Goal: Task Accomplishment & Management: Manage account settings

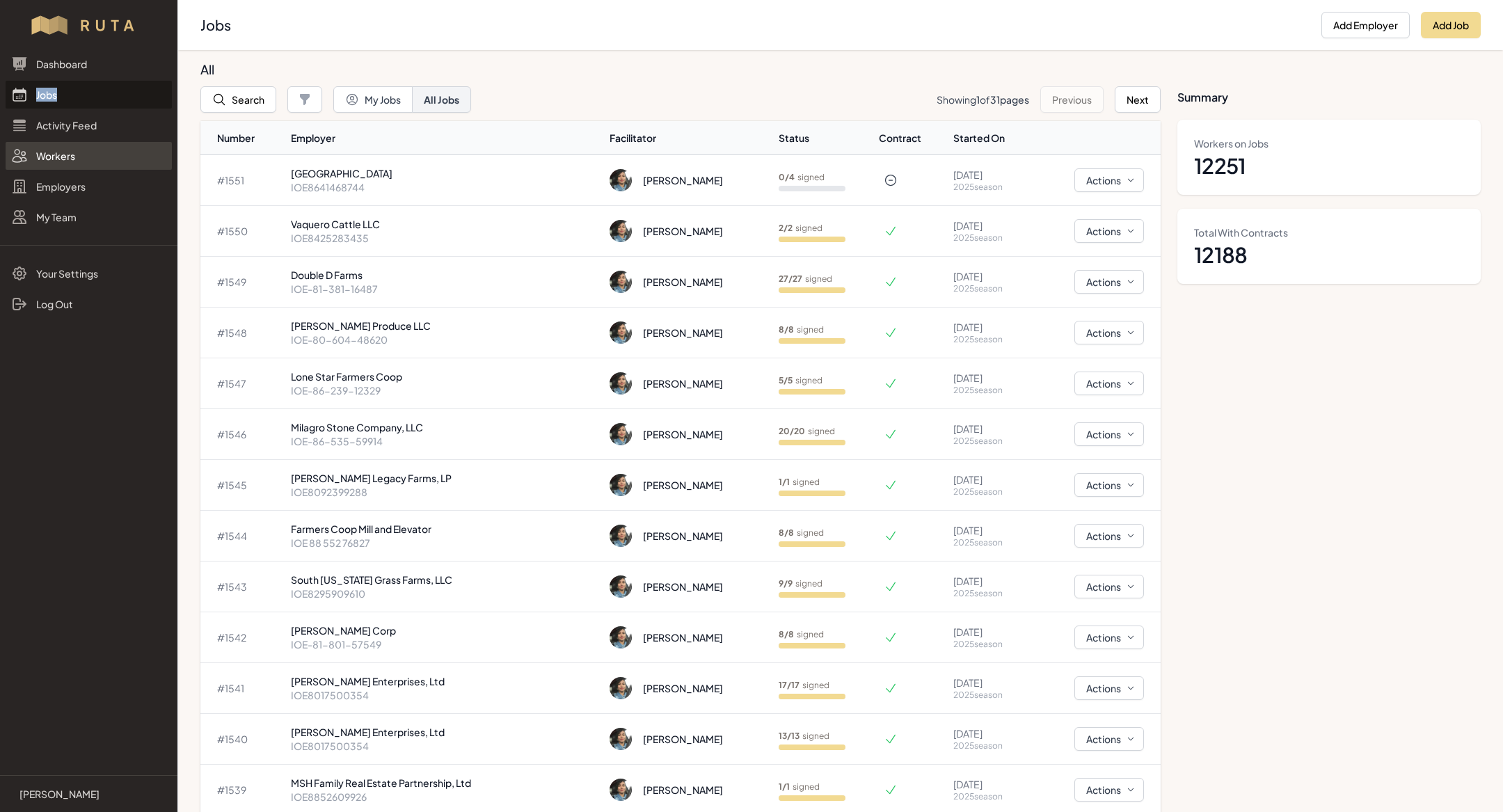
click at [49, 158] on link "Workers" at bounding box center [88, 155] width 167 height 28
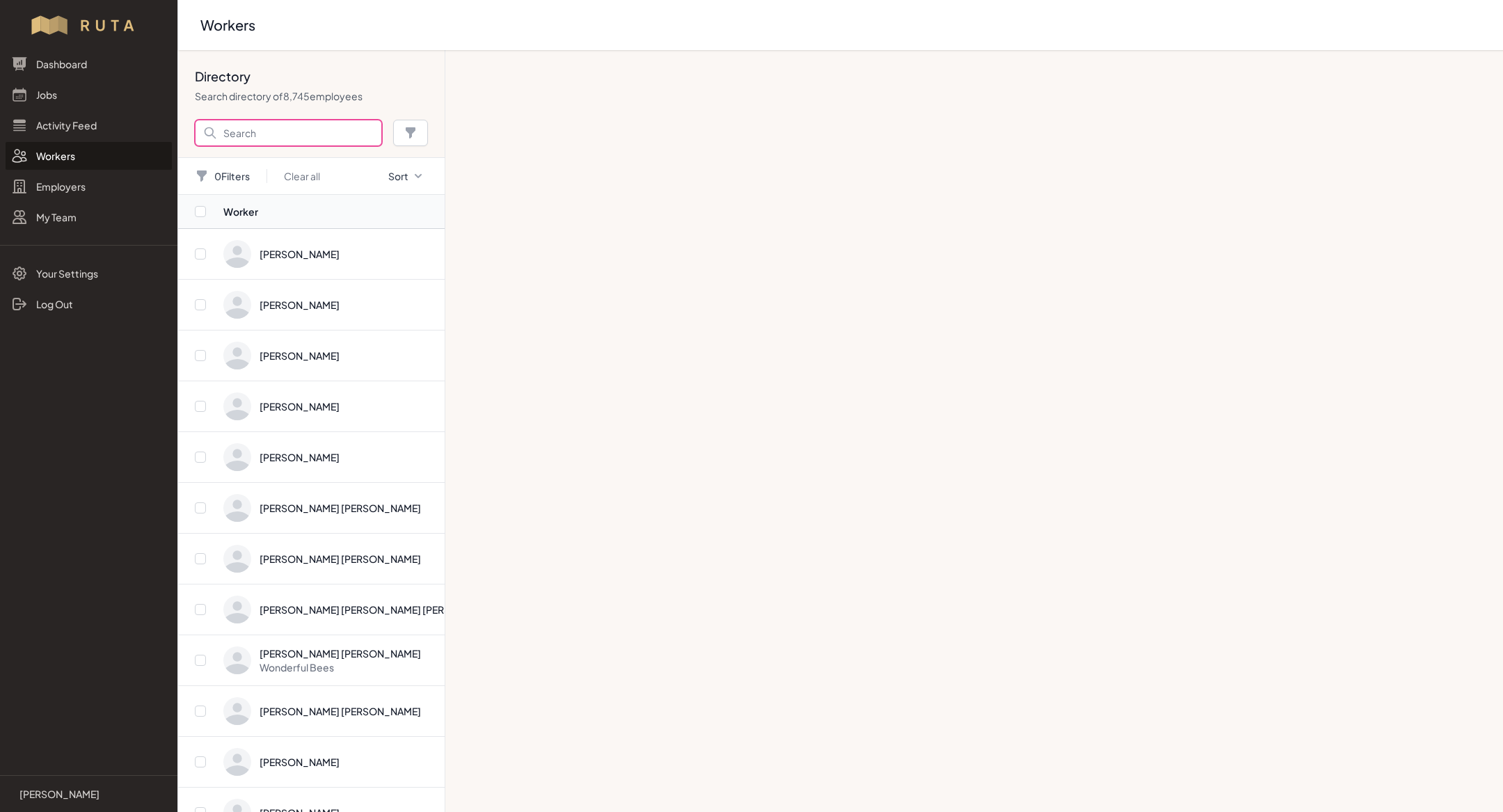
click at [281, 134] on input "Search" at bounding box center [288, 132] width 187 height 26
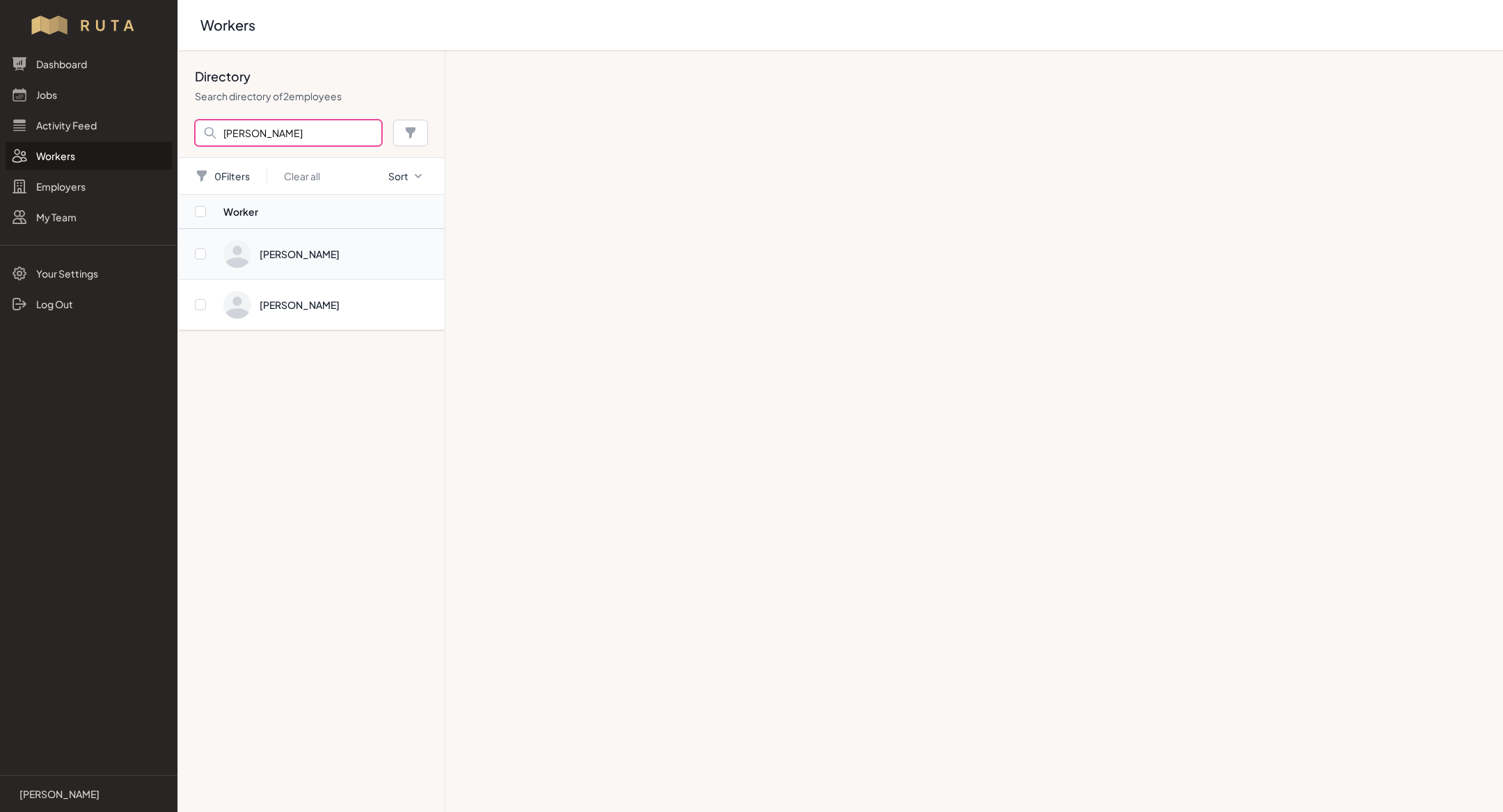
type input "[PERSON_NAME]"
click at [301, 256] on span "Directory" at bounding box center [329, 253] width 213 height 28
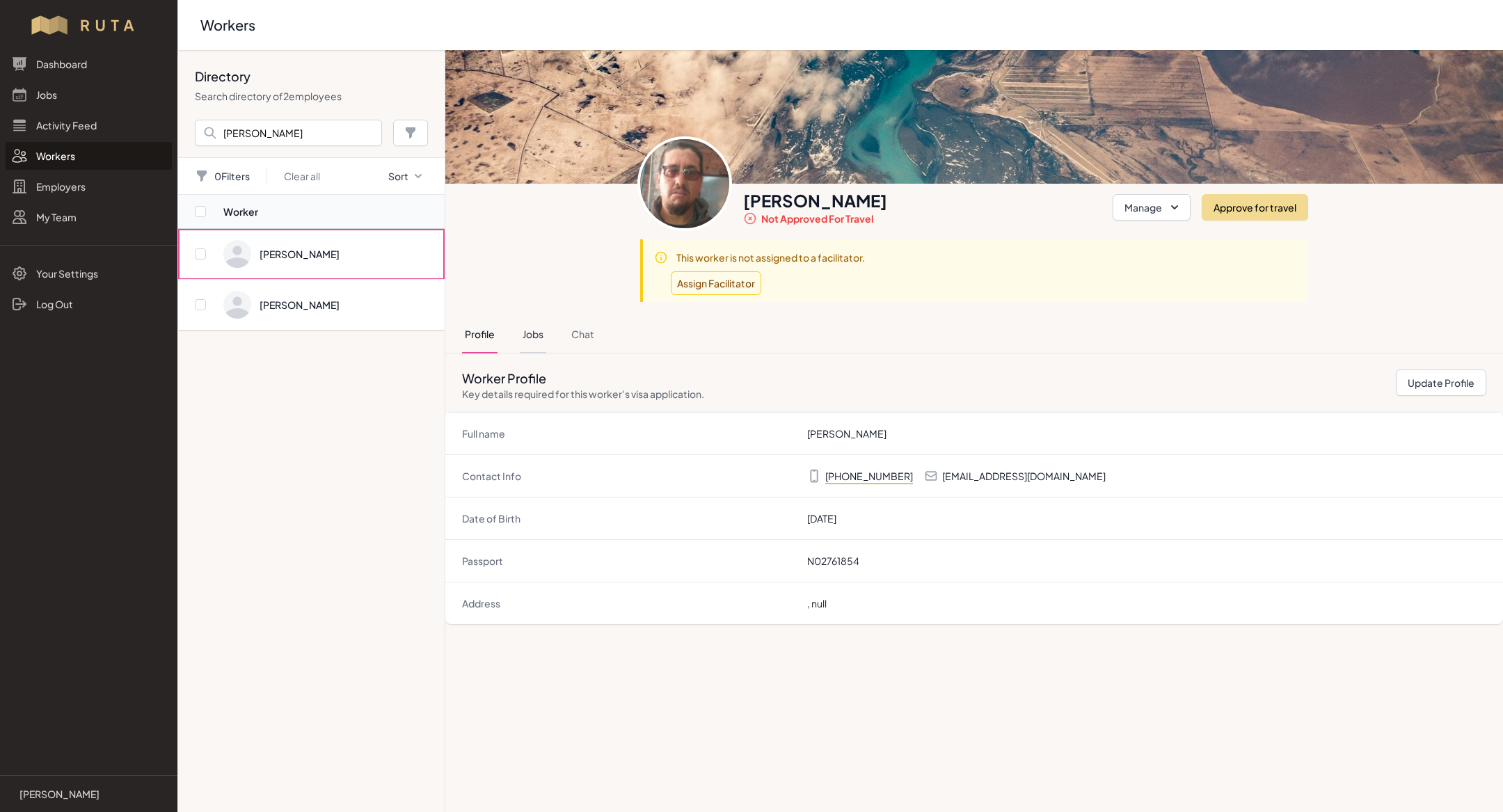
click at [543, 329] on button "Jobs" at bounding box center [532, 334] width 26 height 37
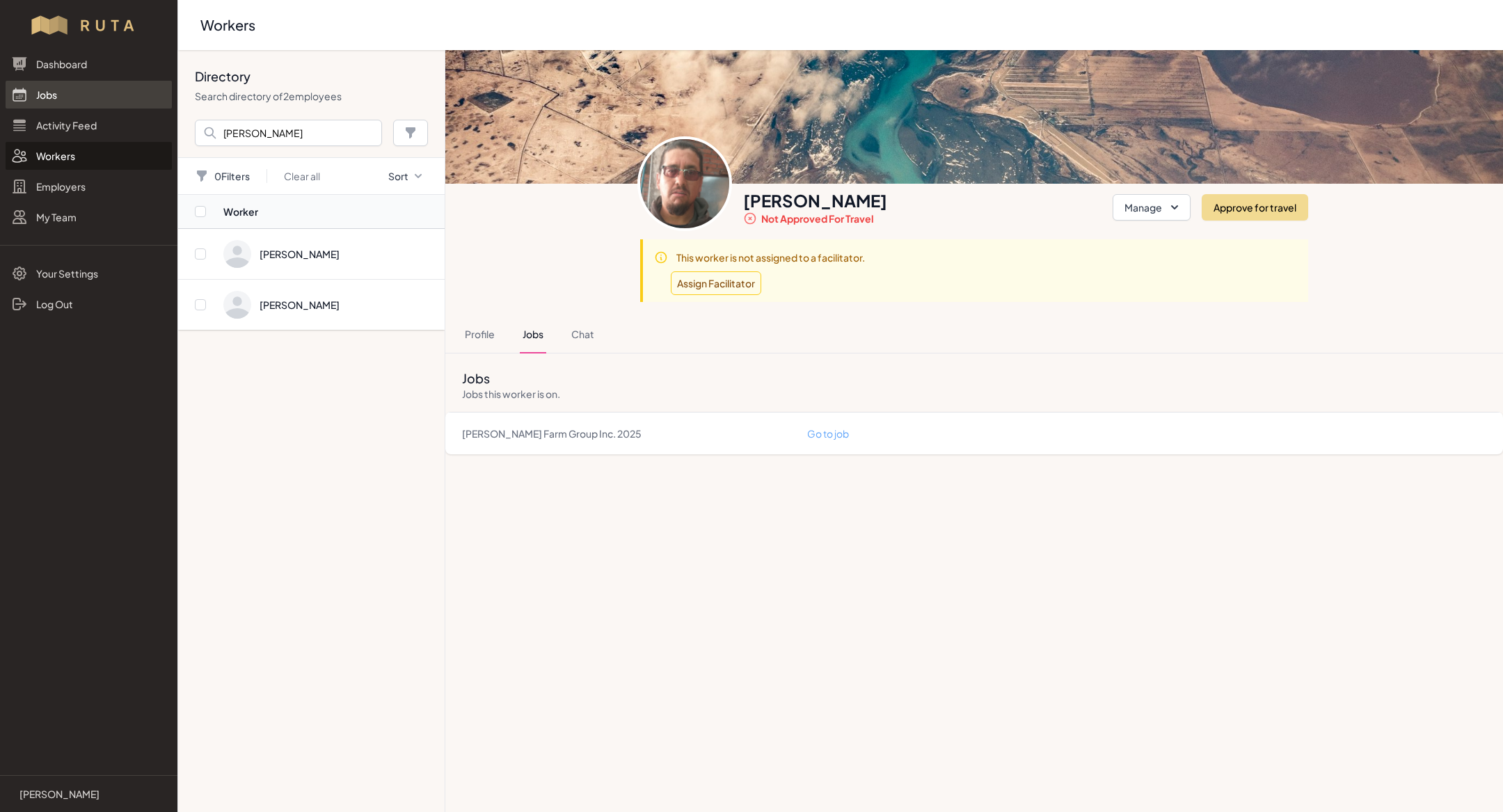
click at [69, 88] on link "Jobs" at bounding box center [88, 94] width 167 height 28
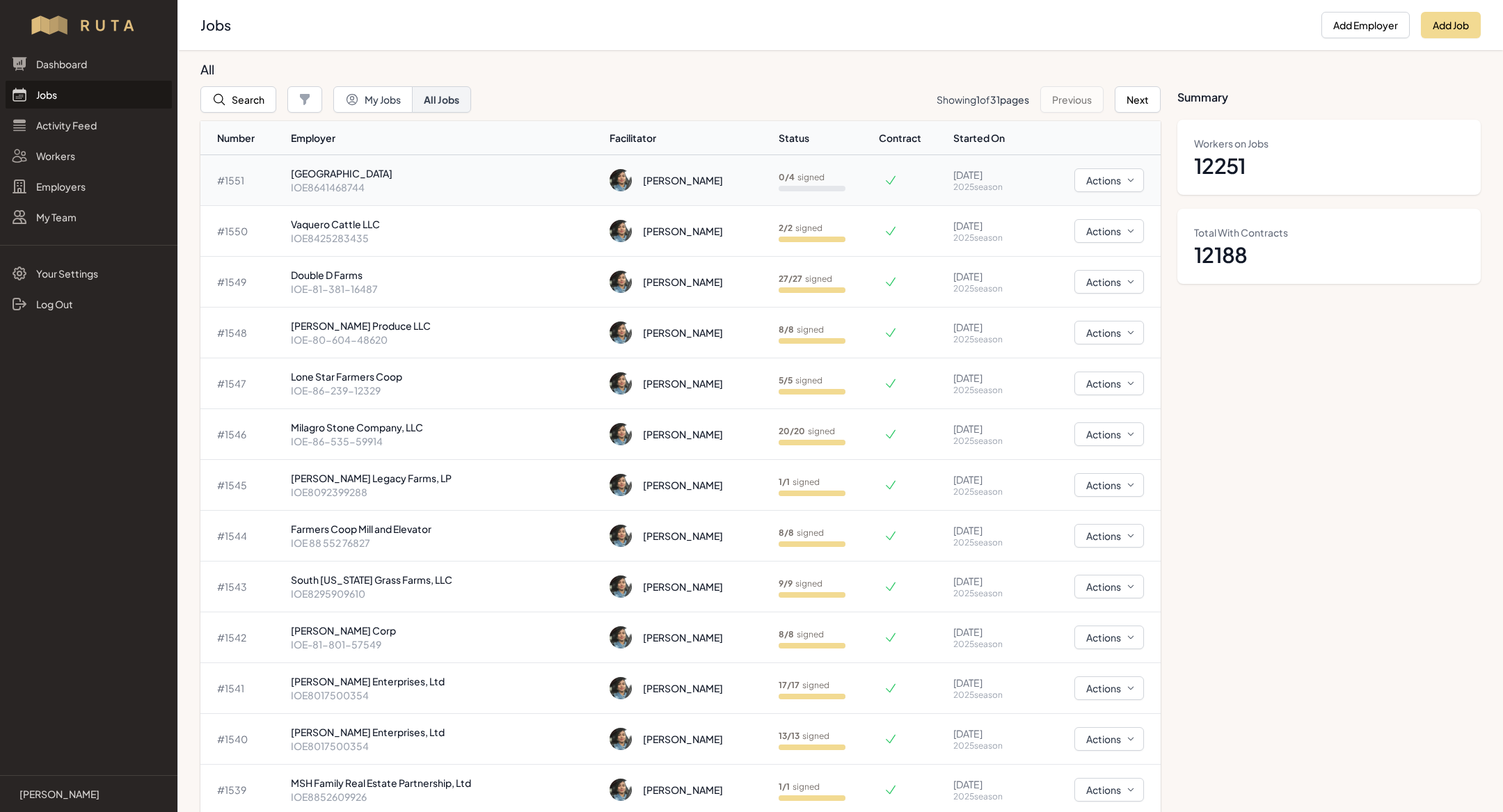
click at [375, 191] on p "IOE8641468744" at bounding box center [445, 186] width 308 height 14
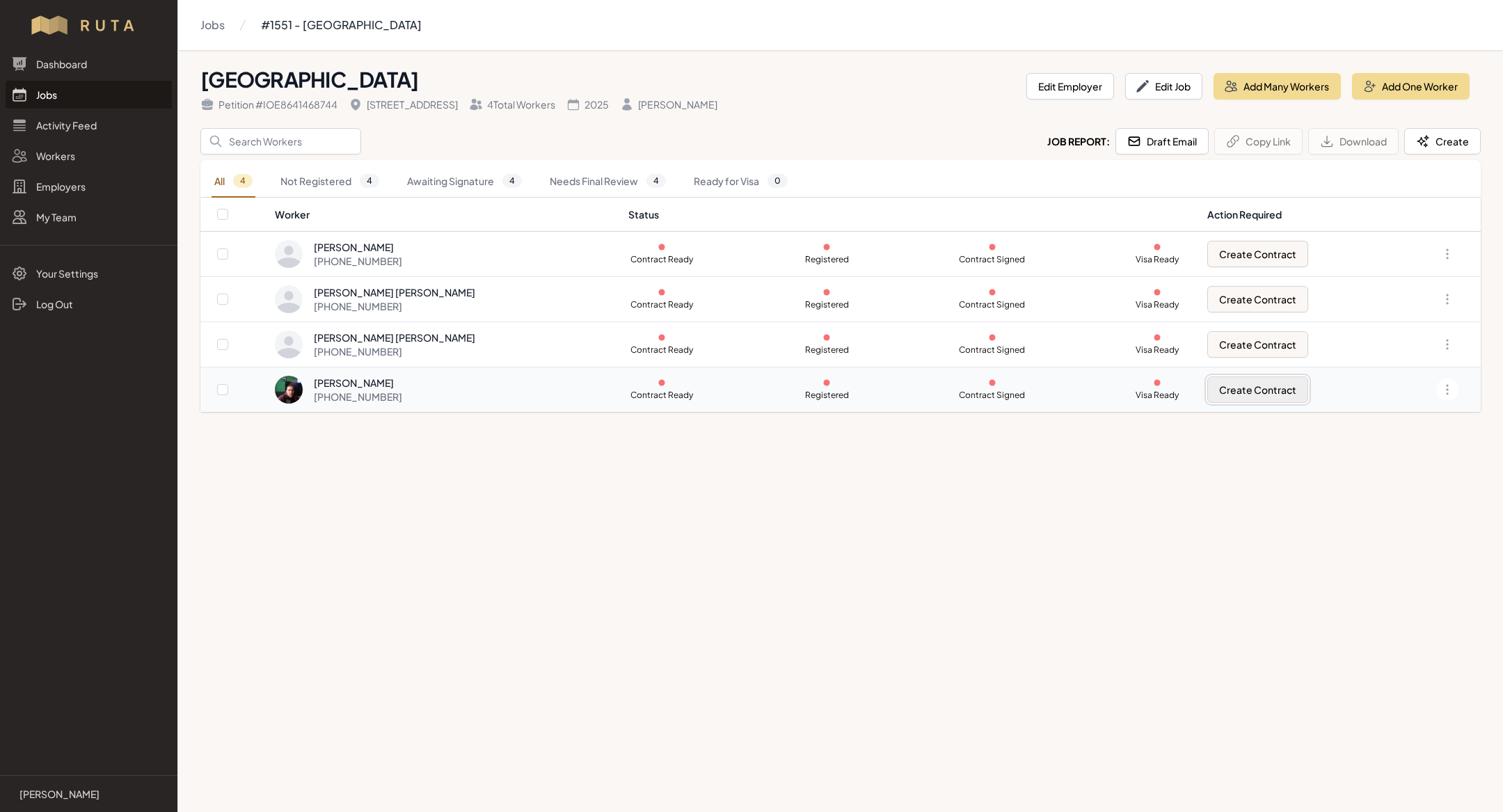
click at [1246, 385] on button "Create Contract" at bounding box center [1258, 389] width 101 height 26
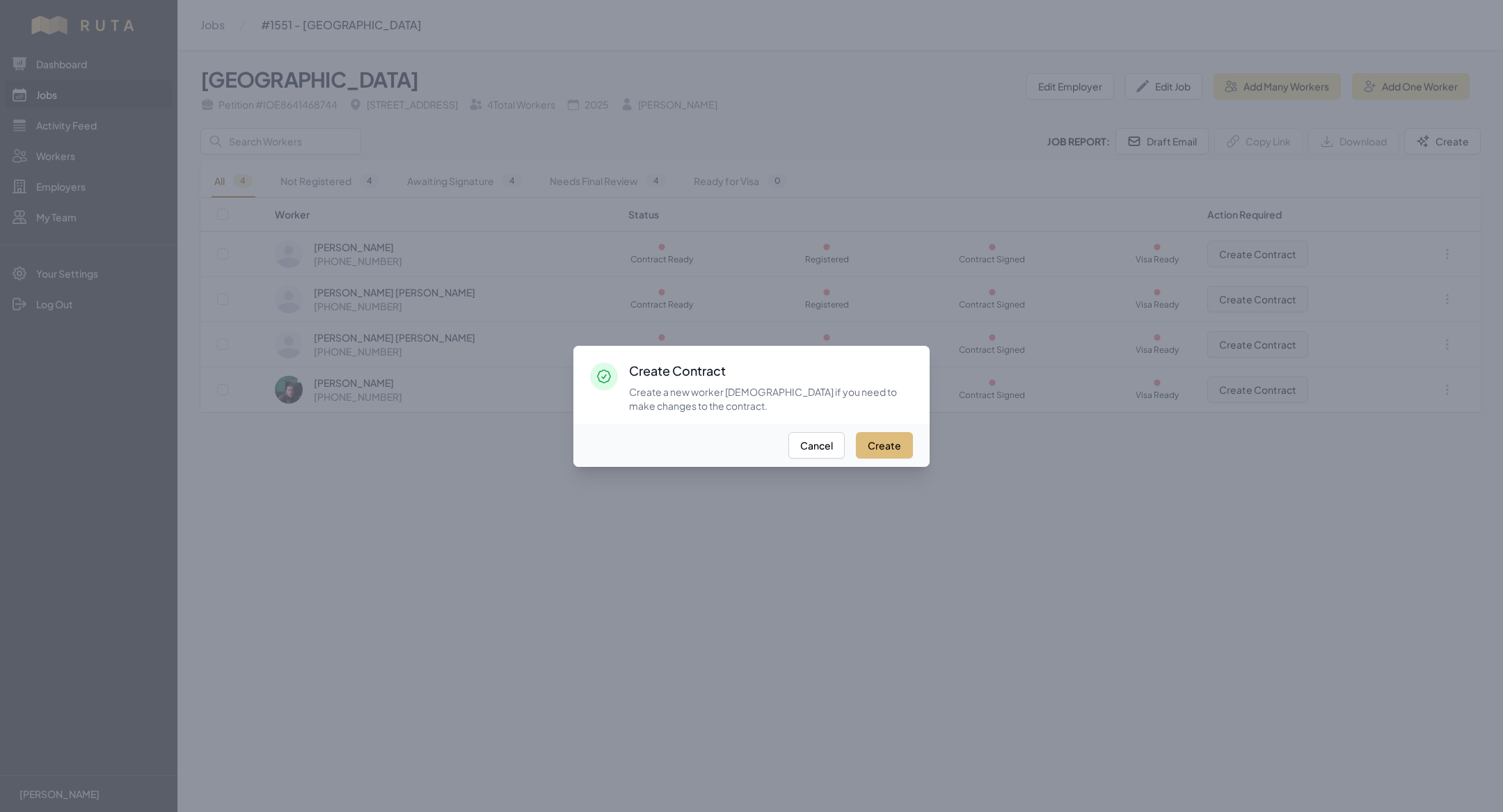
click at [881, 443] on button "Create" at bounding box center [885, 445] width 57 height 26
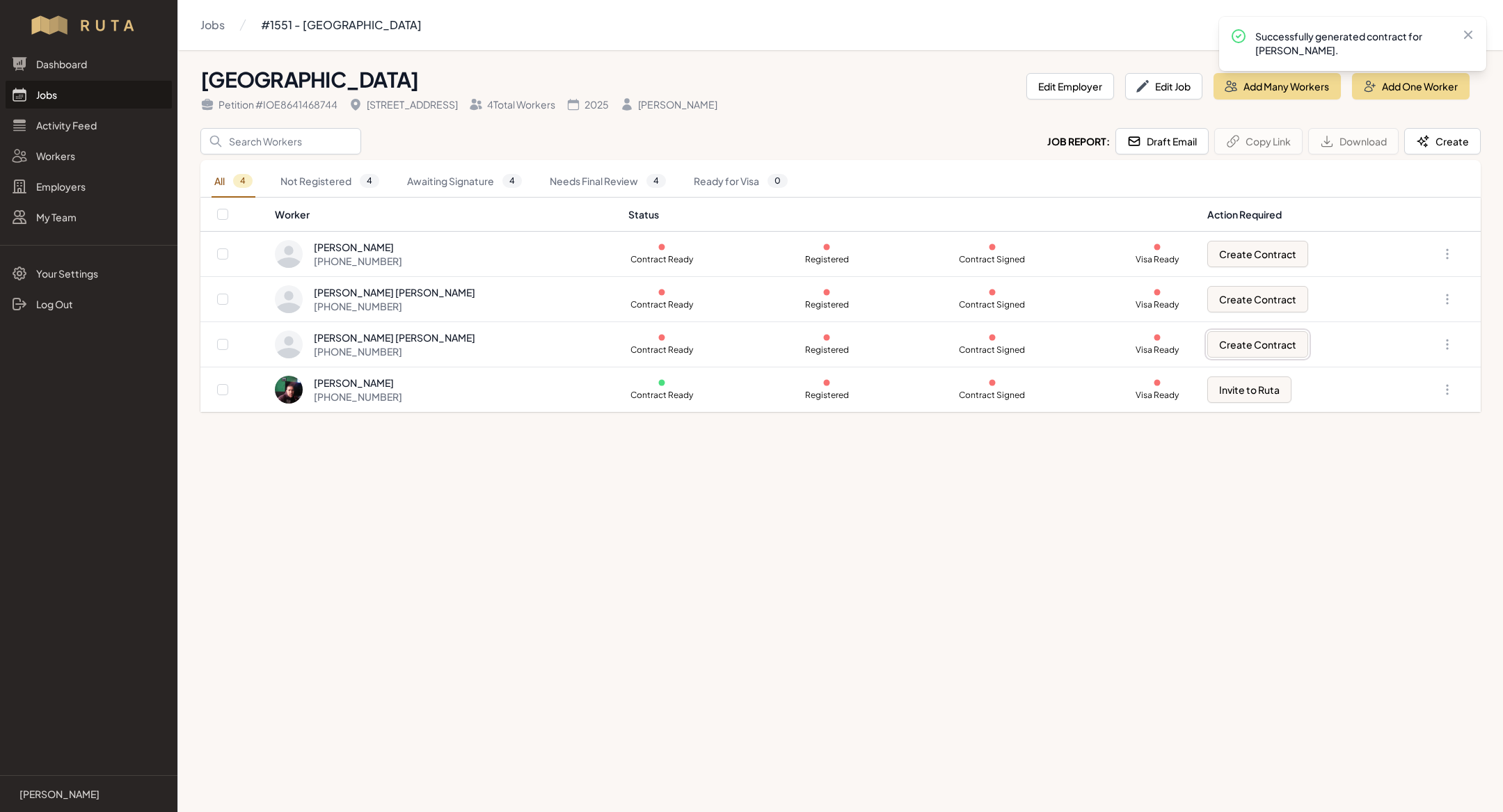
click at [1234, 352] on button "Create Contract" at bounding box center [1258, 344] width 101 height 26
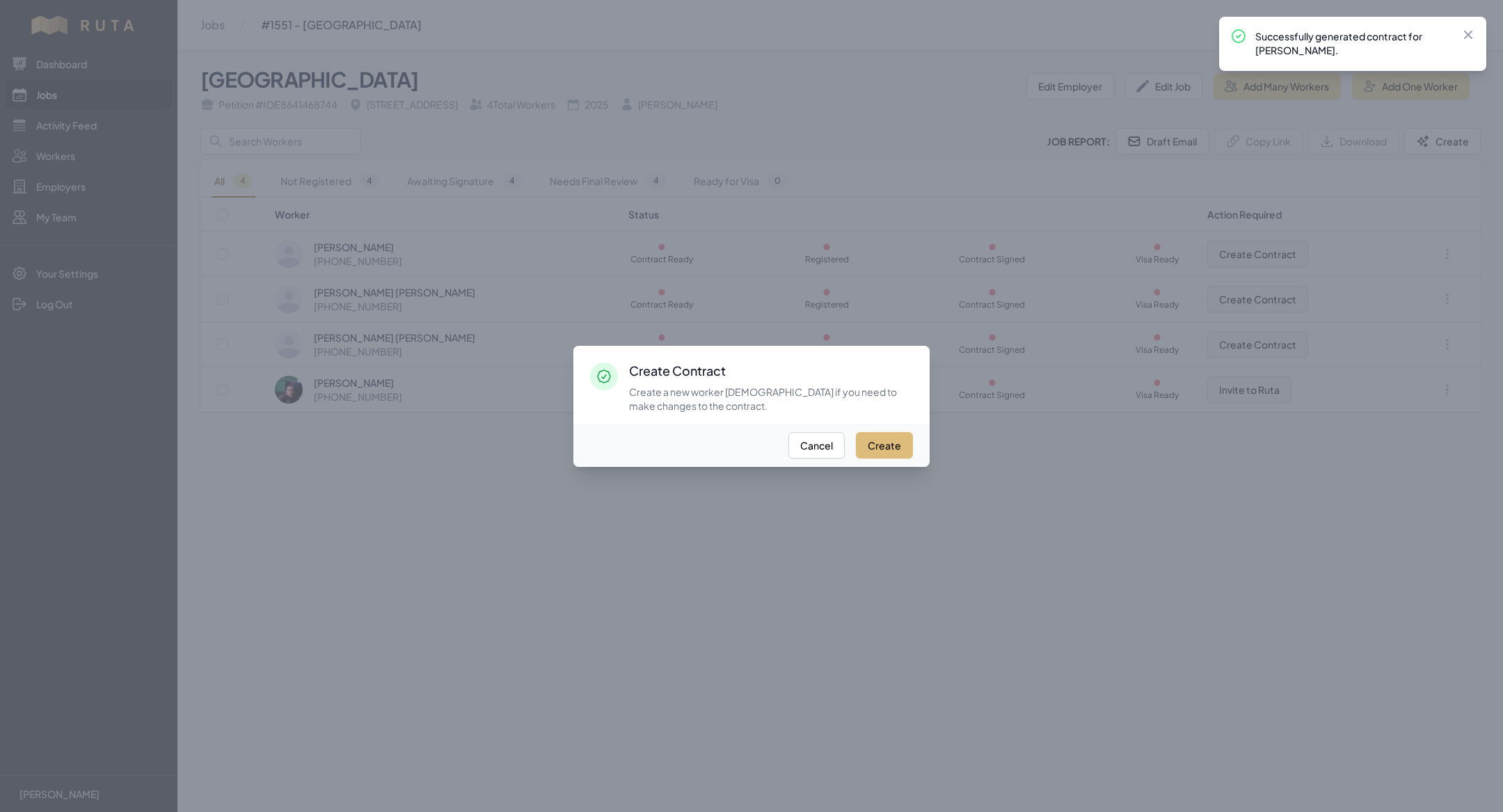
click at [889, 441] on button "Create" at bounding box center [885, 445] width 57 height 26
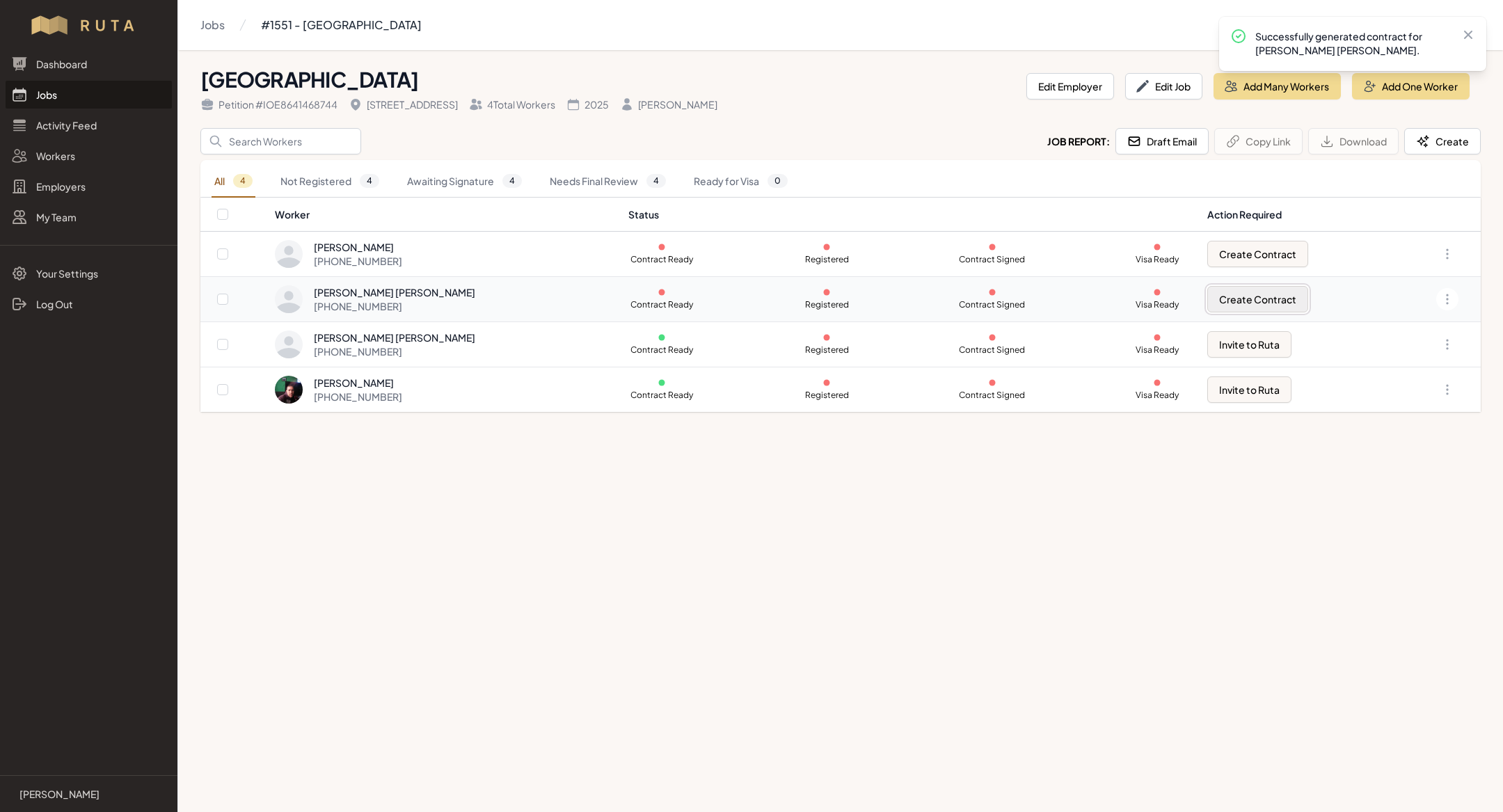
click at [1263, 298] on button "Create Contract" at bounding box center [1258, 299] width 101 height 26
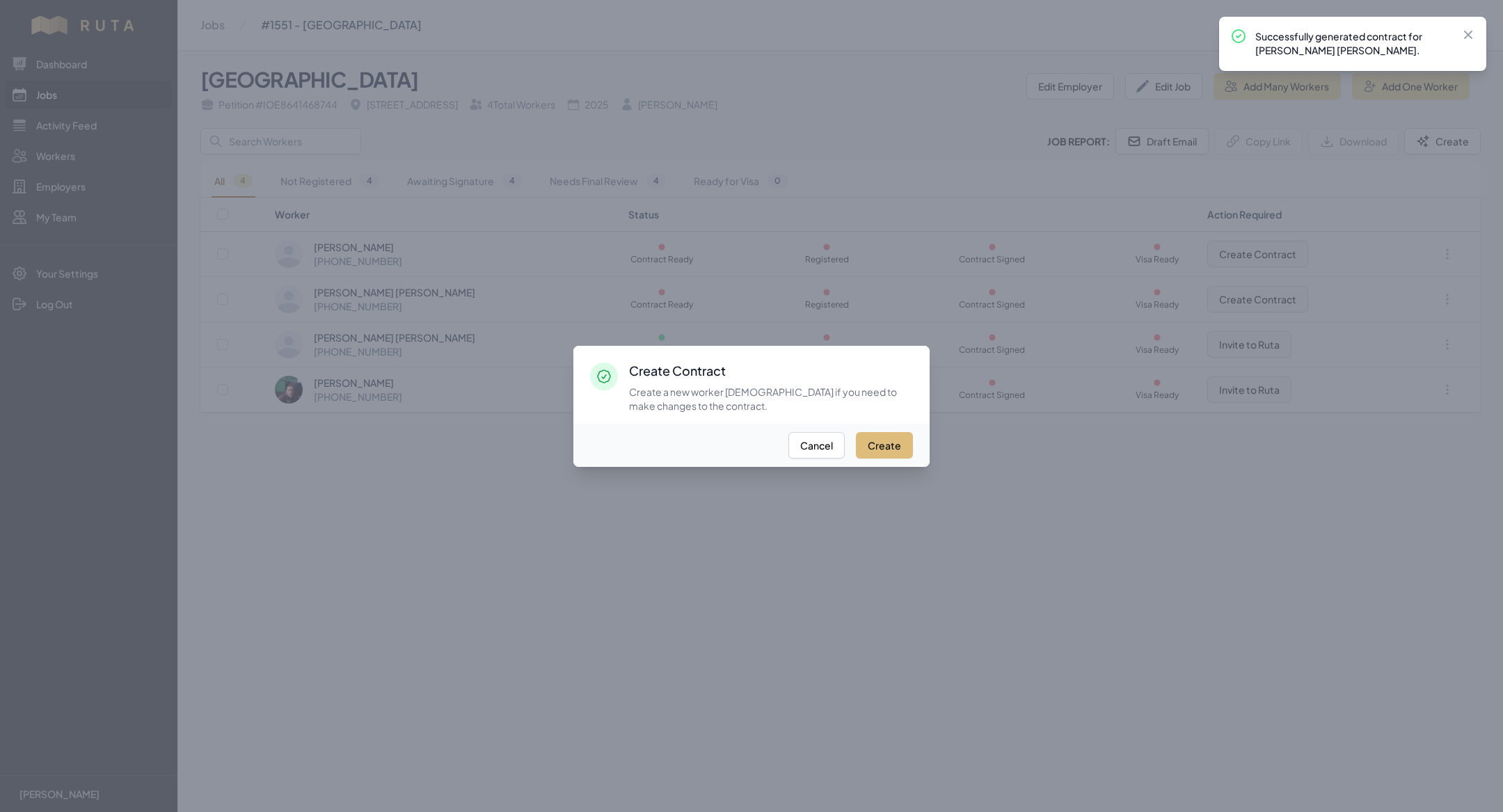
click at [884, 440] on button "Create" at bounding box center [885, 445] width 57 height 26
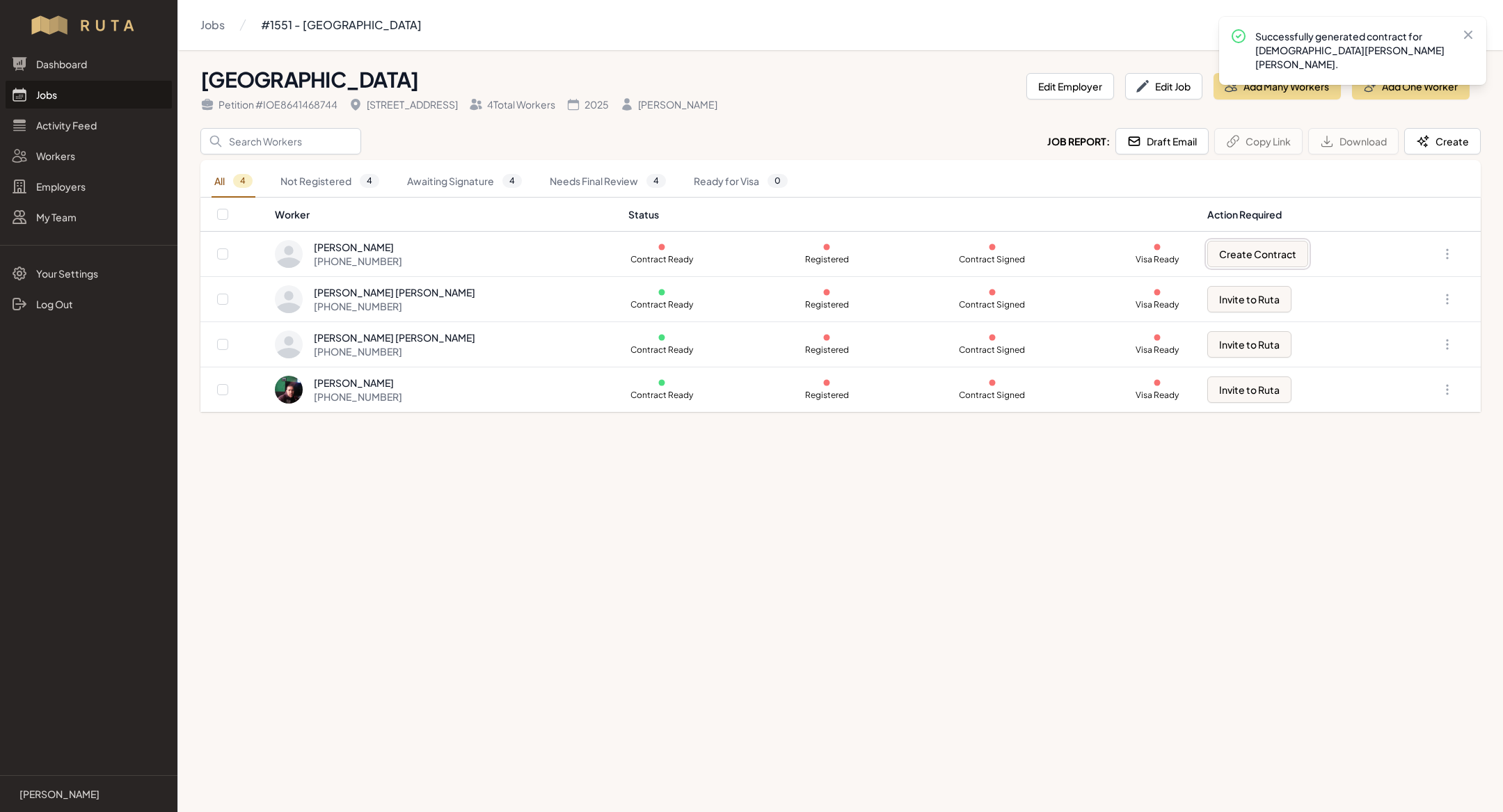
click at [1256, 249] on button "Create Contract" at bounding box center [1258, 253] width 101 height 26
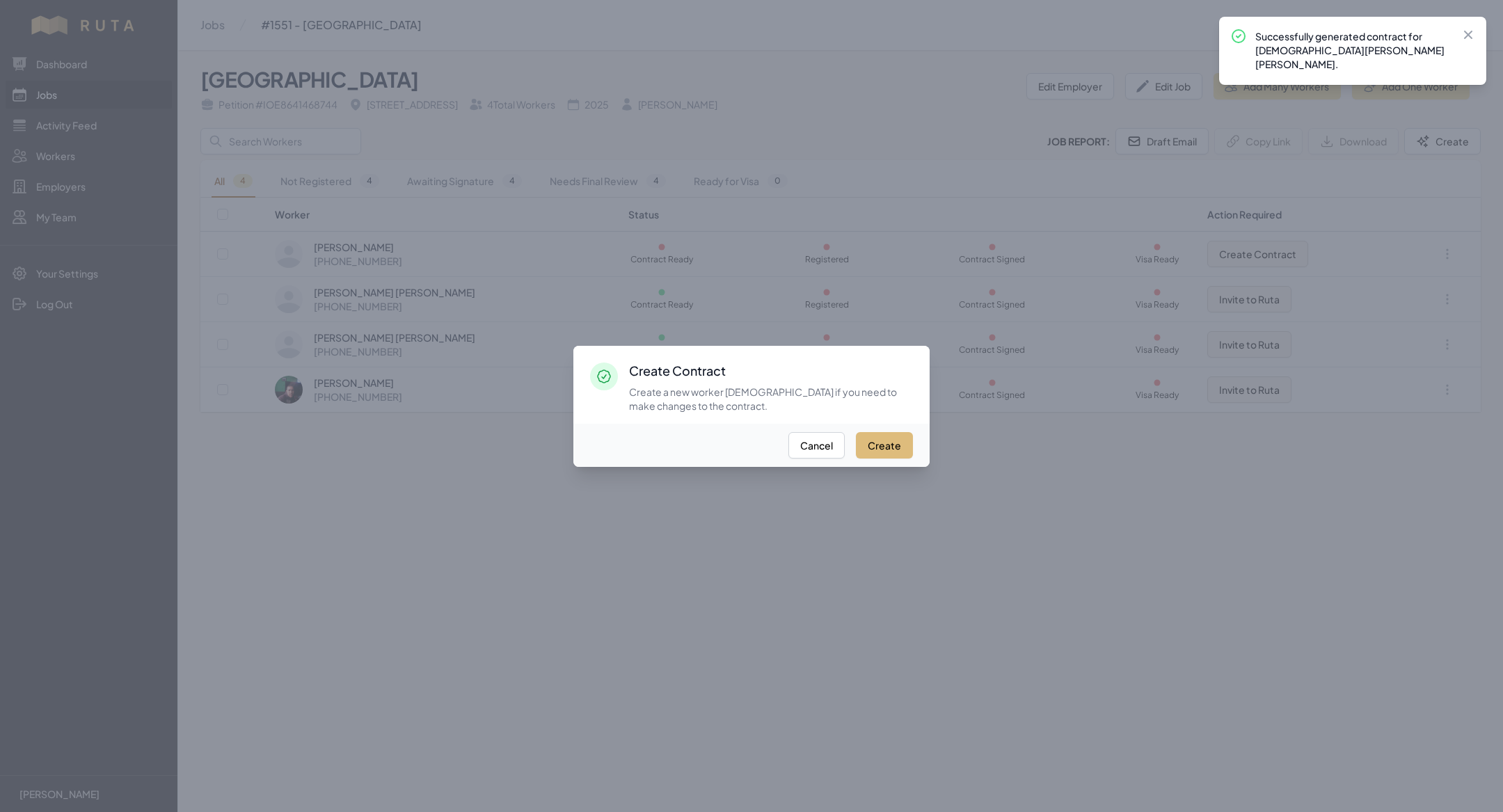
click at [876, 446] on button "Create" at bounding box center [885, 445] width 57 height 26
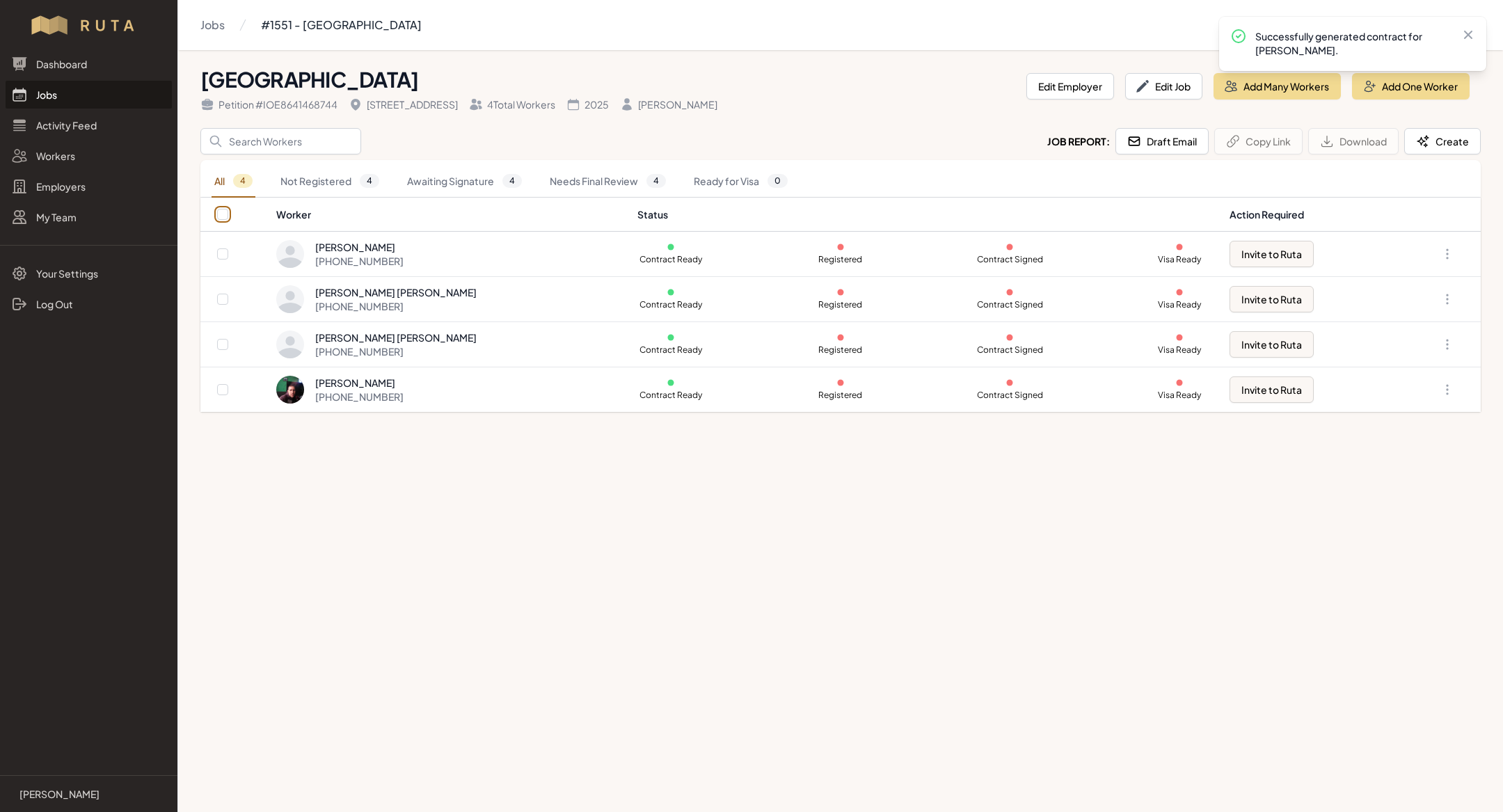
click at [220, 216] on input "checkbox" at bounding box center [222, 214] width 11 height 11
checkbox input "true"
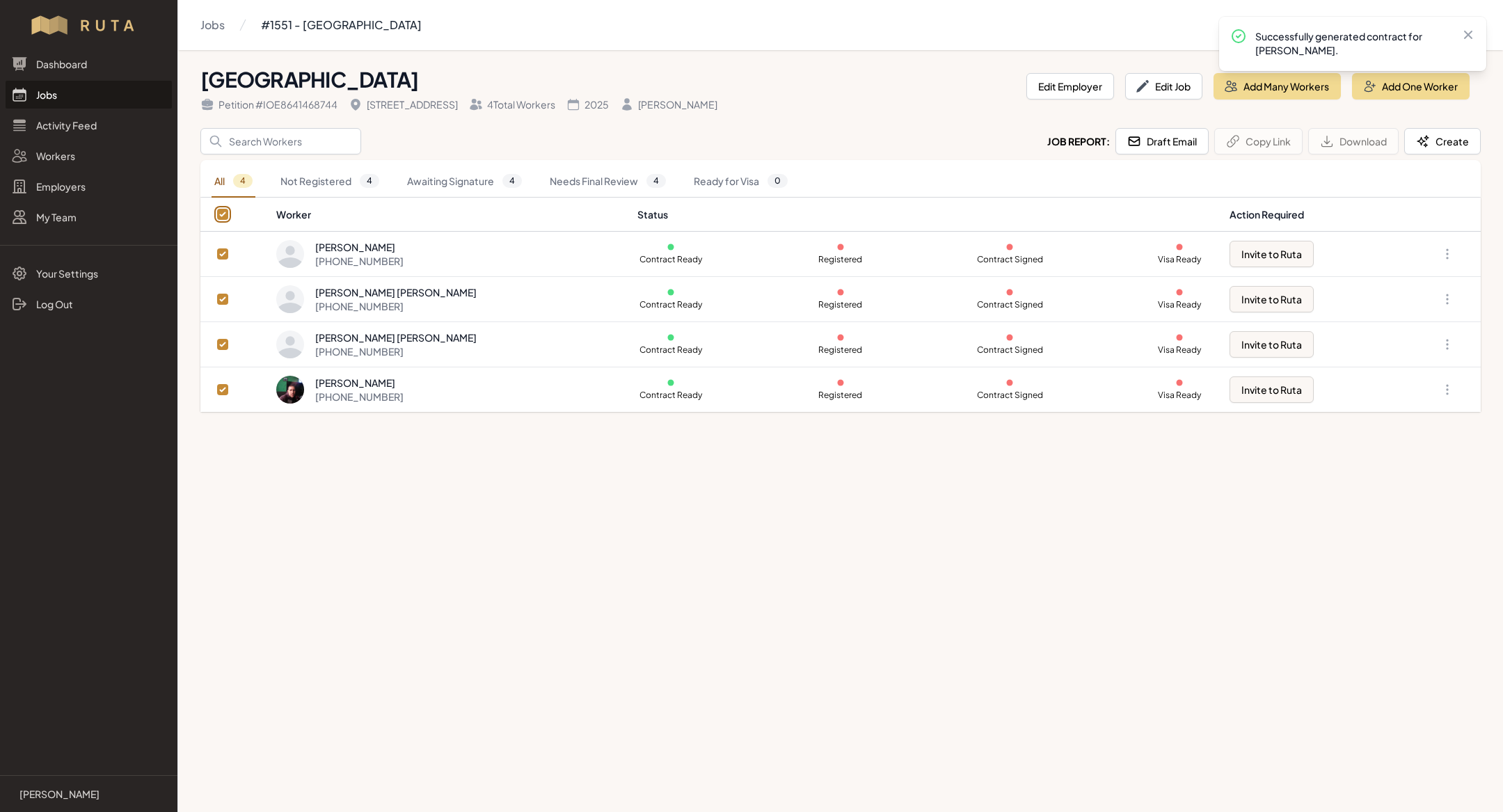
checkbox input "true"
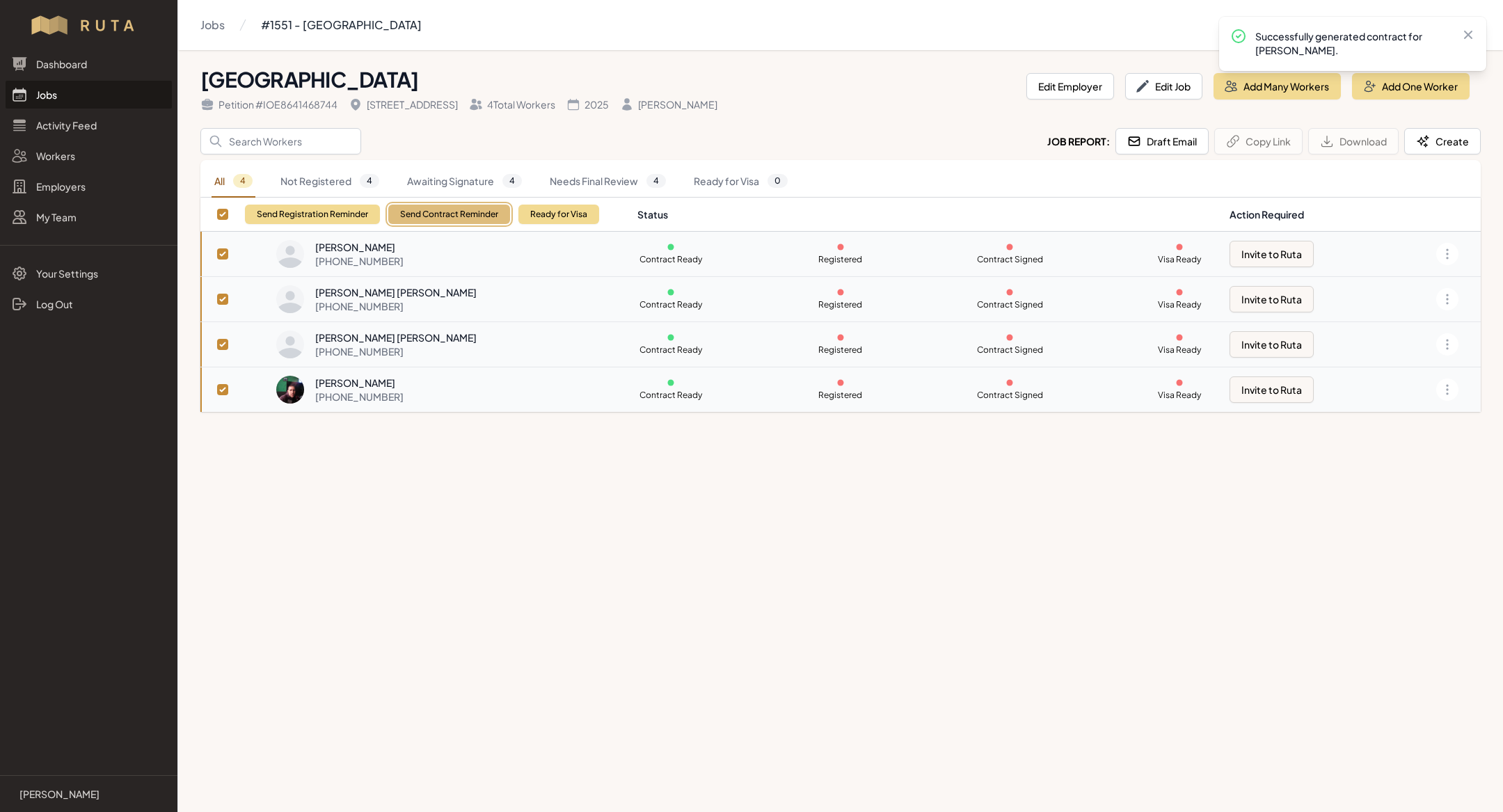
click at [470, 222] on button "Send Contract Reminder" at bounding box center [449, 214] width 122 height 19
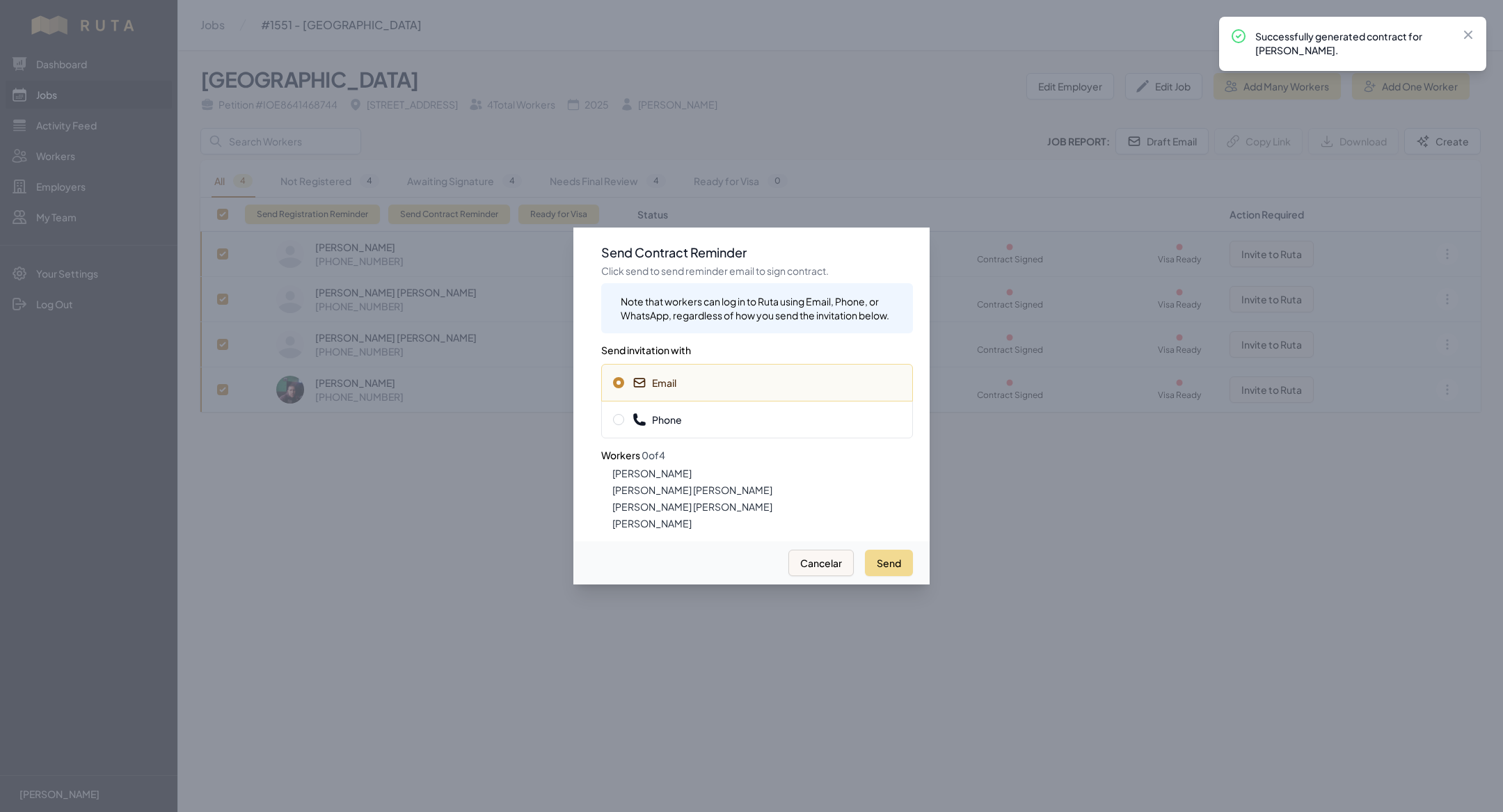
click at [630, 431] on div "Phone" at bounding box center [756, 419] width 312 height 37
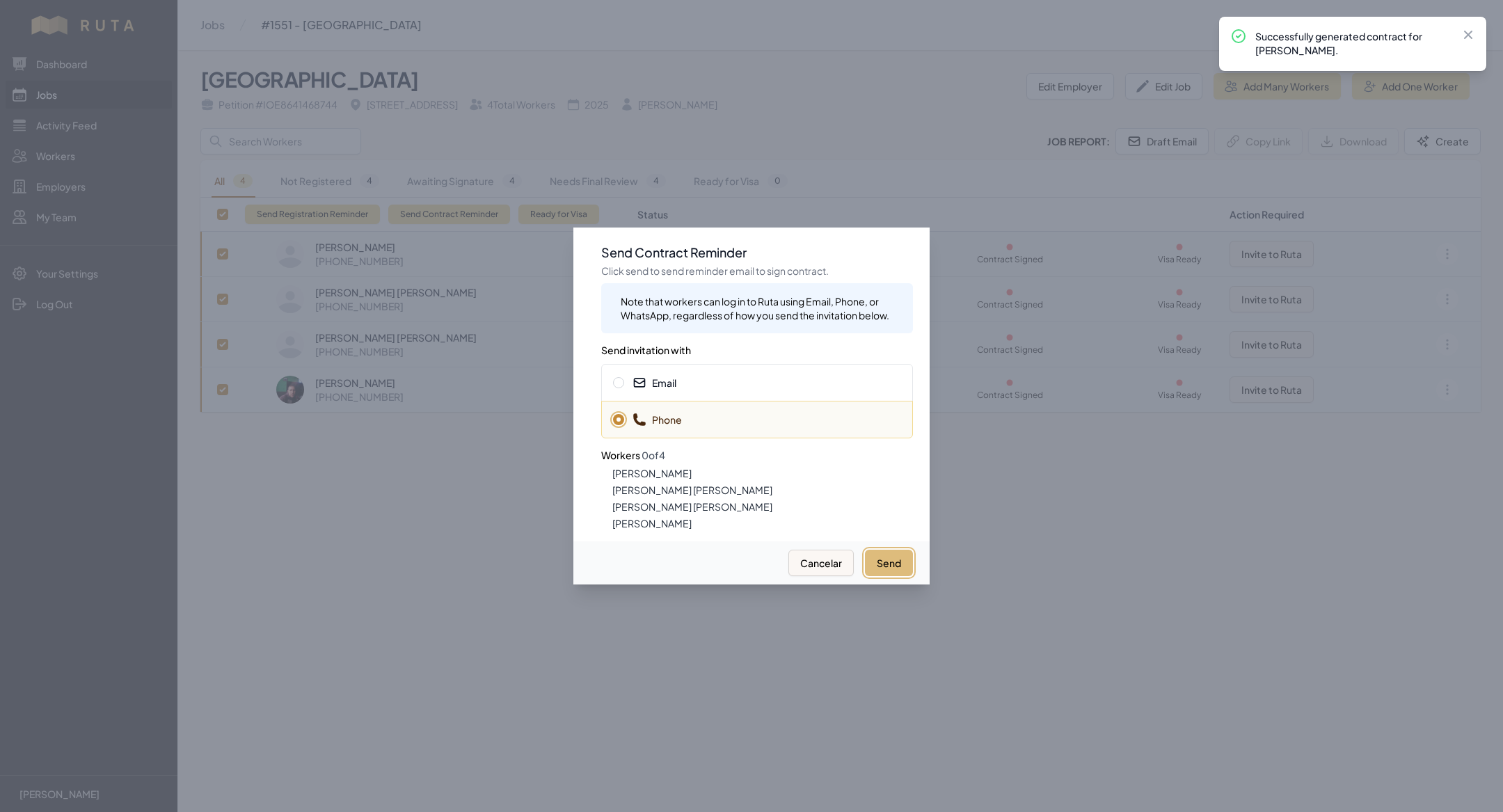
click at [894, 570] on button "Send" at bounding box center [889, 563] width 48 height 26
click at [712, 391] on div "Email" at bounding box center [756, 382] width 312 height 37
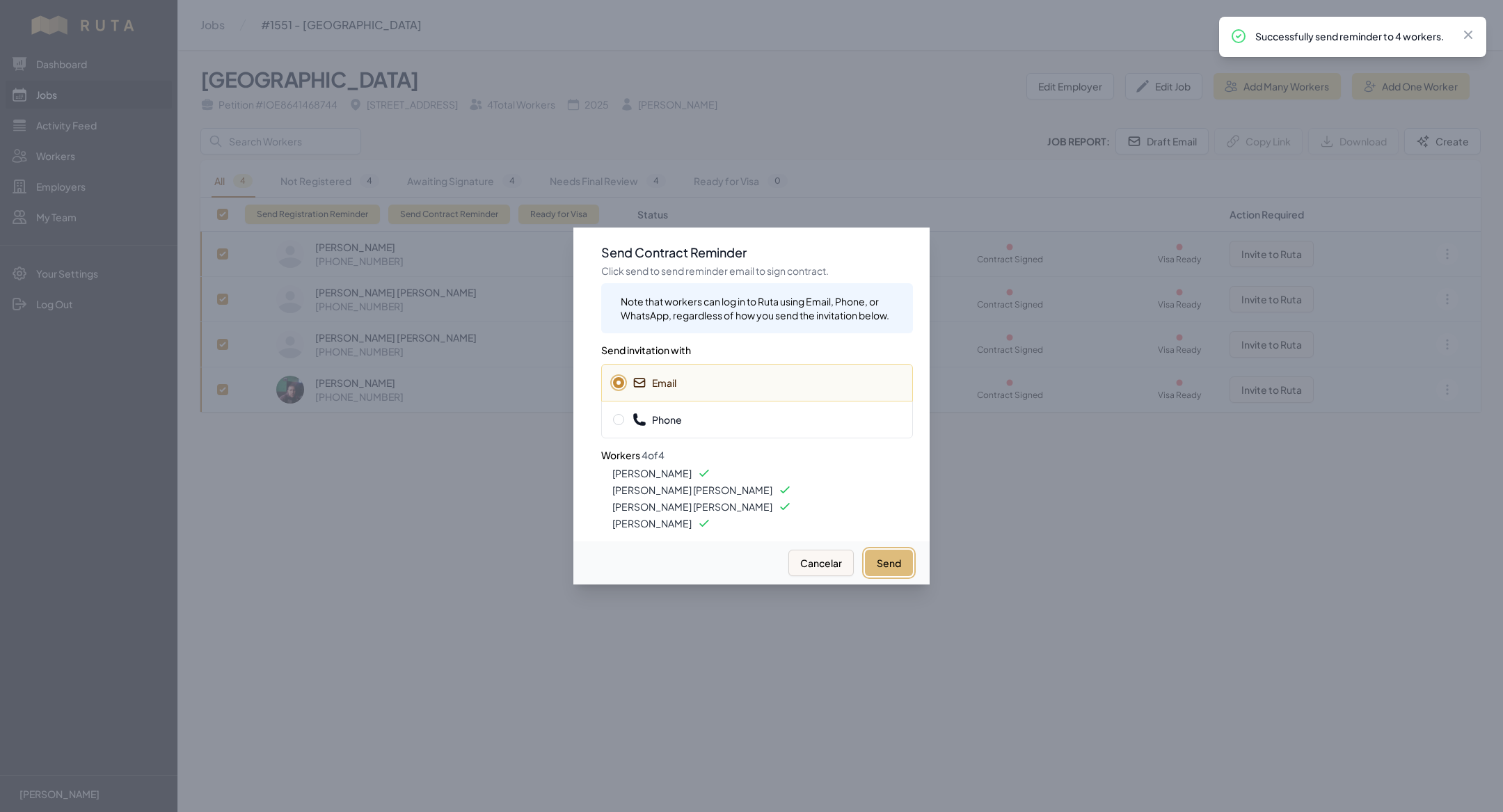
click at [880, 565] on button "Send" at bounding box center [889, 563] width 48 height 26
click at [414, 560] on div at bounding box center [752, 406] width 1503 height 812
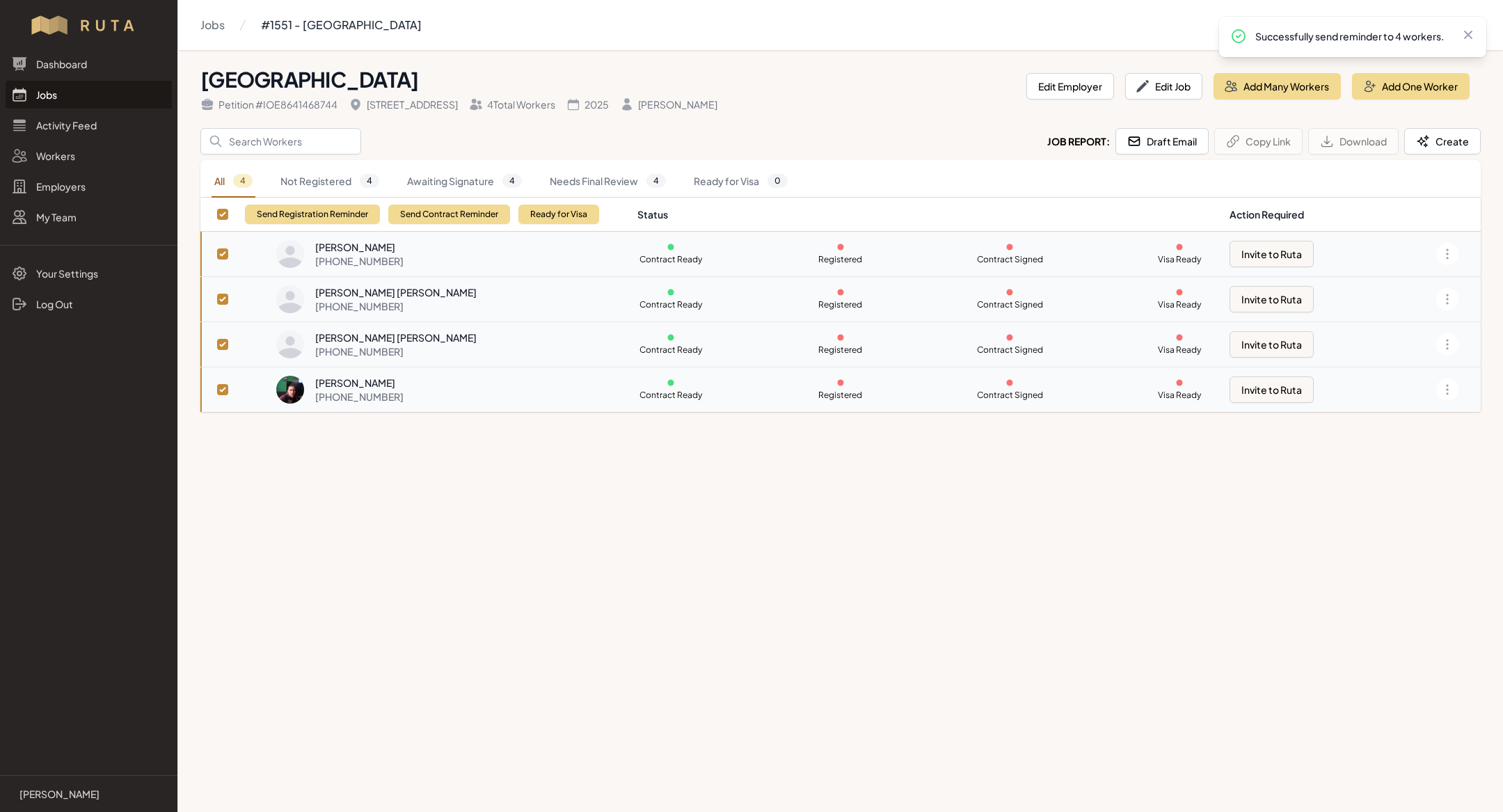
click at [400, 286] on div "[PERSON_NAME] [PERSON_NAME]" at bounding box center [395, 292] width 162 height 14
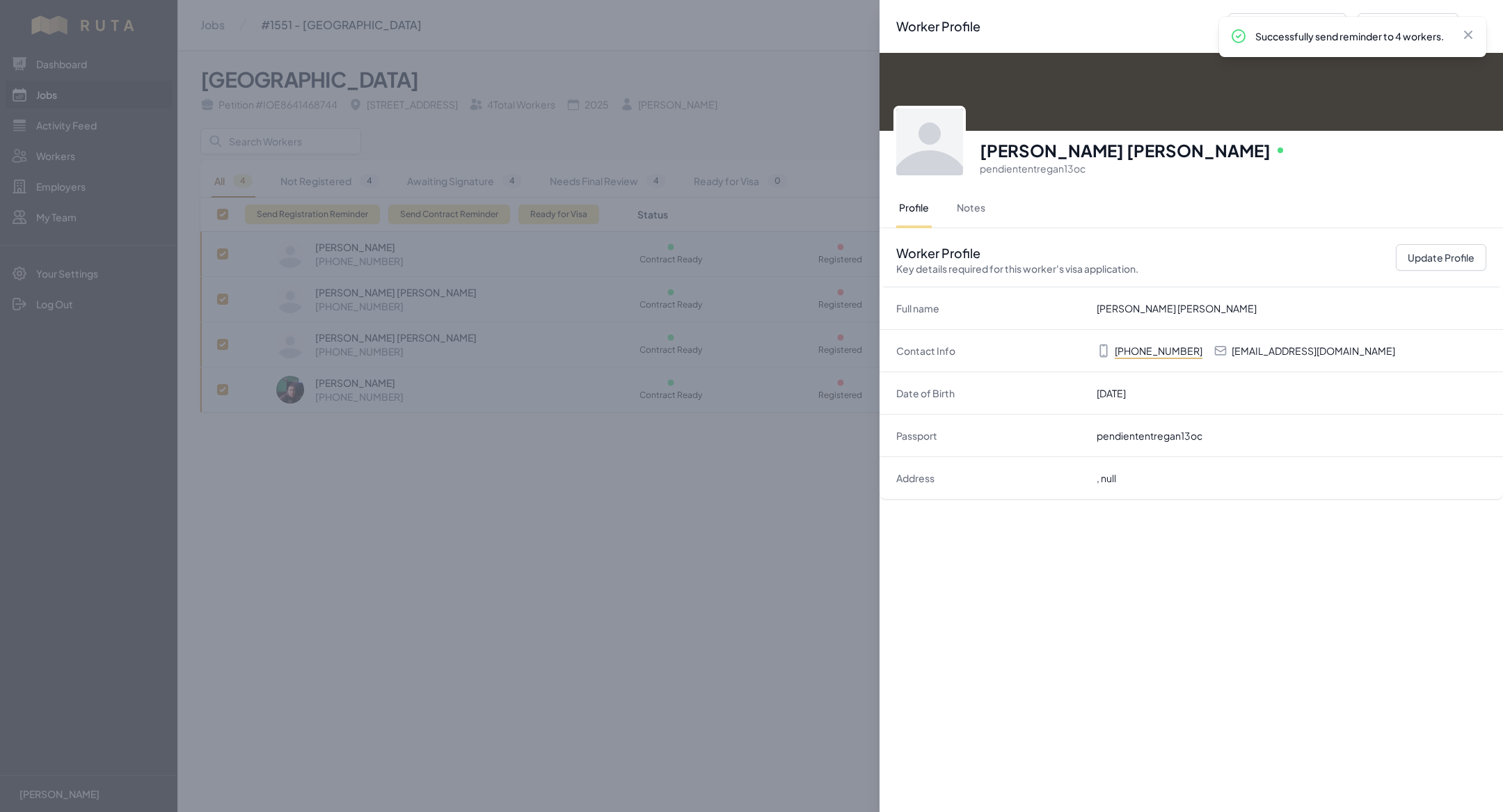
click at [1174, 308] on dd "[PERSON_NAME] [PERSON_NAME]" at bounding box center [1291, 308] width 390 height 14
copy dd "[PERSON_NAME] [PERSON_NAME]"
click at [606, 614] on div "Worker Profile Previous Worker Next Worker Close panel [PERSON_NAME] [PERSON_NA…" at bounding box center [752, 406] width 1503 height 812
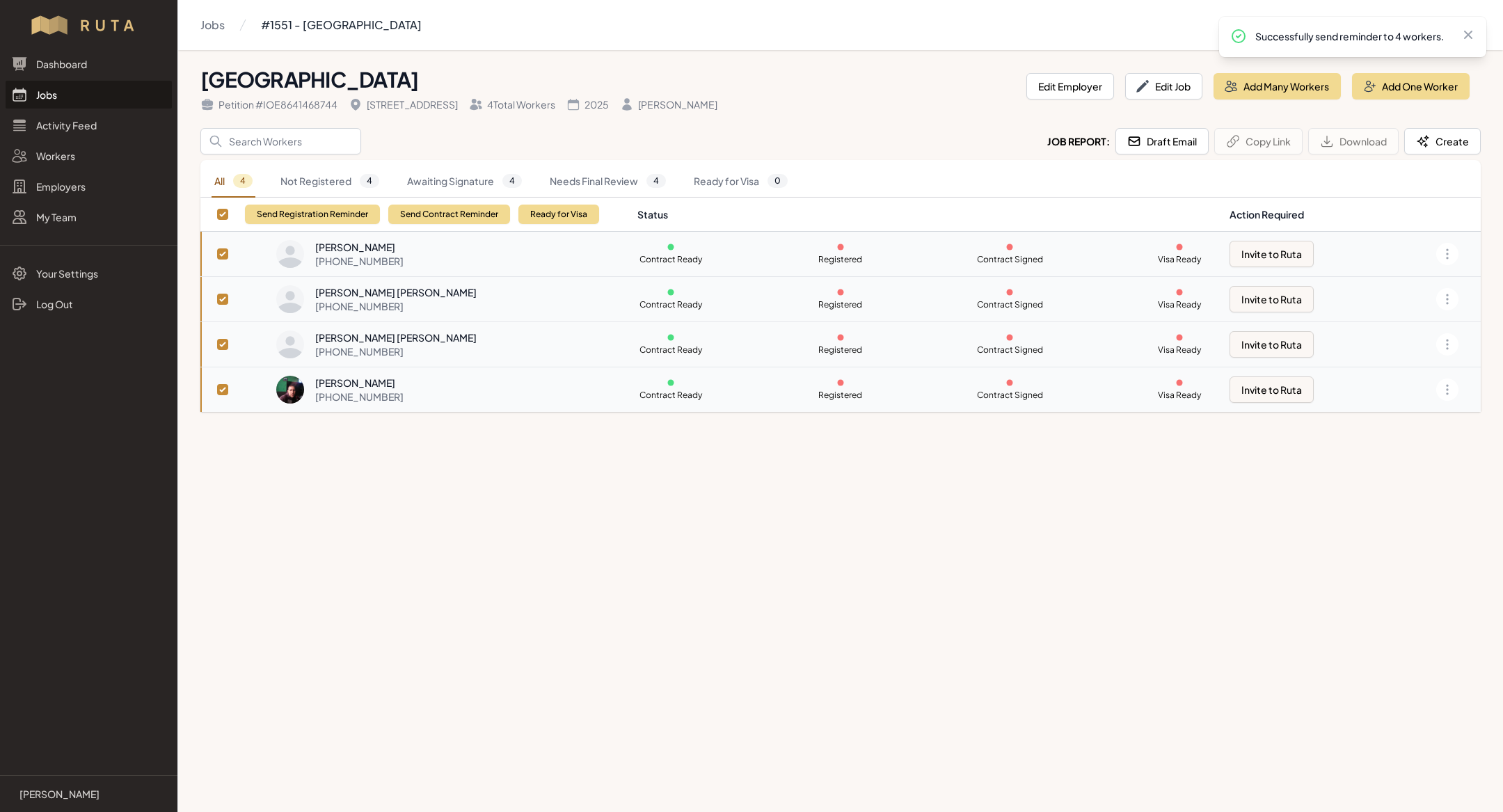
click at [342, 305] on div "[PHONE_NUMBER]" at bounding box center [395, 305] width 162 height 14
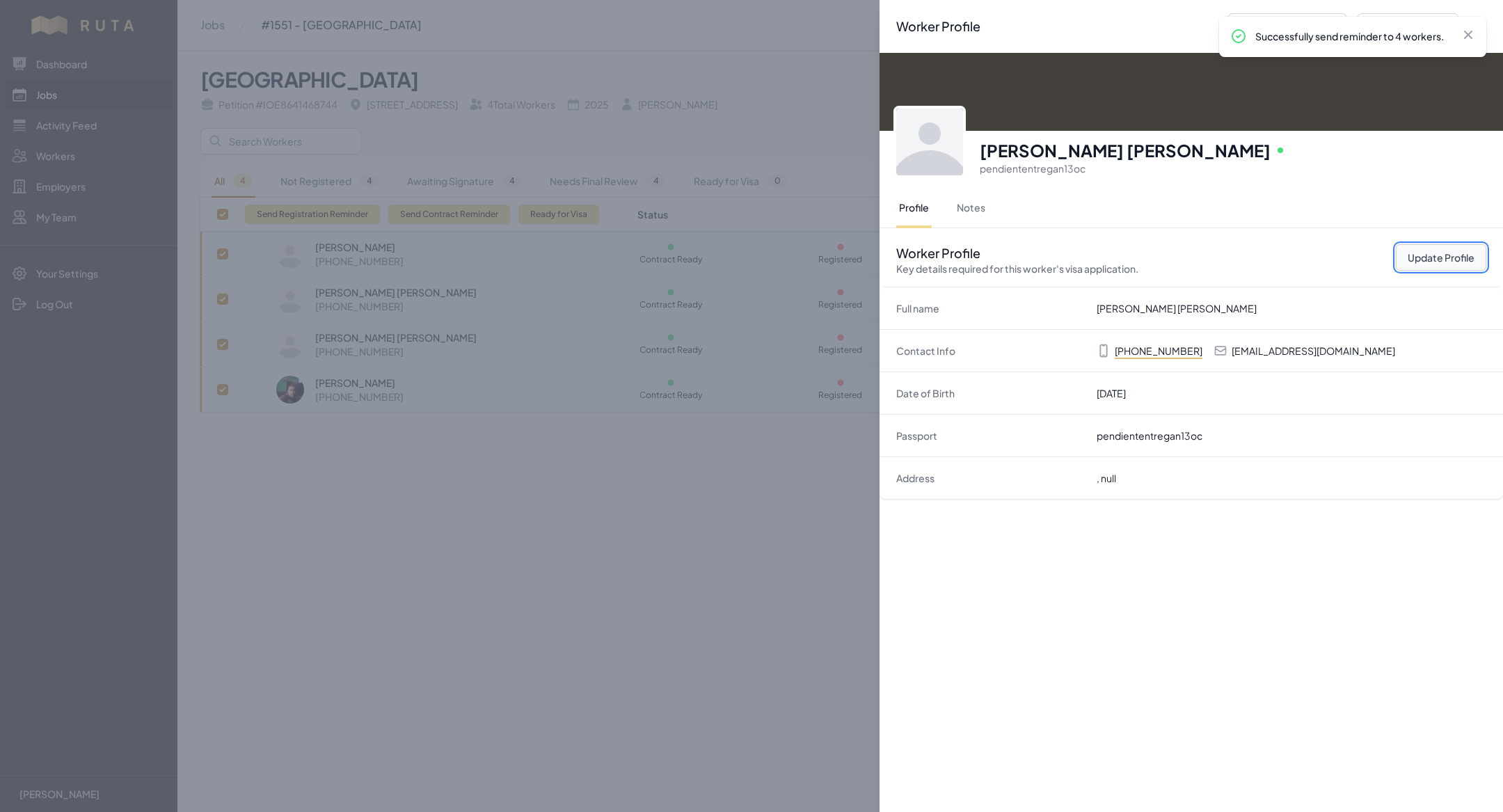
click at [1458, 251] on button "Update Profile" at bounding box center [1440, 257] width 90 height 26
select select "MX"
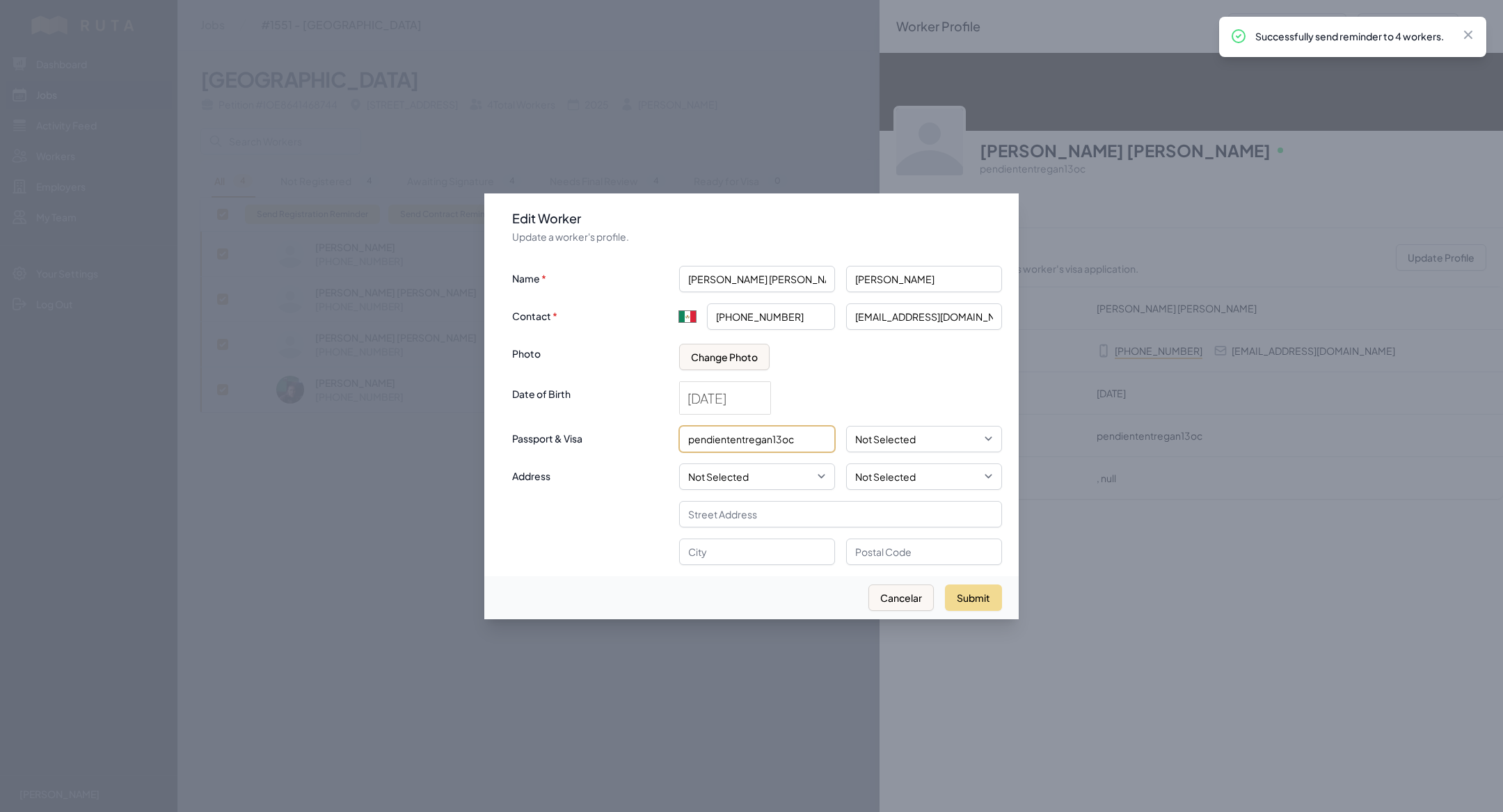
click at [788, 449] on input "pendiententregan13oc" at bounding box center [757, 438] width 156 height 26
type input "N21364318"
click at [979, 601] on button "Submit" at bounding box center [973, 597] width 57 height 26
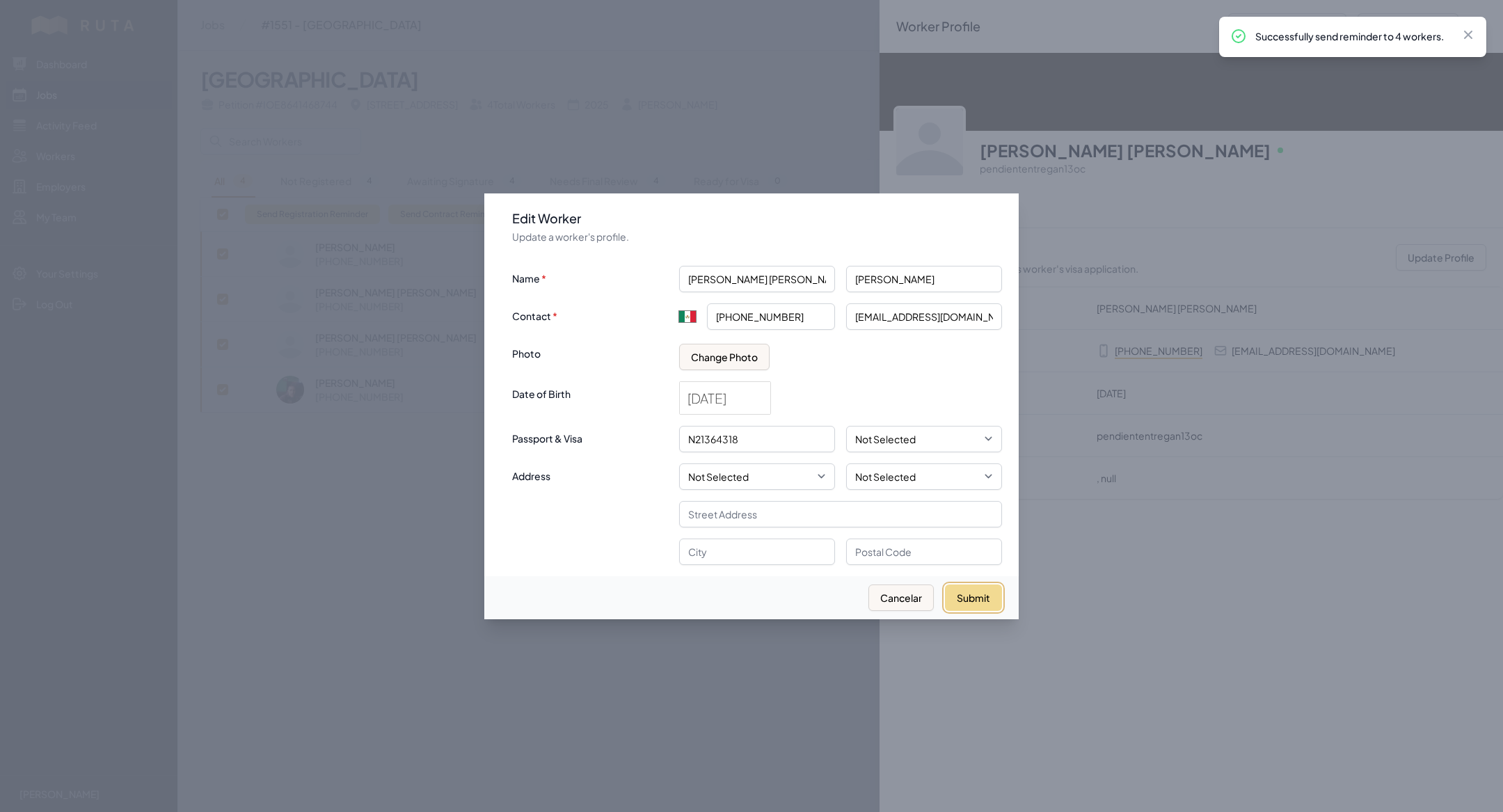
type input "+52"
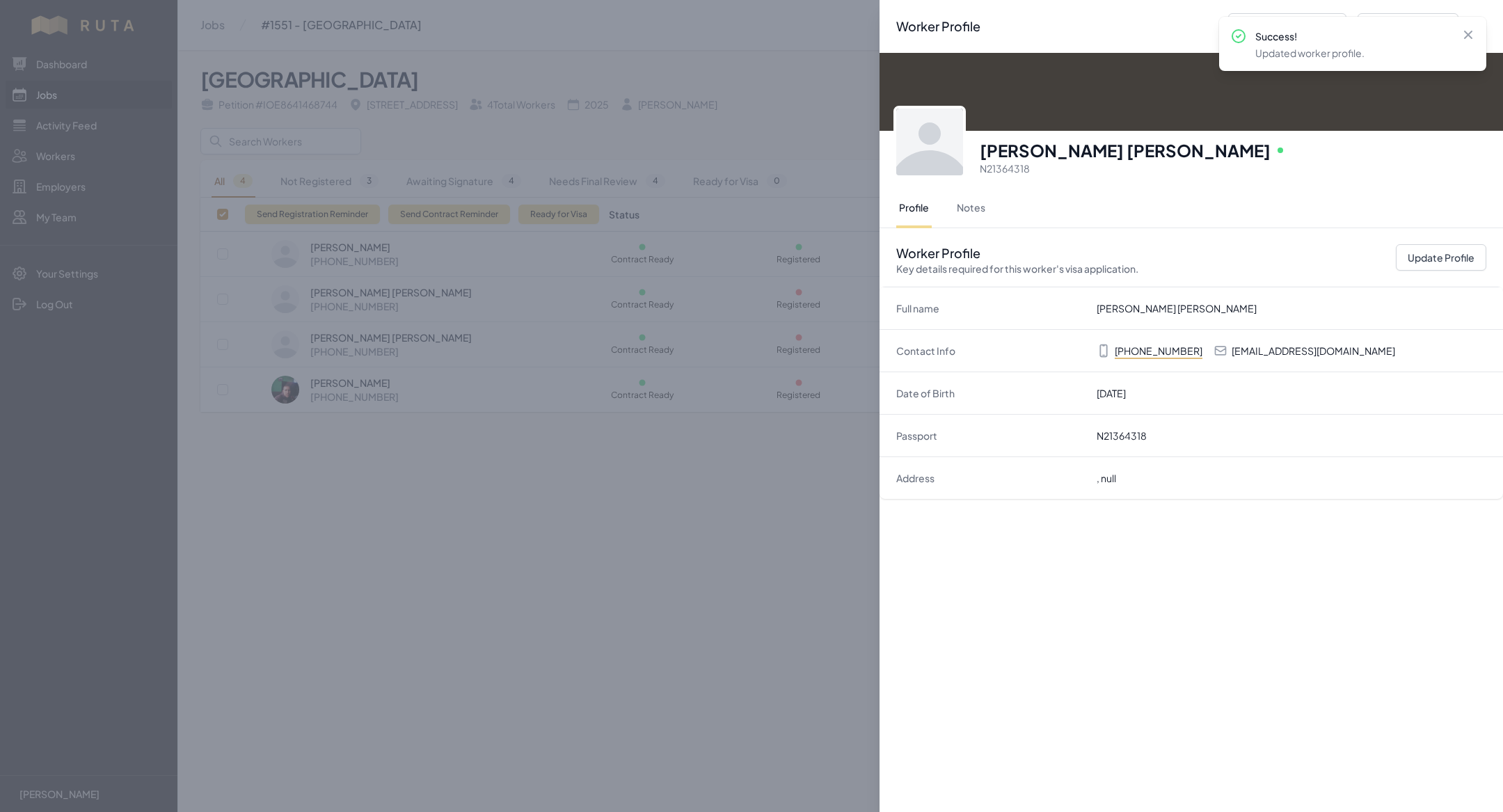
click at [720, 683] on div "Worker Profile Previous Worker Next Worker Close panel [PERSON_NAME] [PERSON_NA…" at bounding box center [752, 406] width 1503 height 812
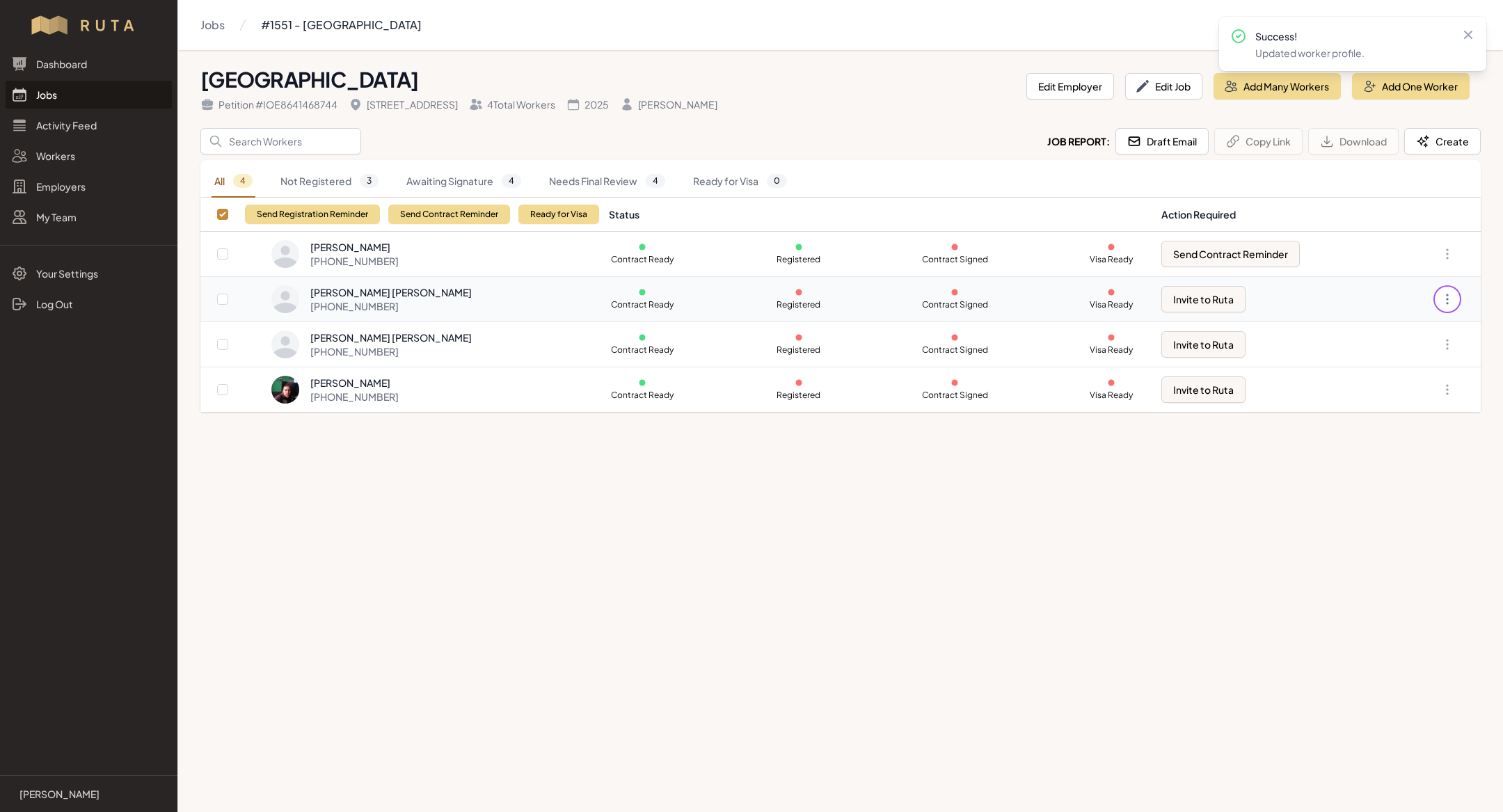
click at [1448, 304] on icon "button" at bounding box center [1446, 299] width 14 height 14
click at [1388, 402] on link "Create Contract" at bounding box center [1378, 403] width 134 height 25
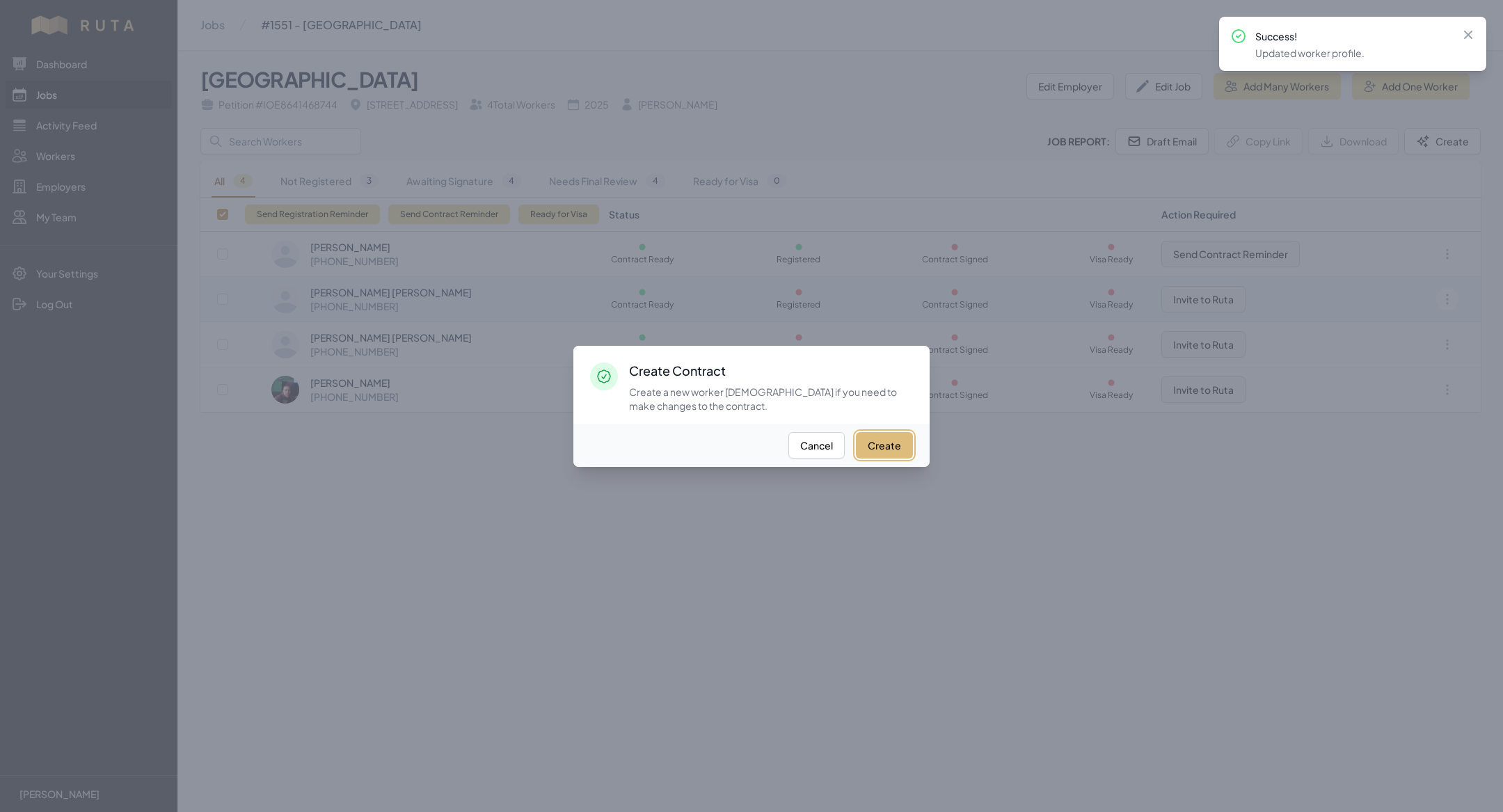
click at [889, 443] on button "Create" at bounding box center [885, 445] width 57 height 26
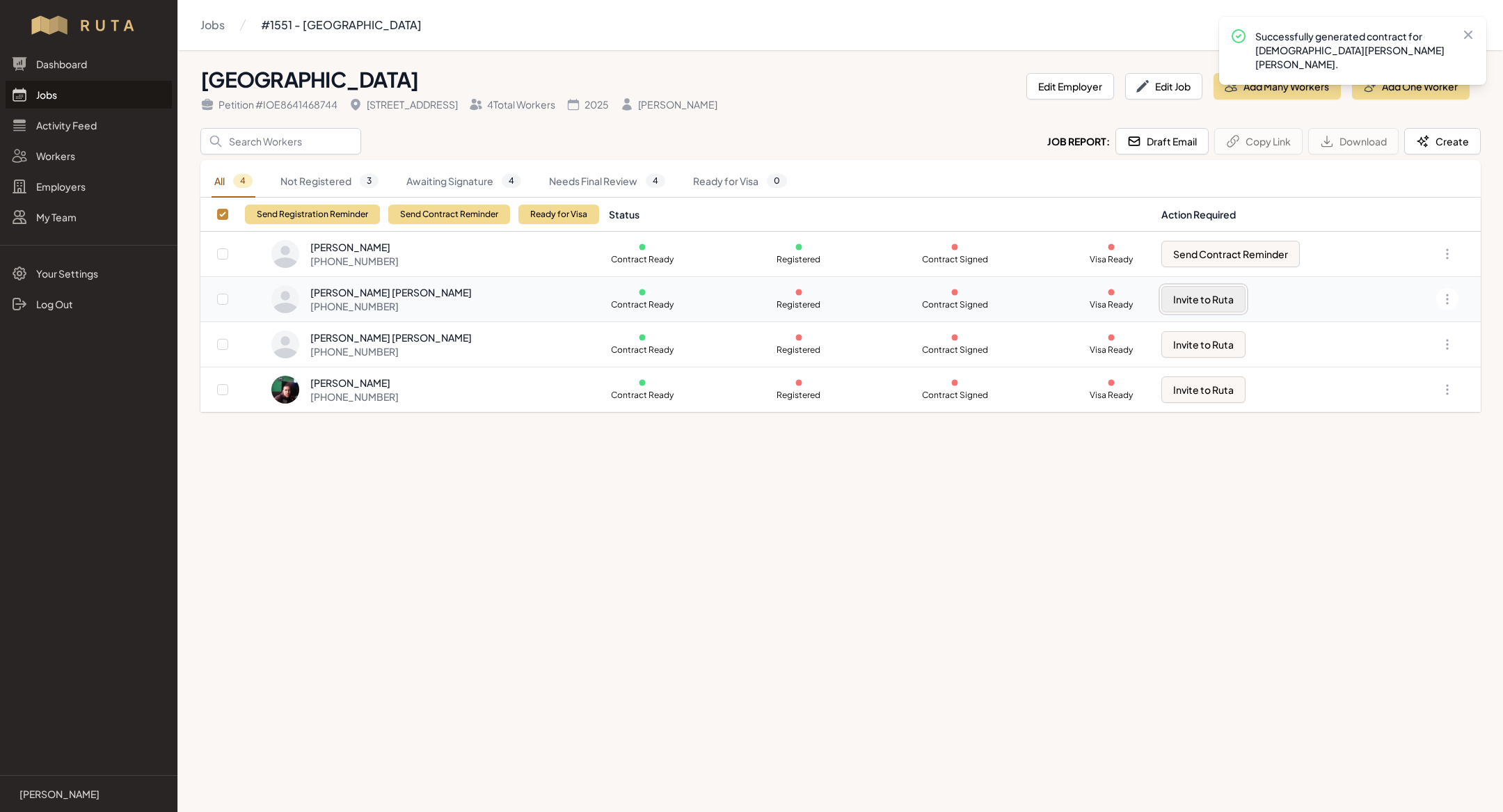
click at [1183, 301] on button "Invite to Ruta" at bounding box center [1203, 299] width 84 height 26
checkbox input "false"
checkbox input "true"
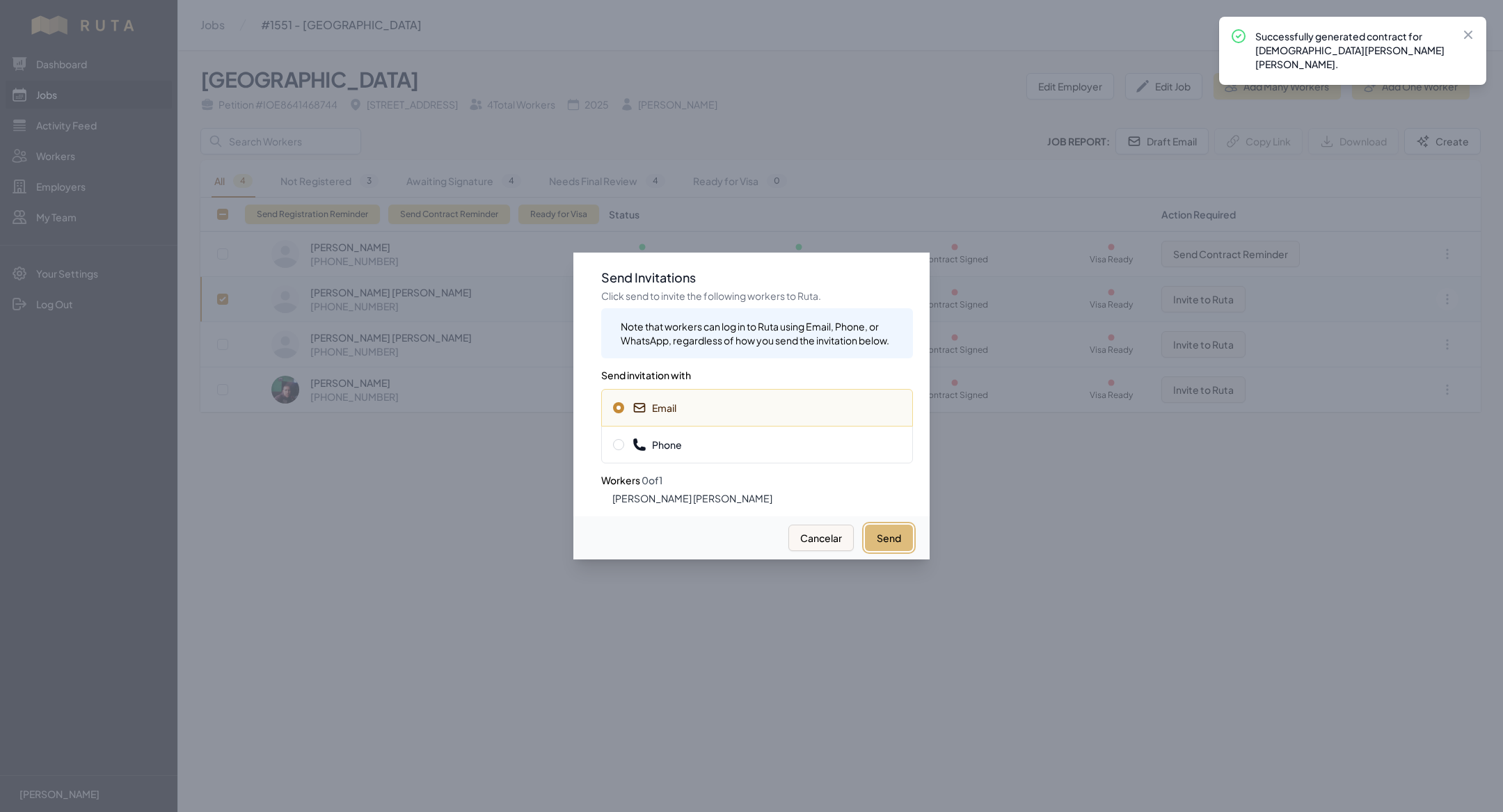
click at [905, 536] on button "Send" at bounding box center [889, 537] width 48 height 26
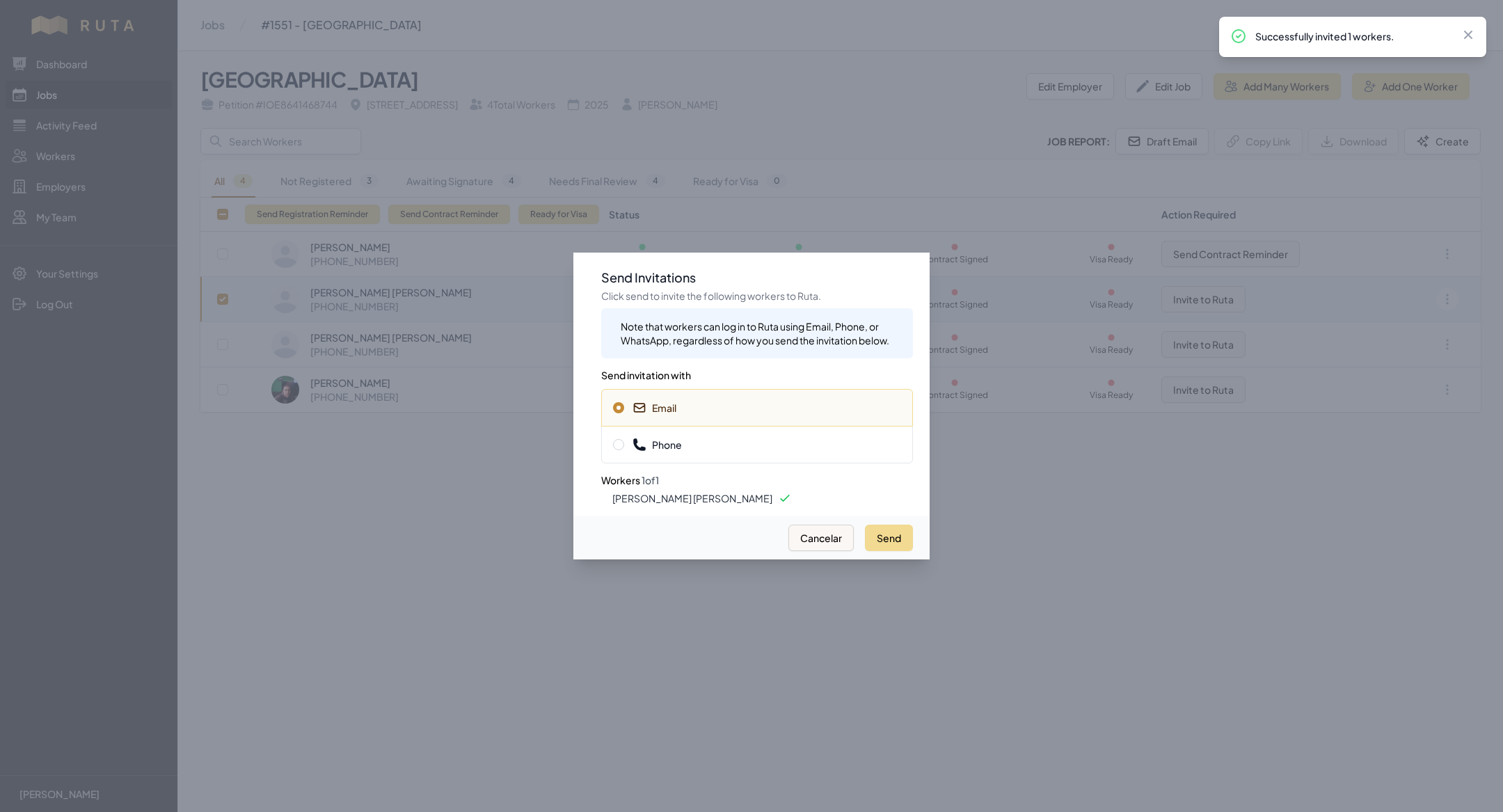
click at [763, 437] on span "Phone" at bounding box center [756, 444] width 288 height 14
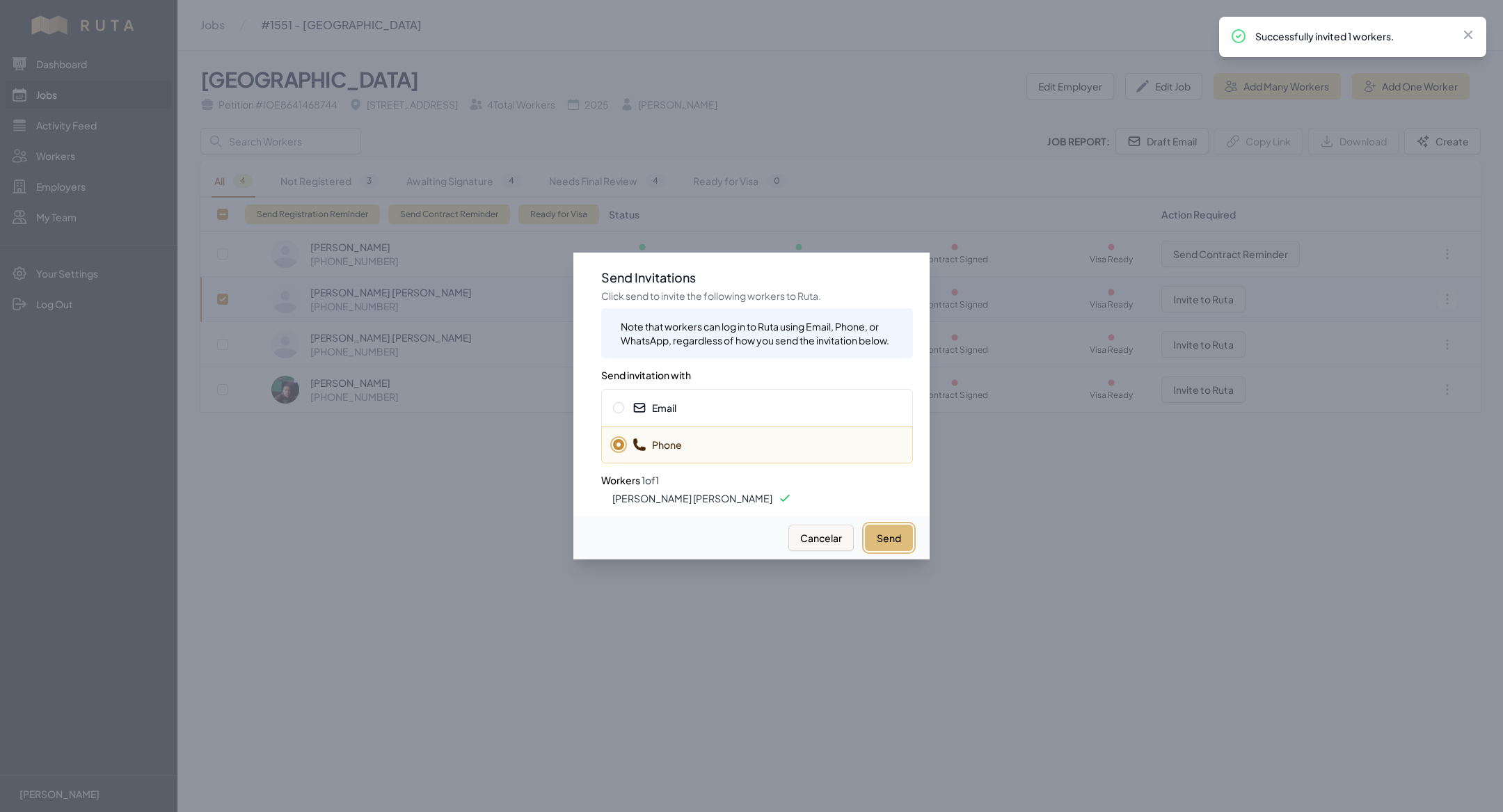
click at [897, 545] on button "Send" at bounding box center [889, 537] width 48 height 26
click at [446, 595] on div at bounding box center [752, 406] width 1503 height 812
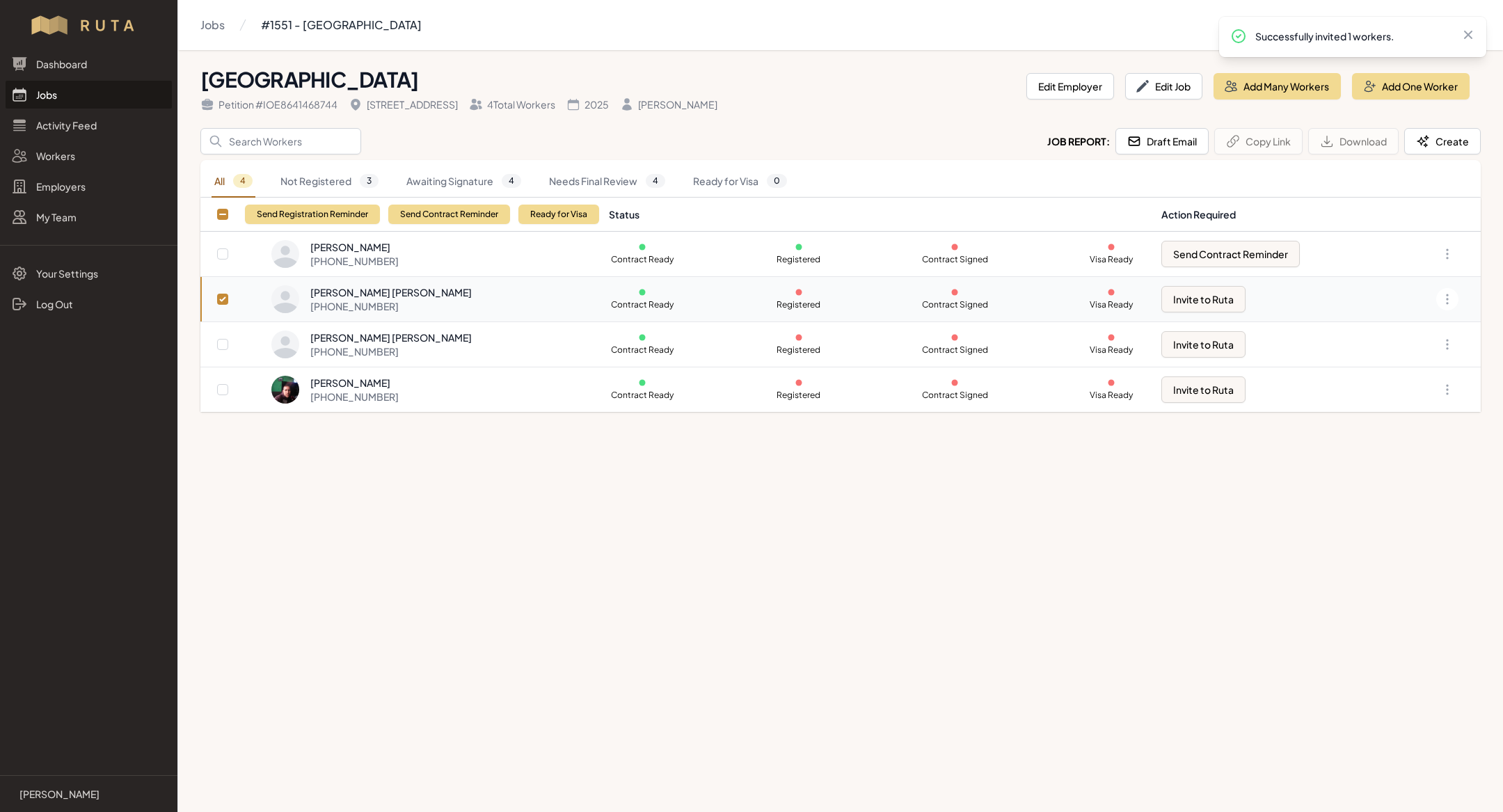
click at [453, 312] on td "[PERSON_NAME] [PERSON_NAME] [PHONE_NUMBER]" at bounding box center [436, 299] width 330 height 45
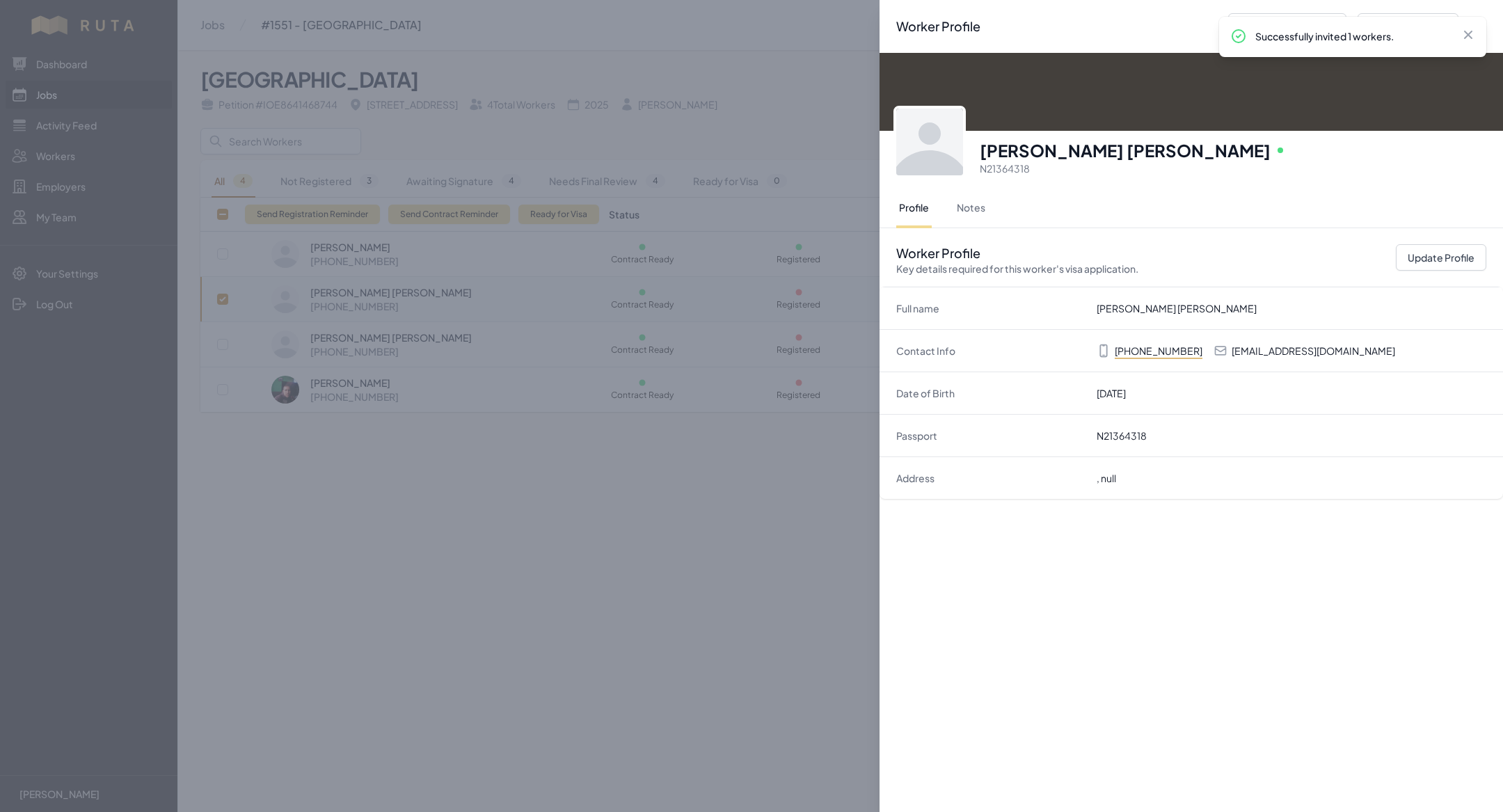
click at [1120, 433] on dd "N21364318" at bounding box center [1291, 435] width 390 height 14
copy dd "N21364318"
click at [609, 521] on div "Worker Profile Previous Worker Next Worker Close panel [PERSON_NAME] [PERSON_NA…" at bounding box center [752, 406] width 1503 height 812
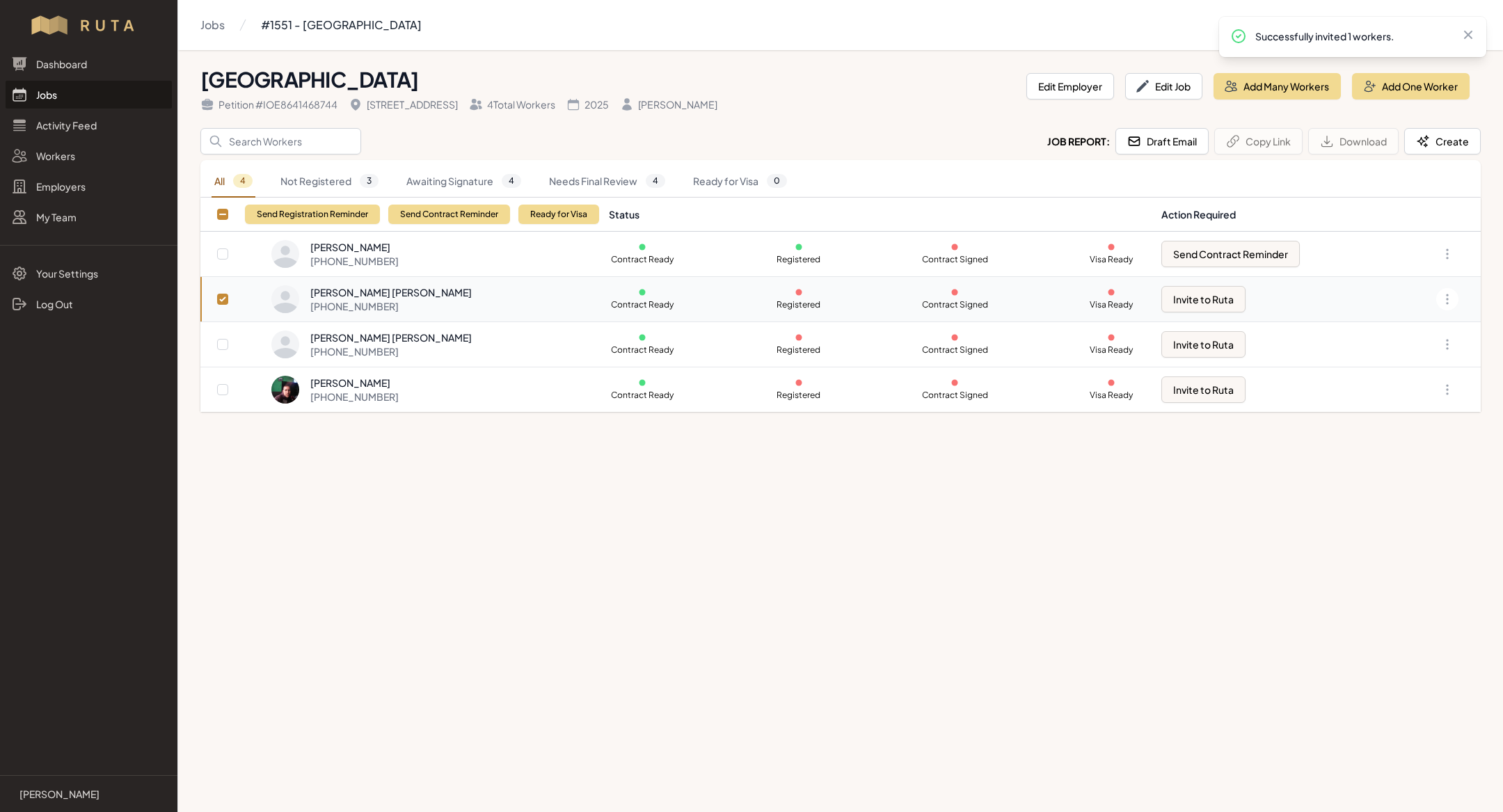
click at [53, 104] on link "Jobs" at bounding box center [88, 94] width 167 height 28
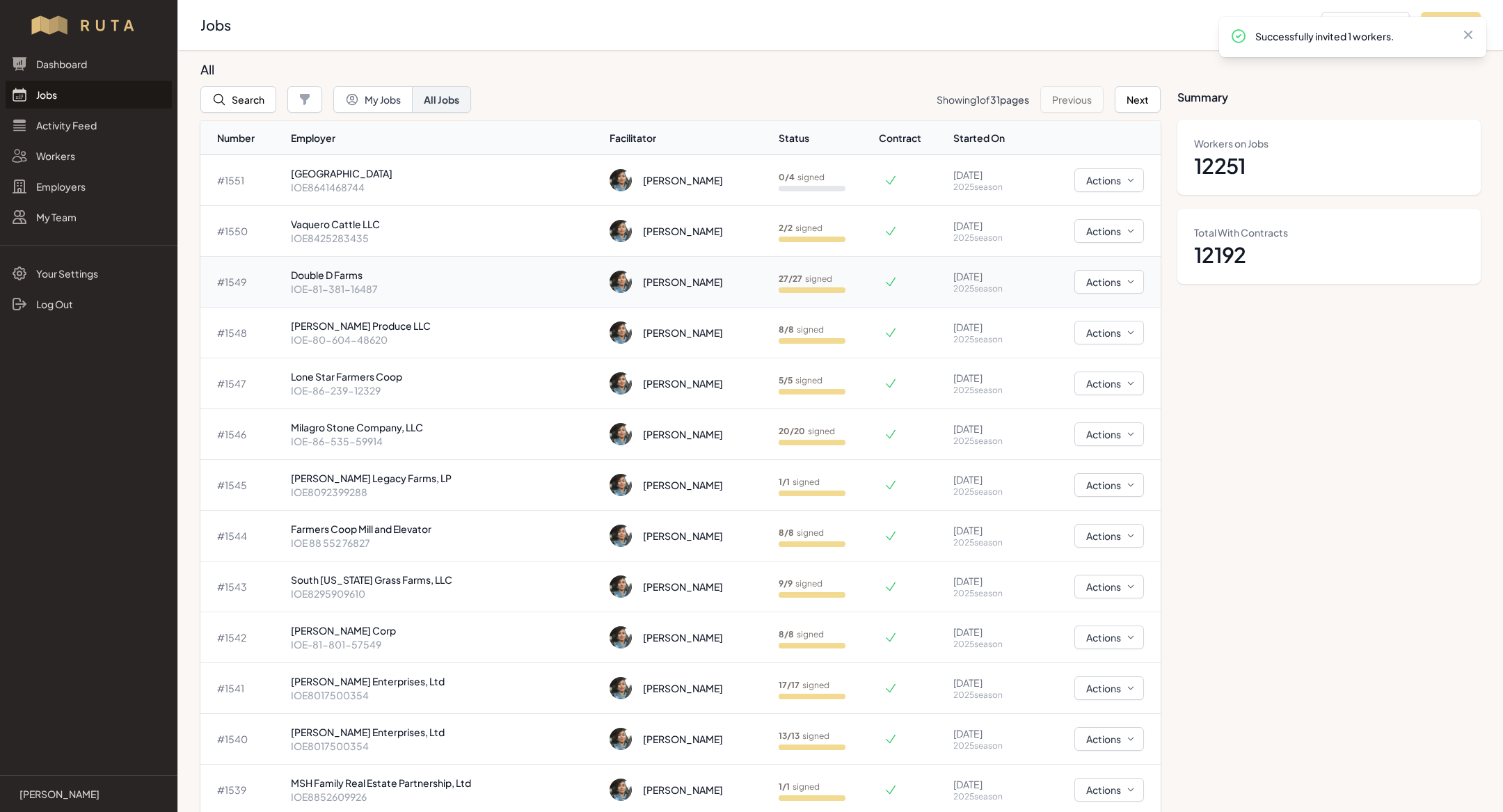
click at [380, 300] on td "Double D Farms IOE-81-381-16487" at bounding box center [445, 282] width 320 height 51
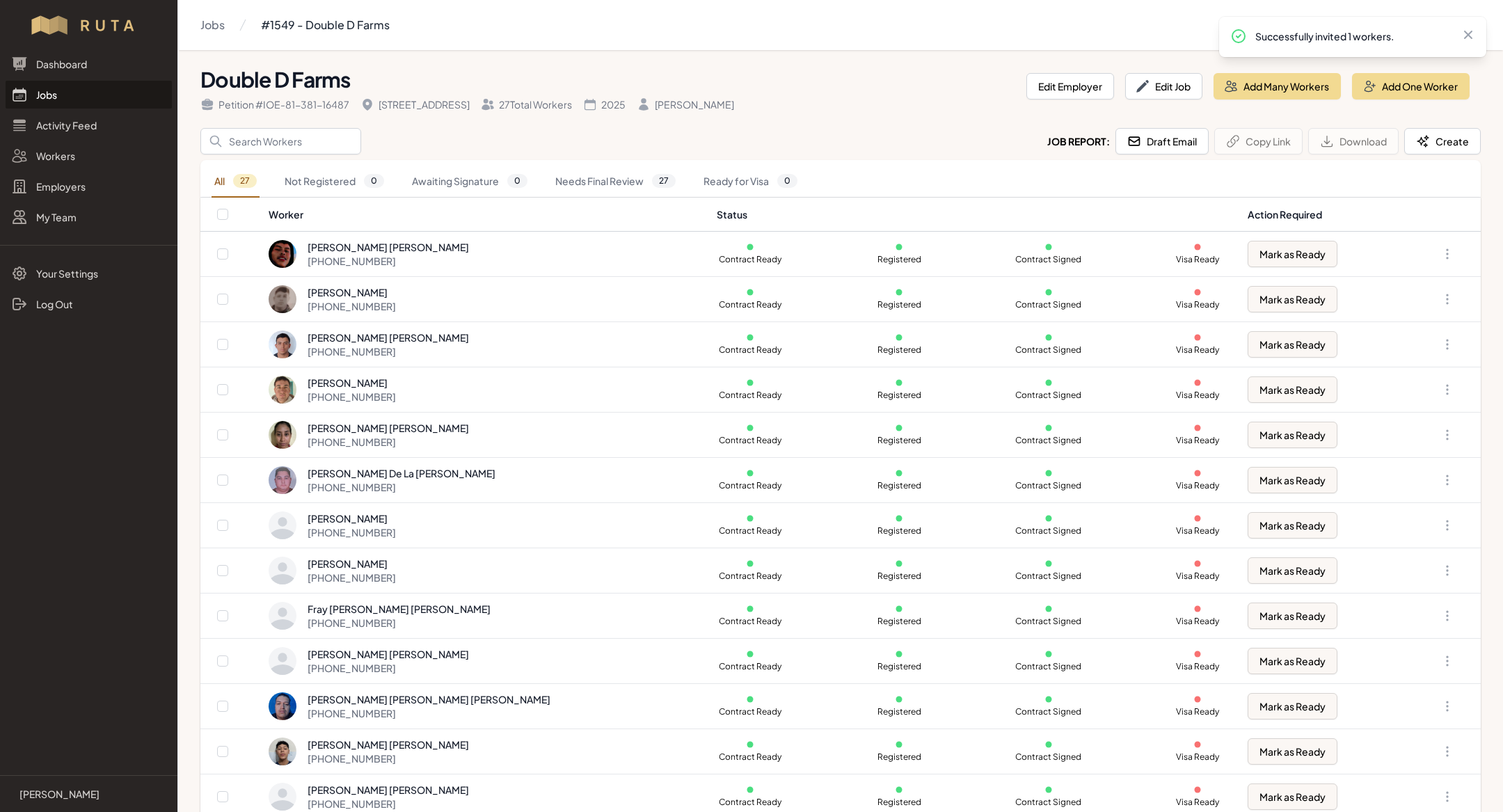
click at [57, 84] on link "Jobs" at bounding box center [88, 94] width 167 height 28
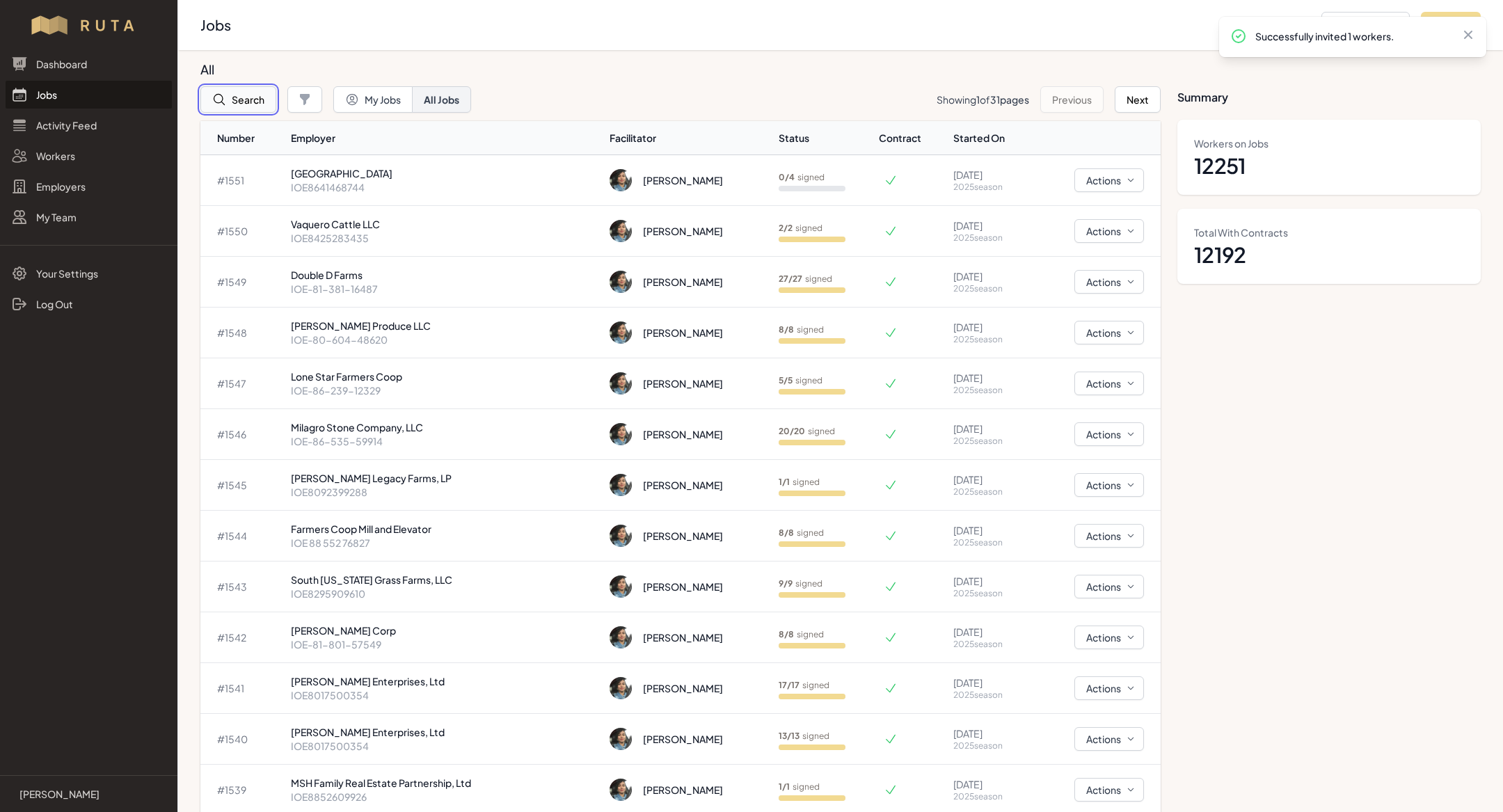
click at [226, 110] on button "Search" at bounding box center [237, 99] width 76 height 26
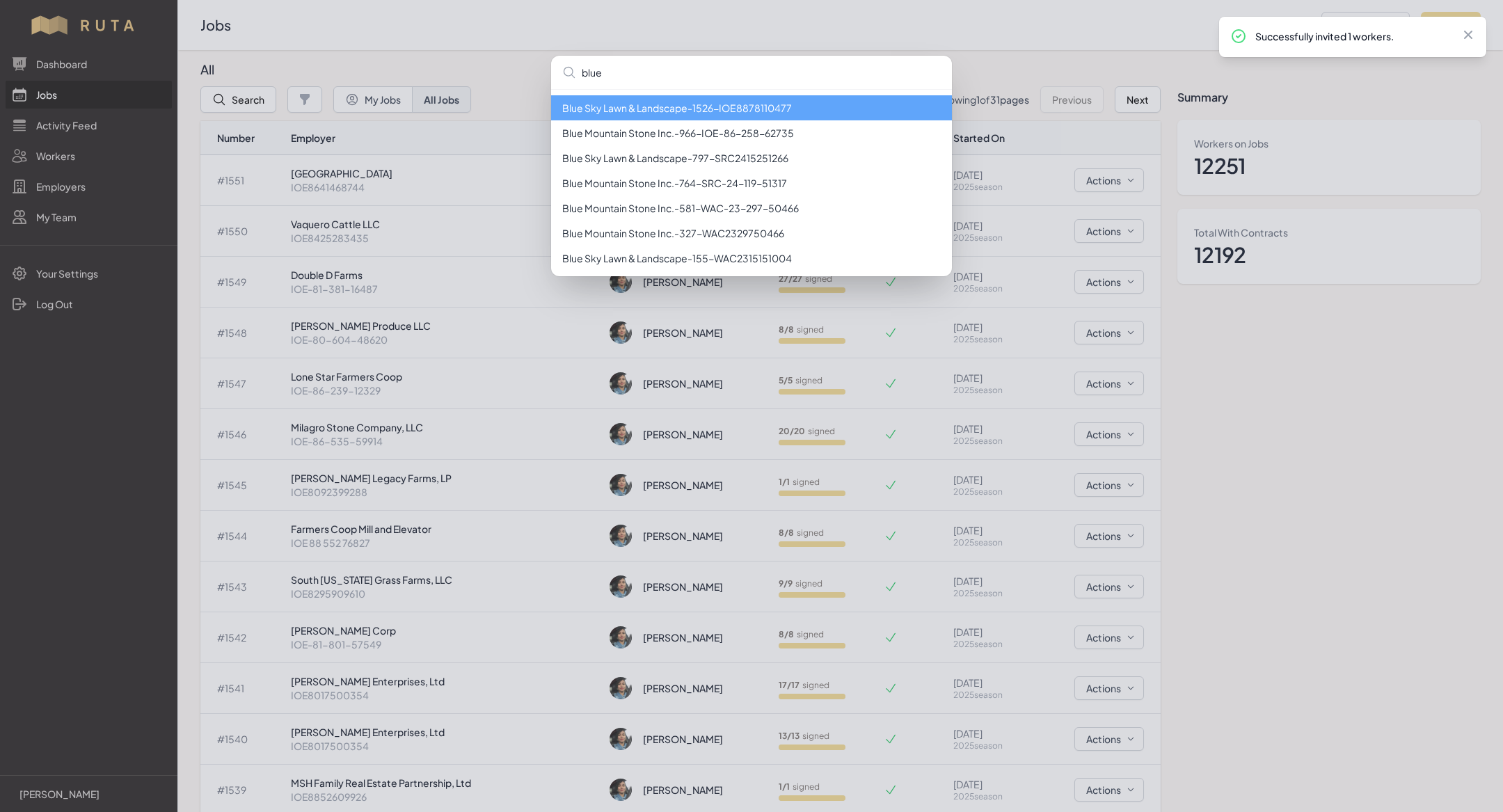
type input "blue"
click at [1469, 30] on icon at bounding box center [1467, 34] width 14 height 14
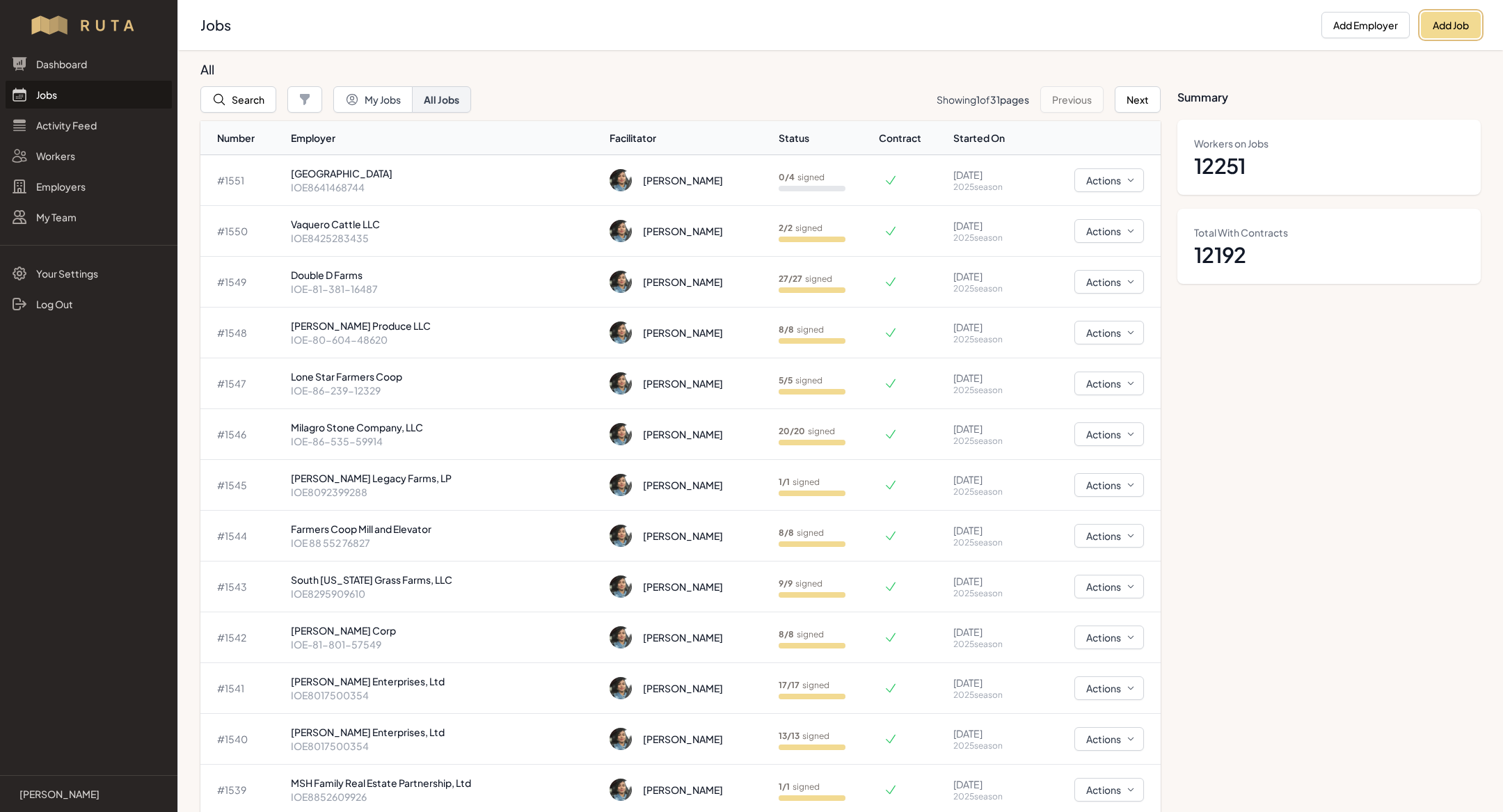
click at [1438, 20] on button "Add Job" at bounding box center [1450, 25] width 60 height 26
select select "2023"
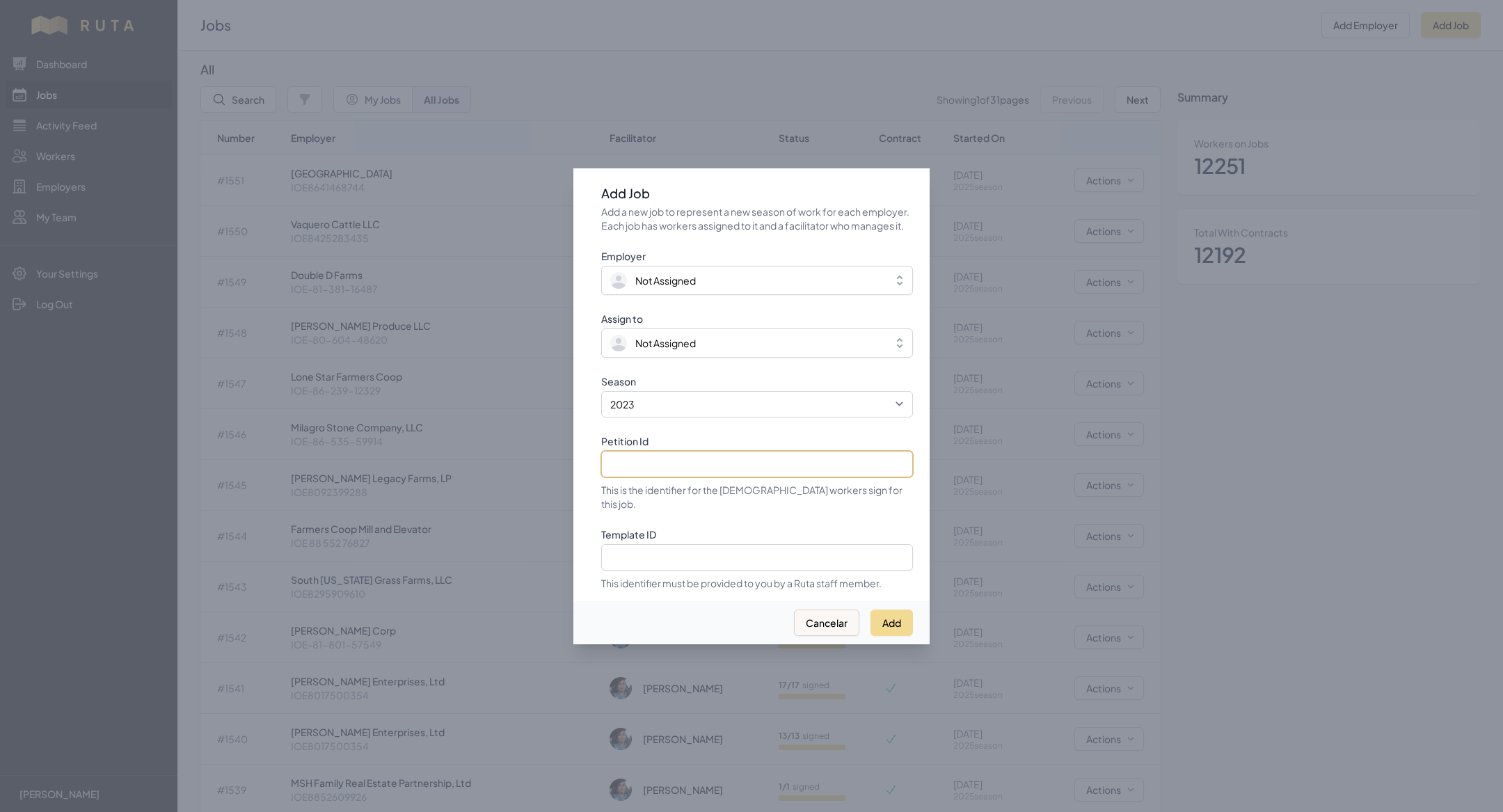
click at [623, 463] on input "Petition Id" at bounding box center [756, 464] width 312 height 26
paste input "IOE8893437094"
type input "IOE8893437094"
click at [684, 410] on select "2021 2022 2023 2024 2025" at bounding box center [756, 404] width 312 height 26
select select "2025"
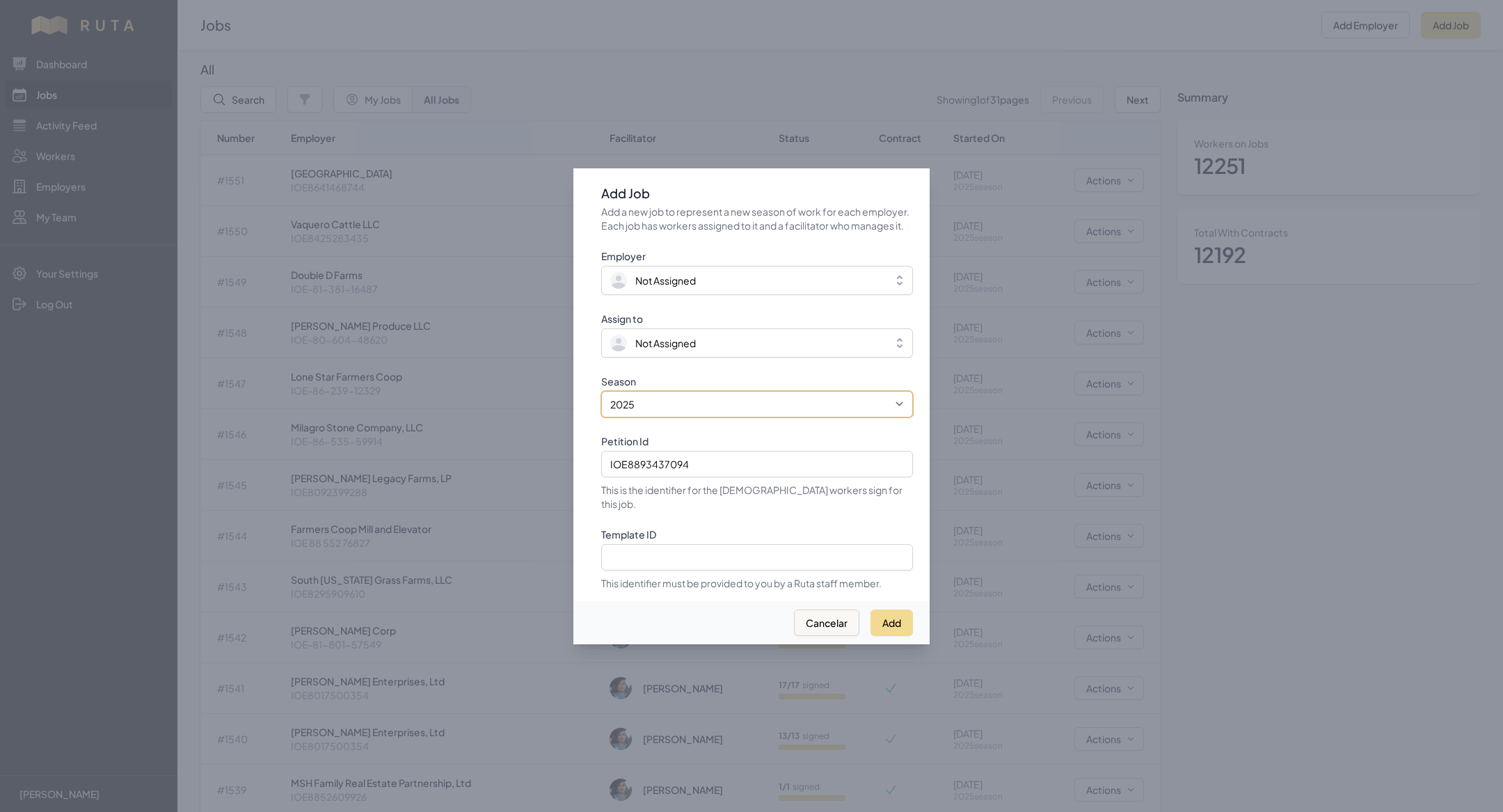
click at [601, 398] on select "2021 2022 2023 2024 2025" at bounding box center [756, 404] width 312 height 26
click at [640, 350] on span "Not Assigned" at bounding box center [665, 343] width 61 height 14
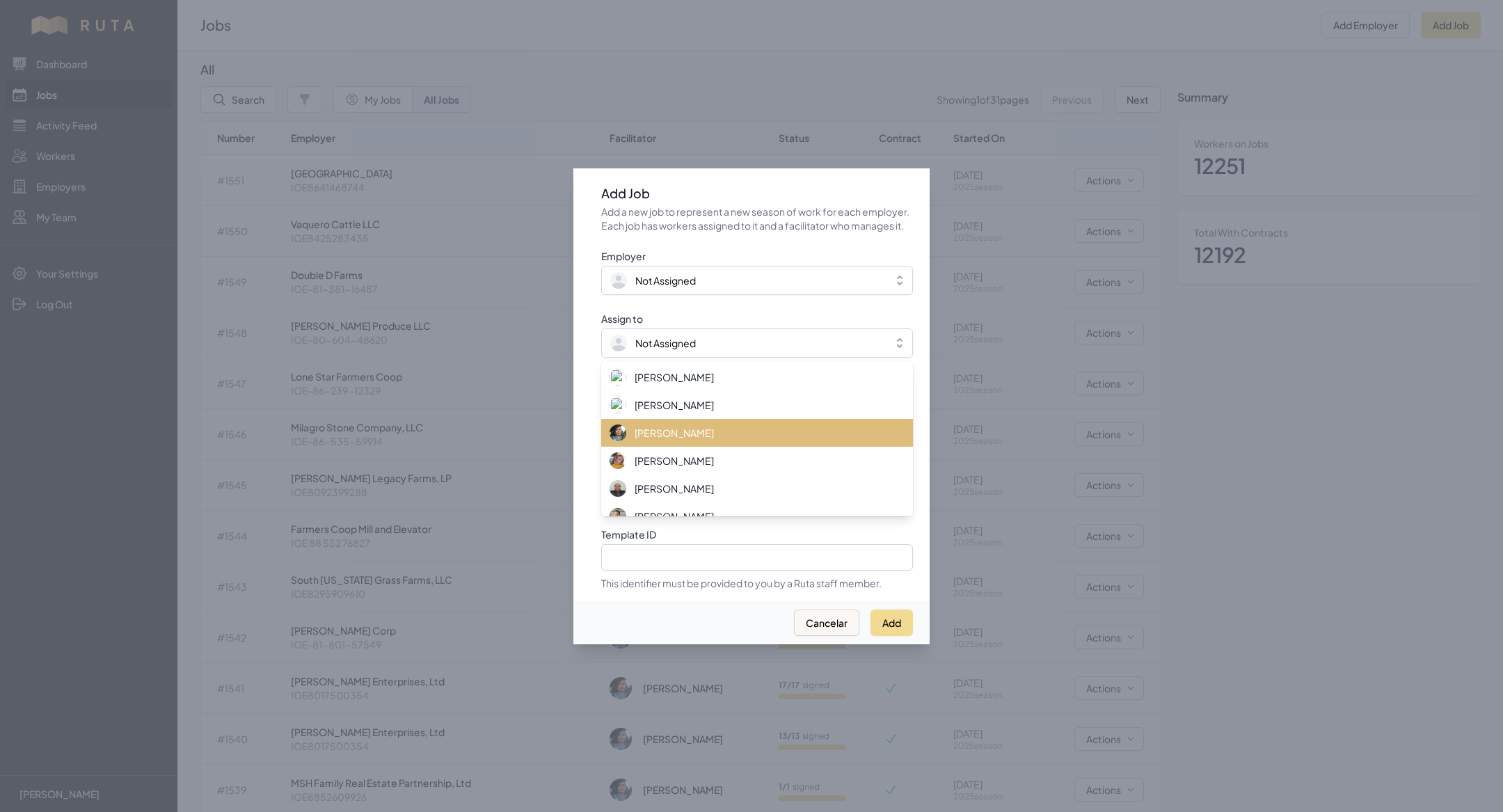
click at [664, 440] on span "[PERSON_NAME]" at bounding box center [674, 432] width 80 height 14
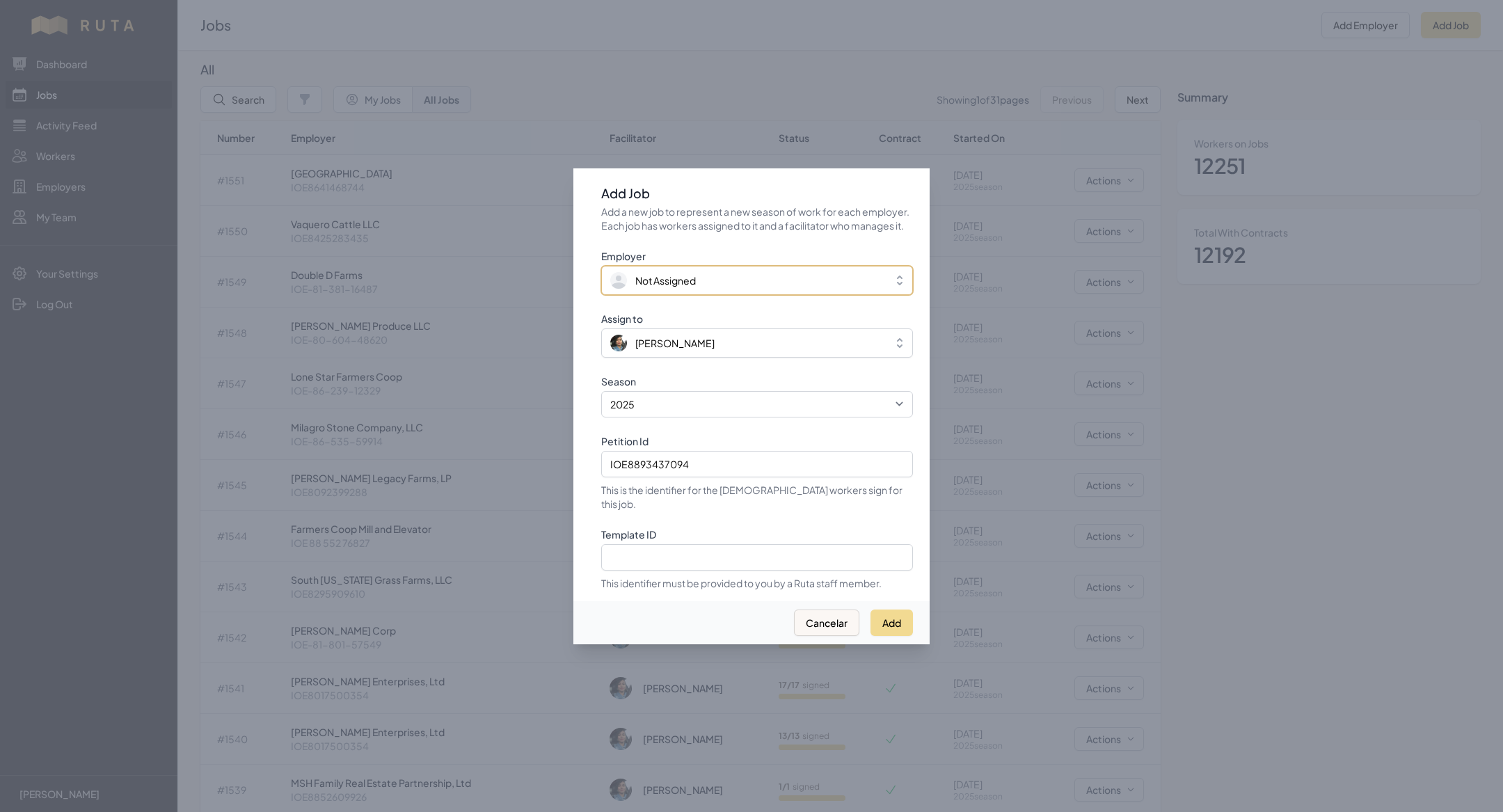
click at [681, 288] on span "Not Assigned" at bounding box center [665, 280] width 61 height 14
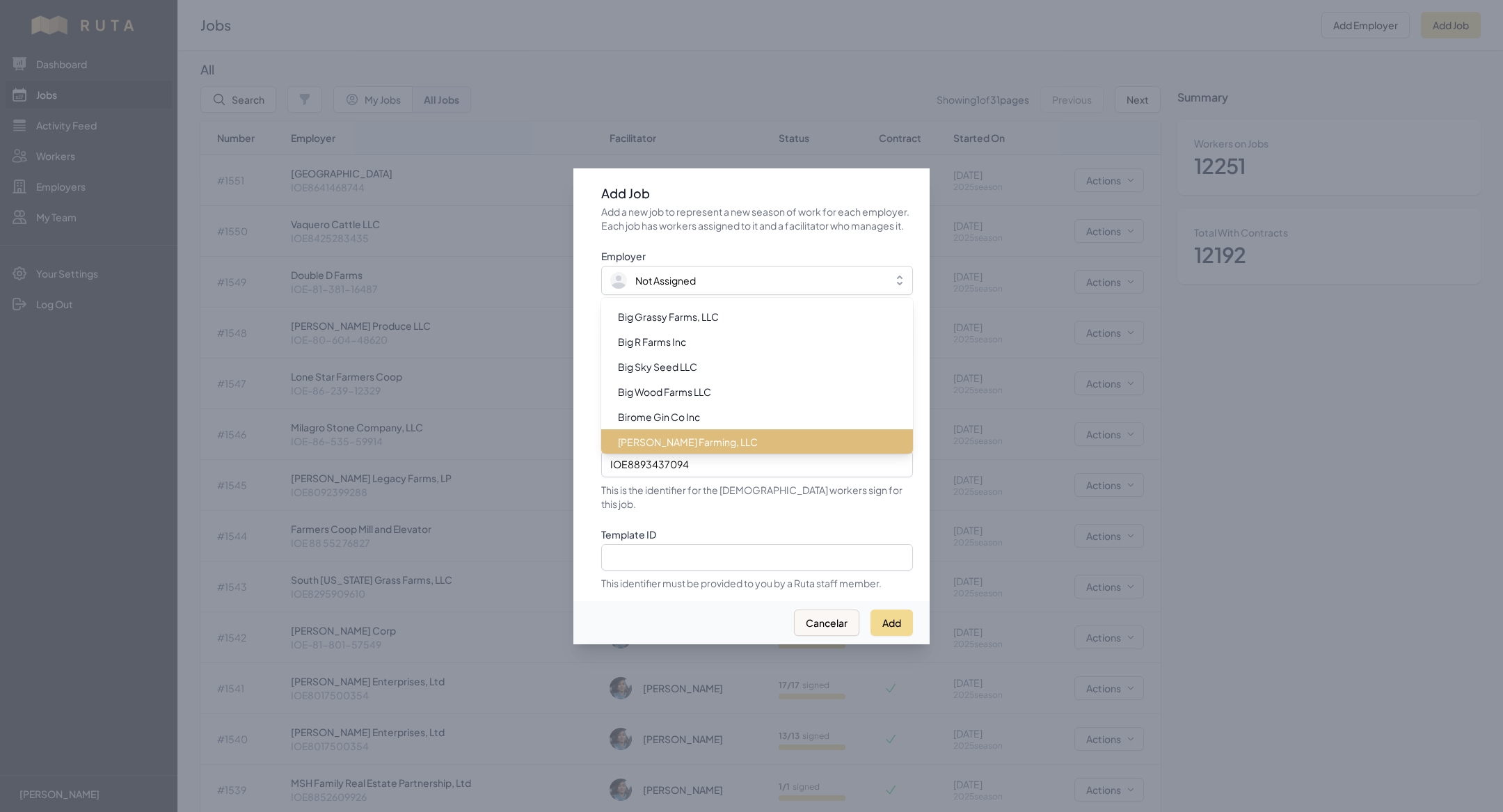
scroll to position [1886, 0]
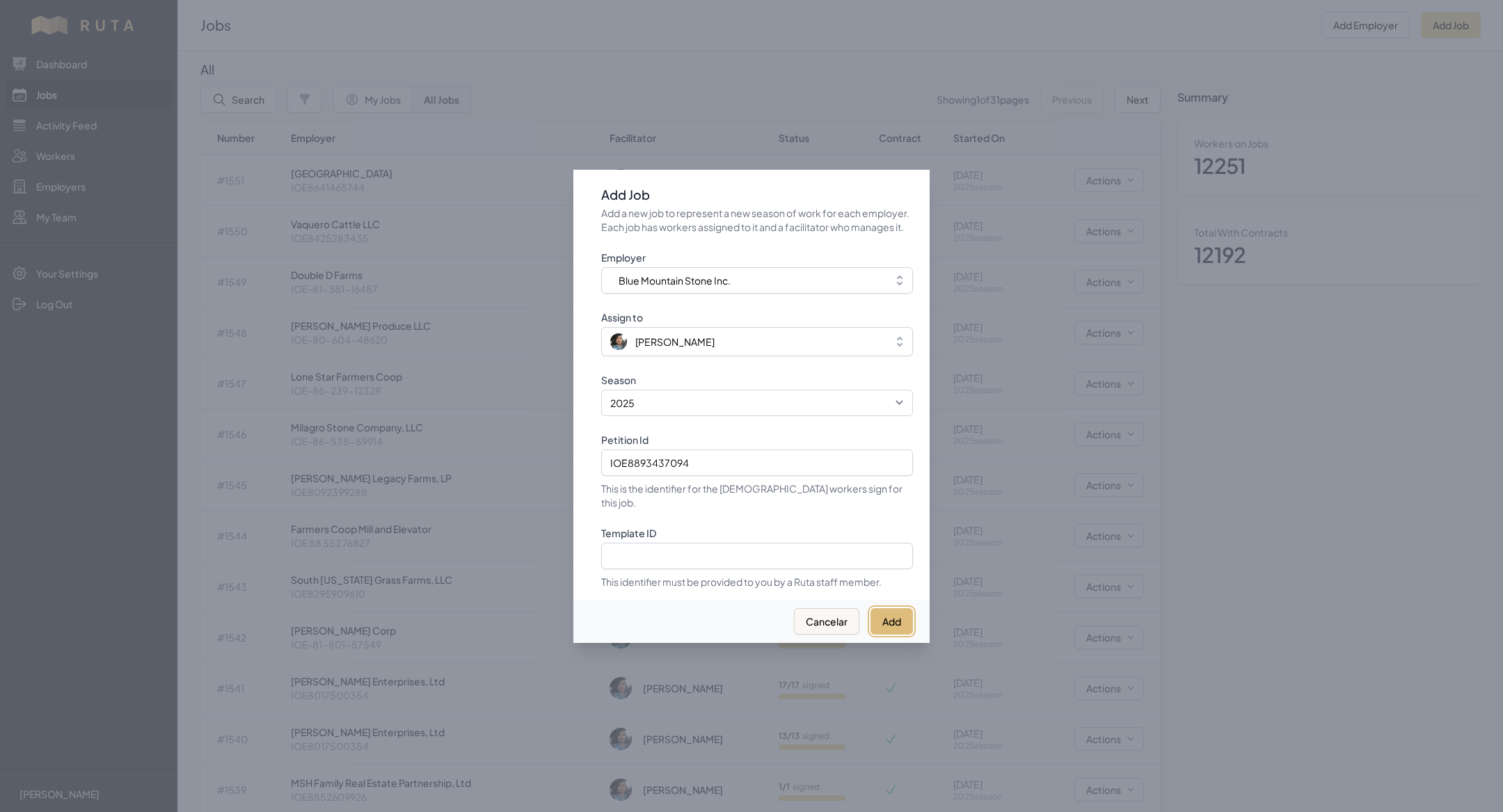
click at [889, 610] on button "Add" at bounding box center [891, 621] width 42 height 26
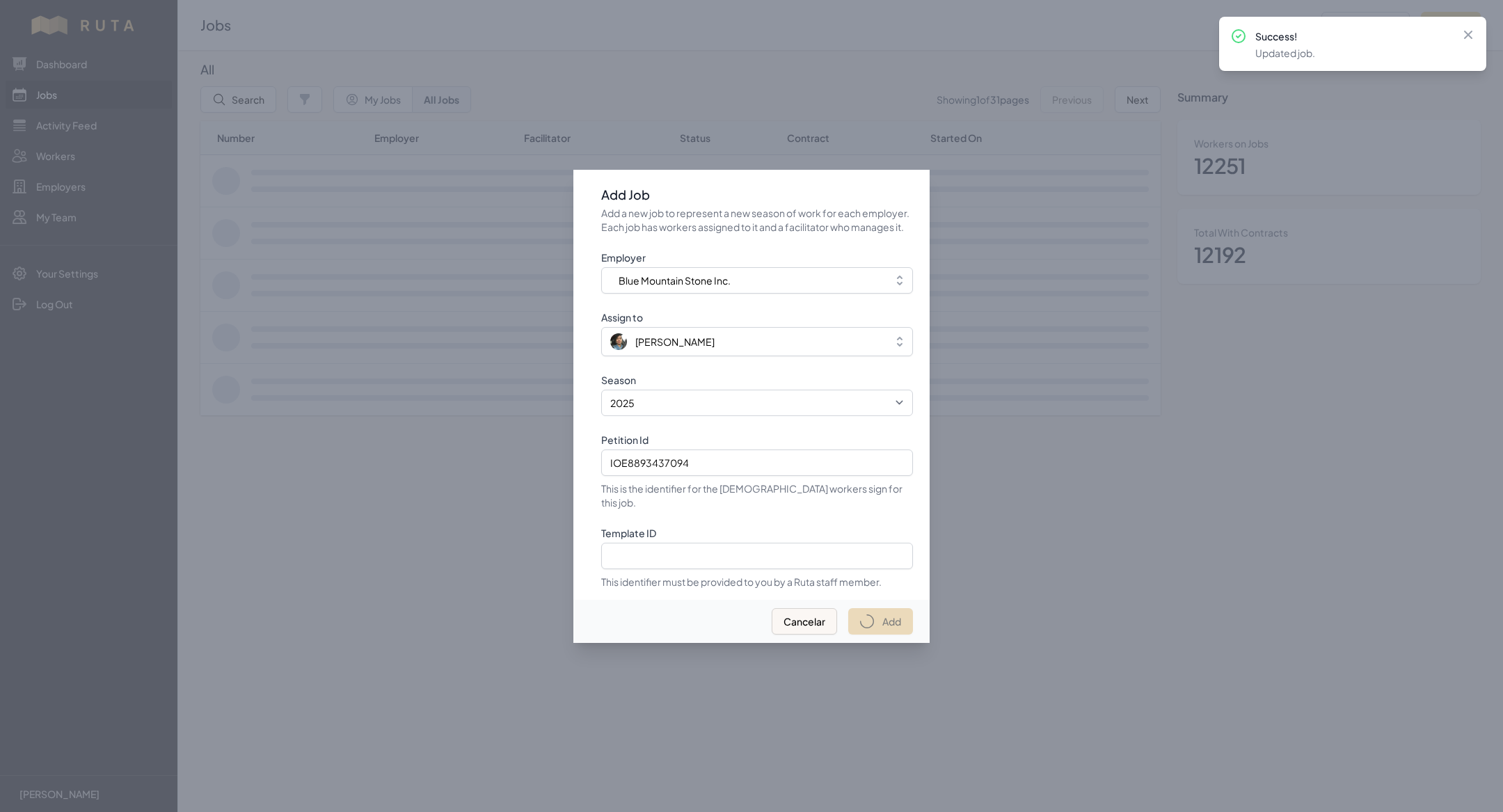
select select "2023"
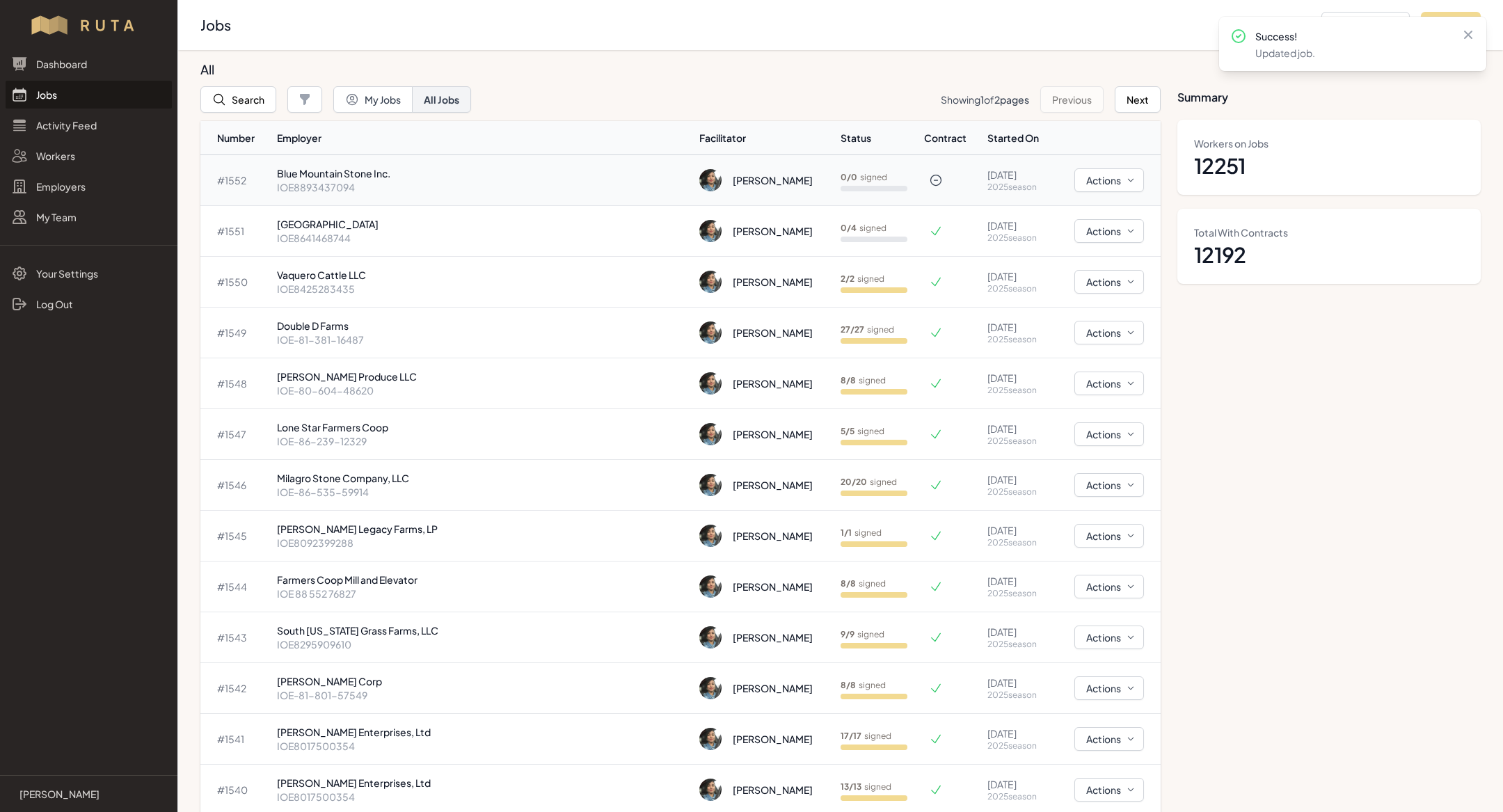
click at [336, 201] on td "Blue Mountain Stone Inc. IOE8893437094" at bounding box center [482, 181] width 422 height 51
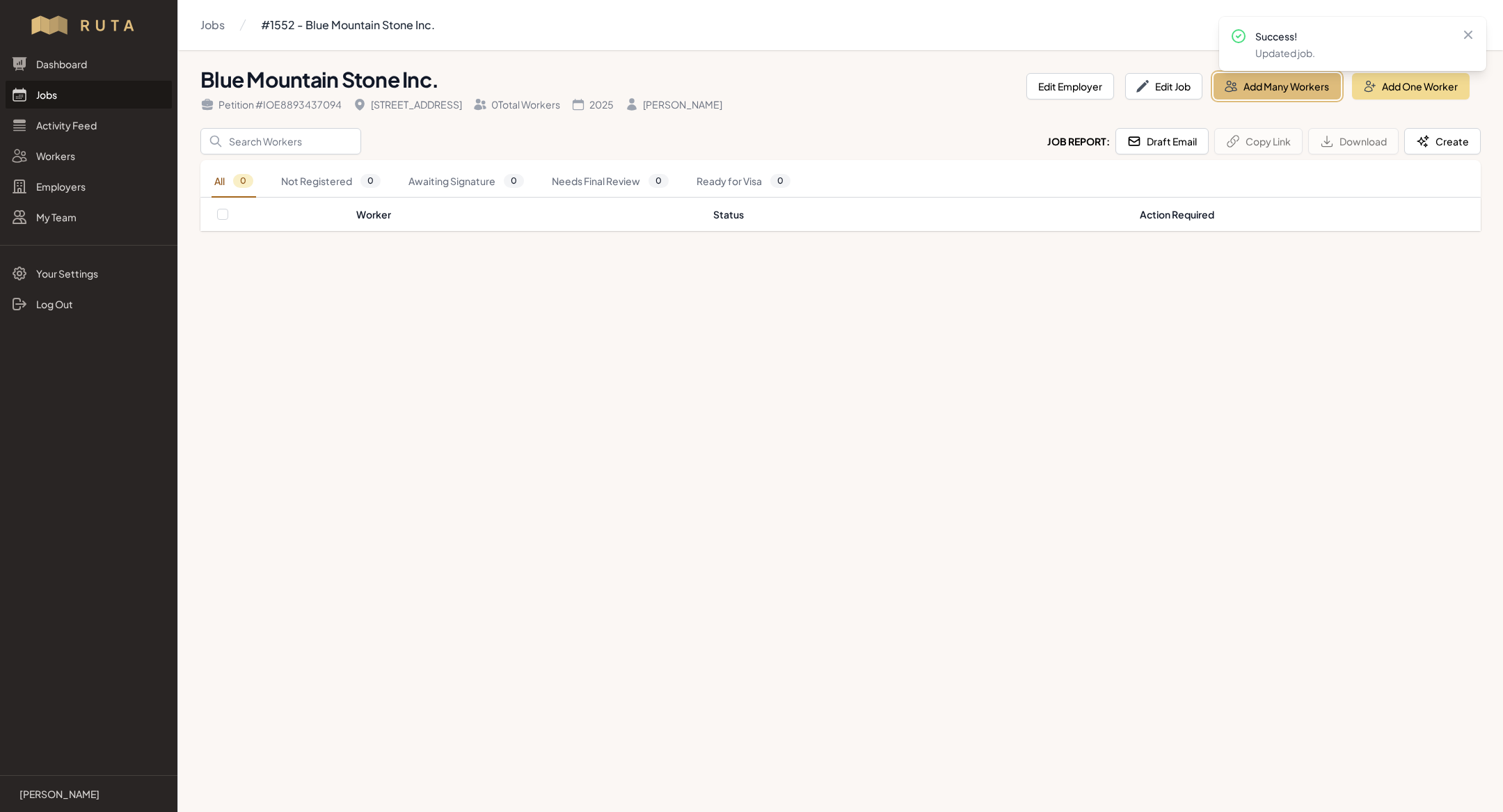
click at [1266, 96] on button "Add Many Workers" at bounding box center [1277, 86] width 128 height 26
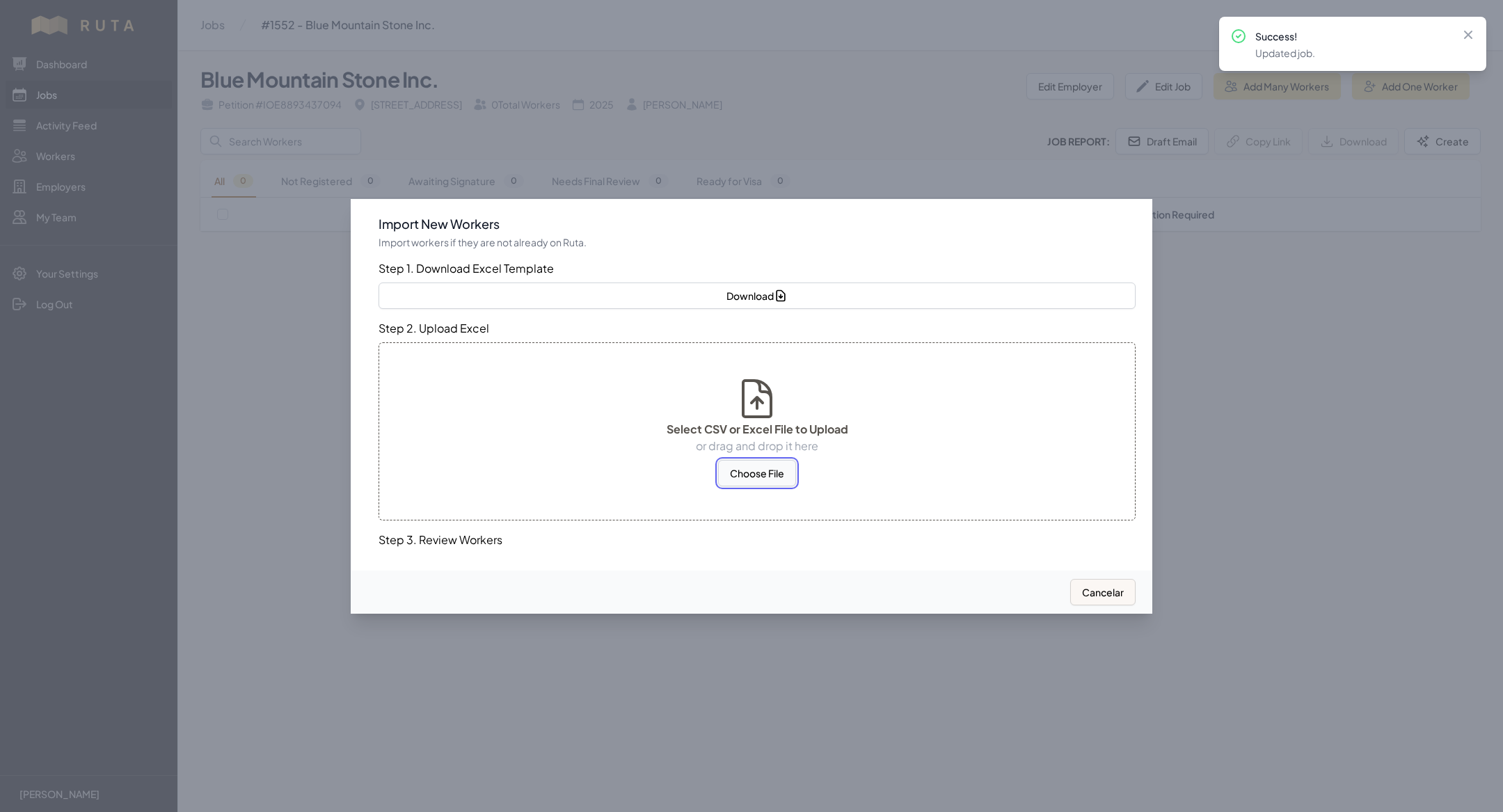
click at [744, 480] on button "Choose File" at bounding box center [757, 473] width 78 height 26
select select "MX"
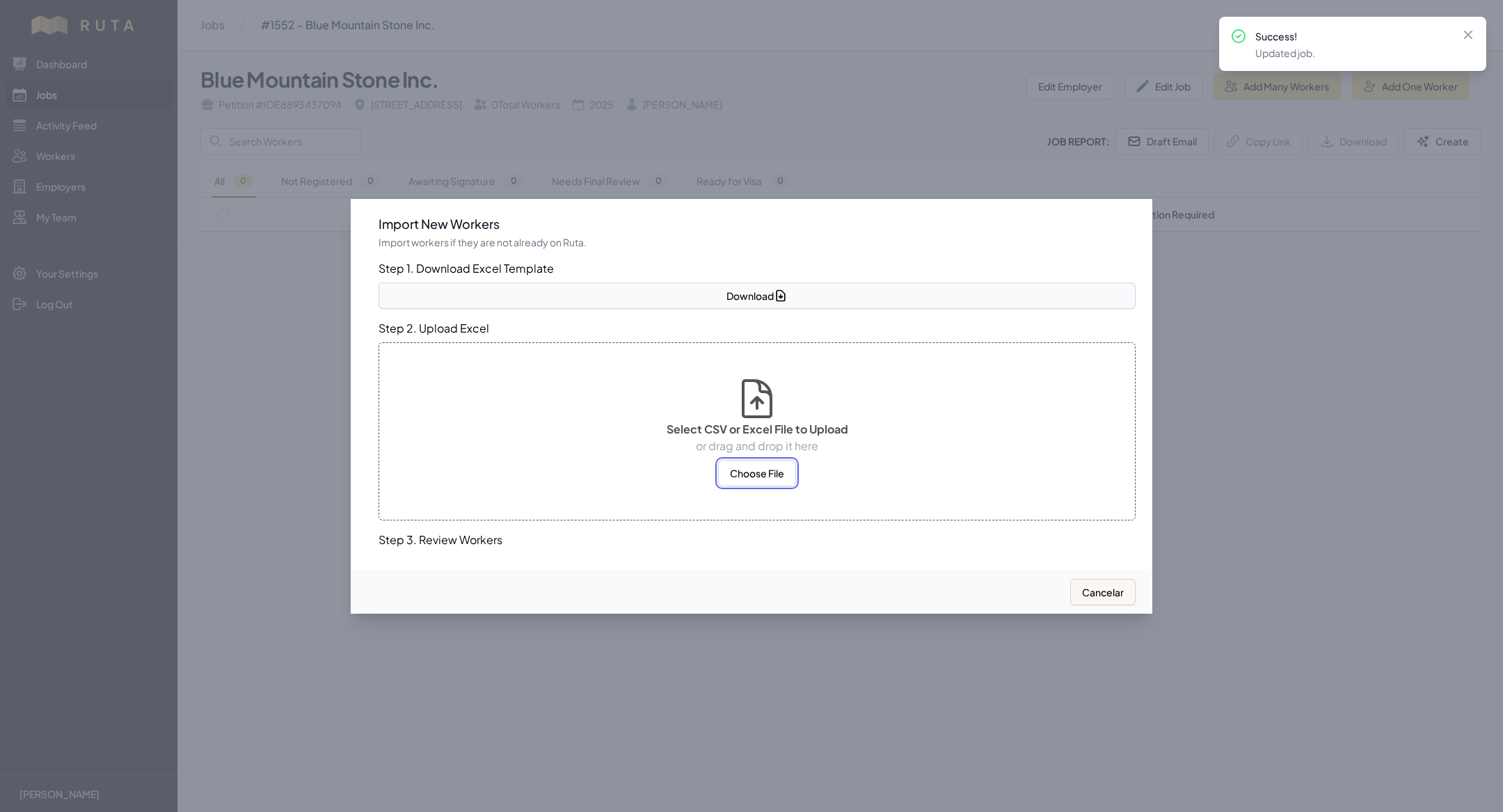
select select "MX"
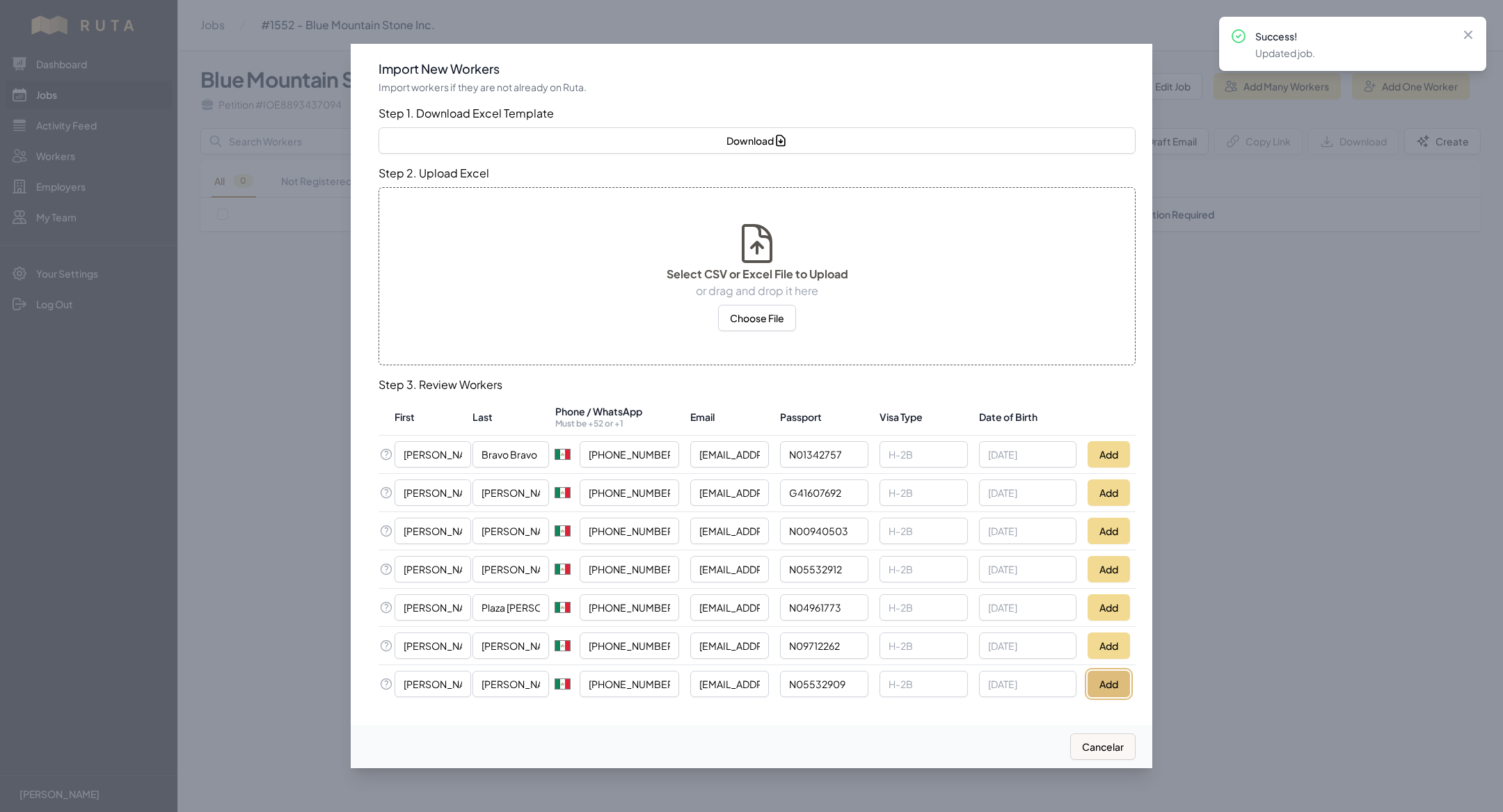
click at [1106, 684] on button "Add" at bounding box center [1108, 684] width 42 height 26
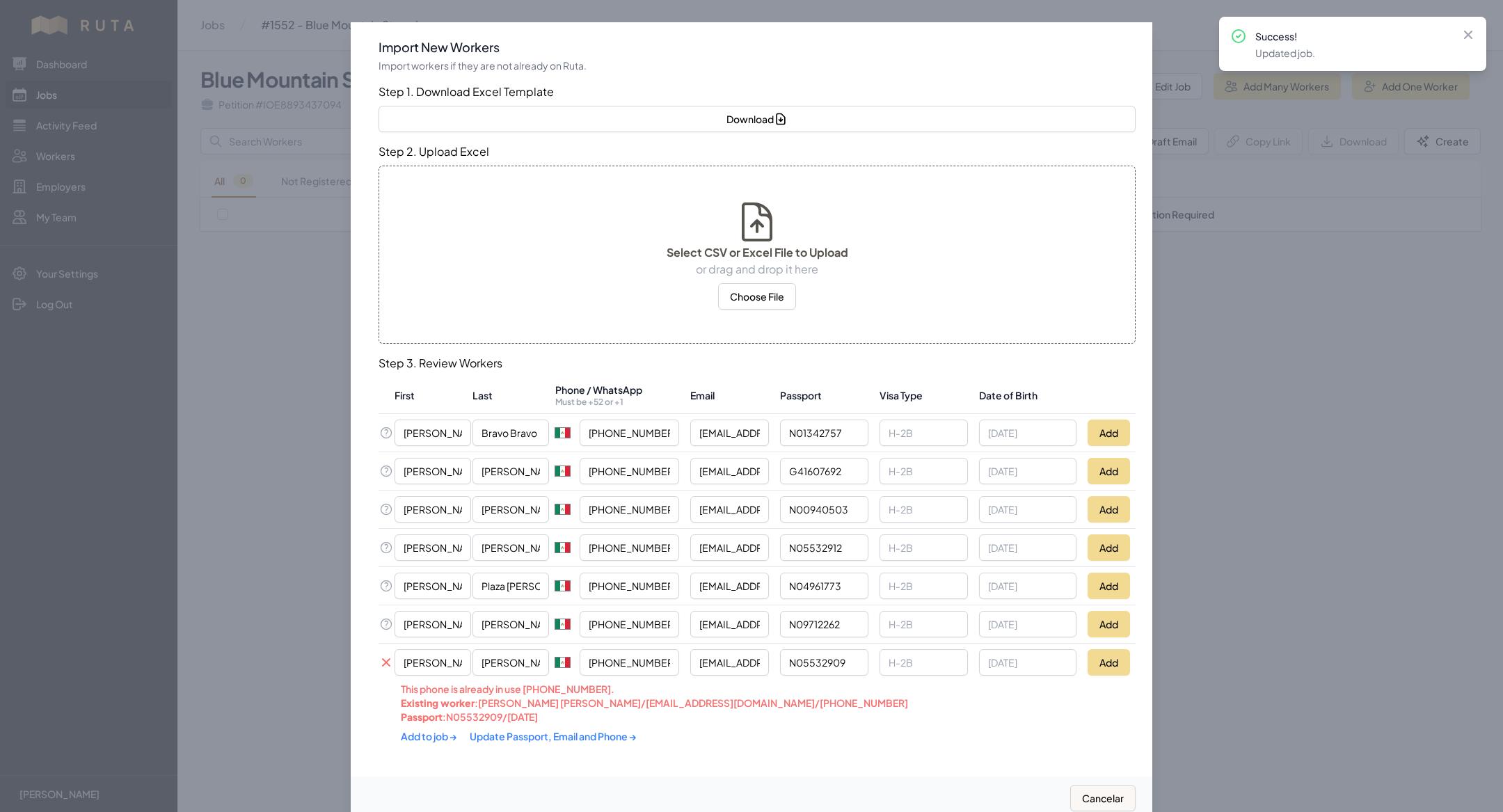
click at [558, 730] on link "Update Passport, Email and Phone →" at bounding box center [553, 736] width 167 height 13
click at [417, 732] on link "Add to job →" at bounding box center [430, 736] width 57 height 13
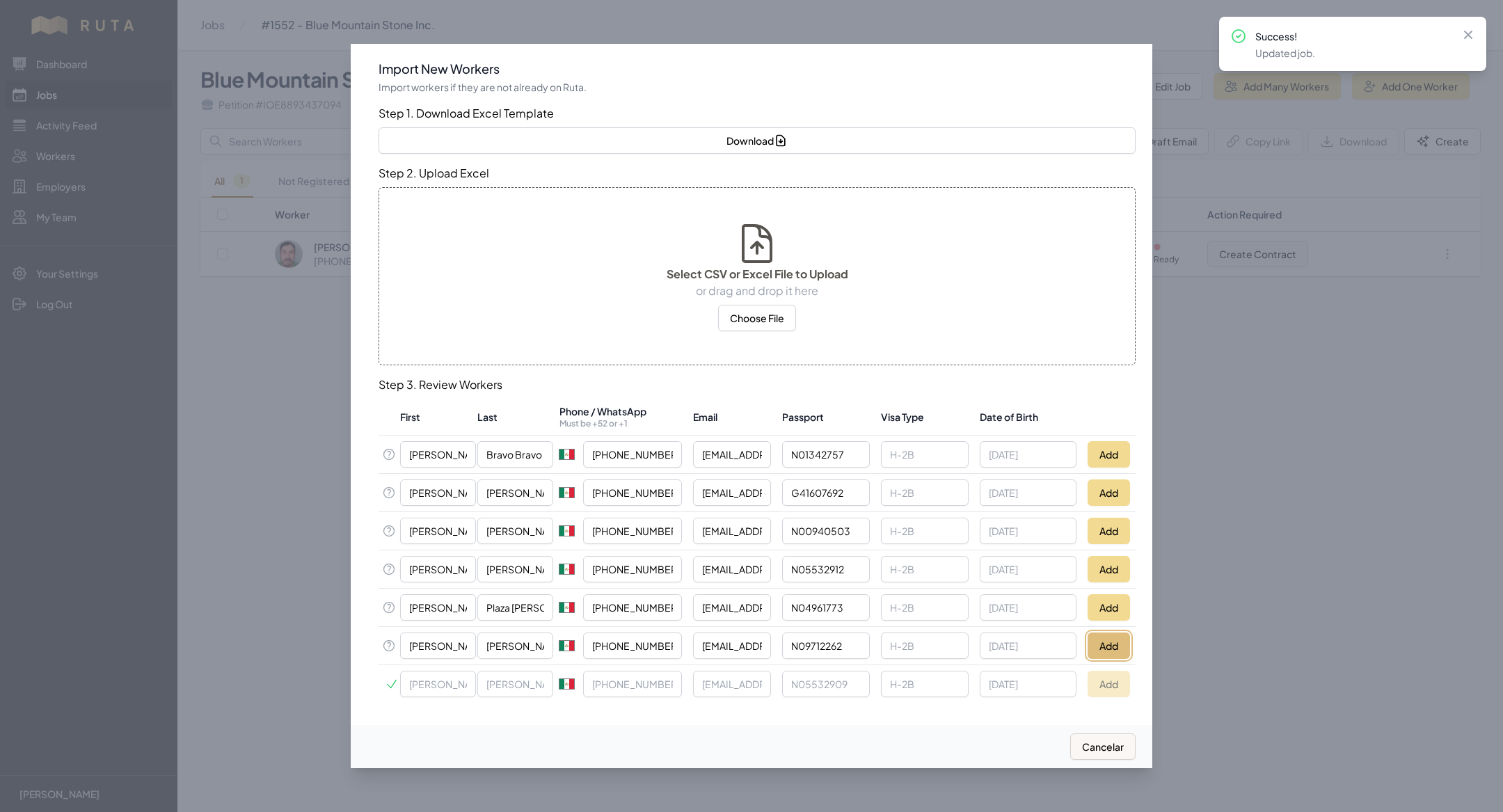
click at [1114, 641] on button "Add" at bounding box center [1108, 645] width 42 height 26
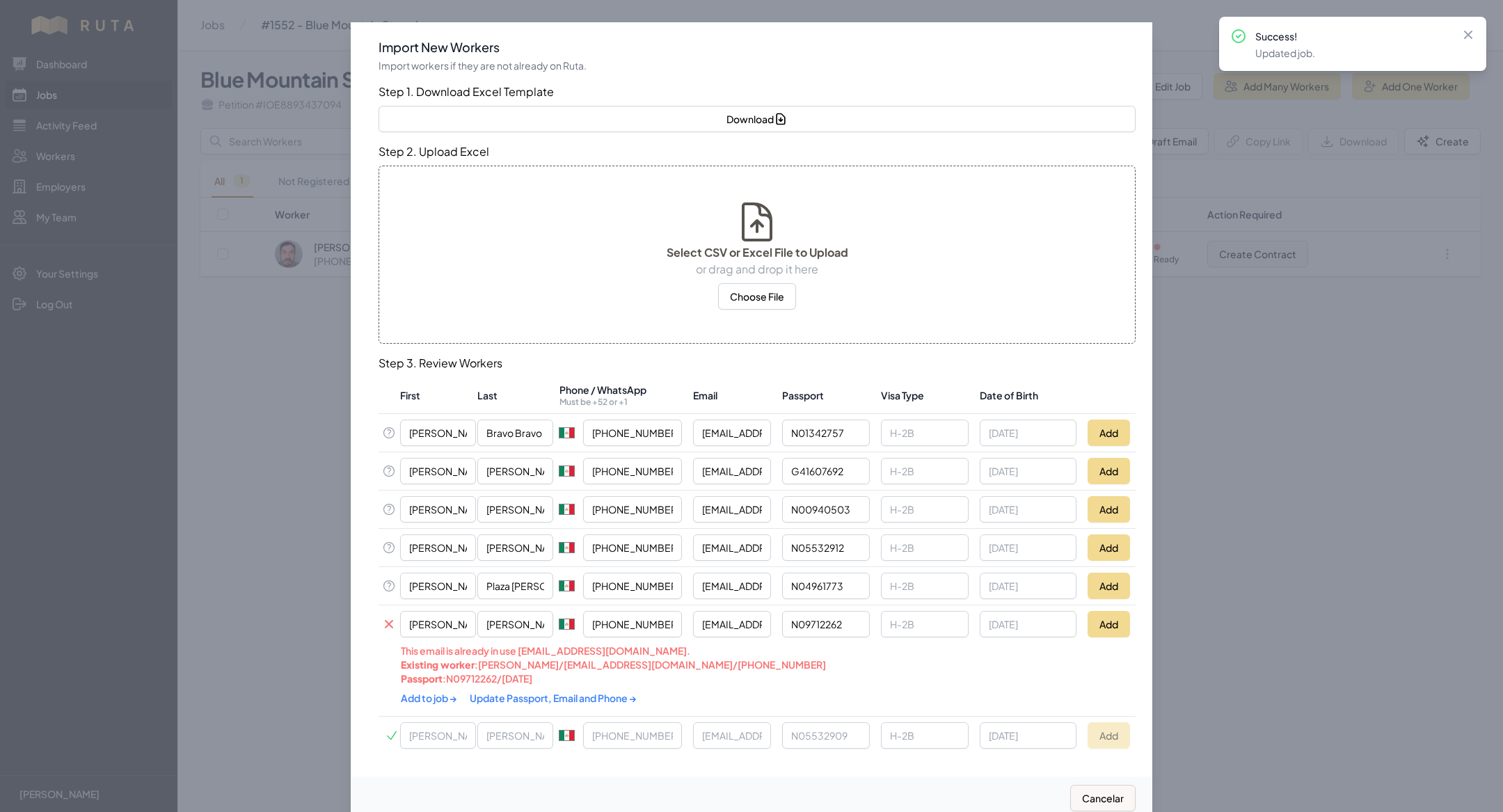
click at [510, 692] on link "Update Passport, Email and Phone →" at bounding box center [553, 698] width 167 height 13
click at [435, 694] on link "Add to job →" at bounding box center [430, 698] width 57 height 13
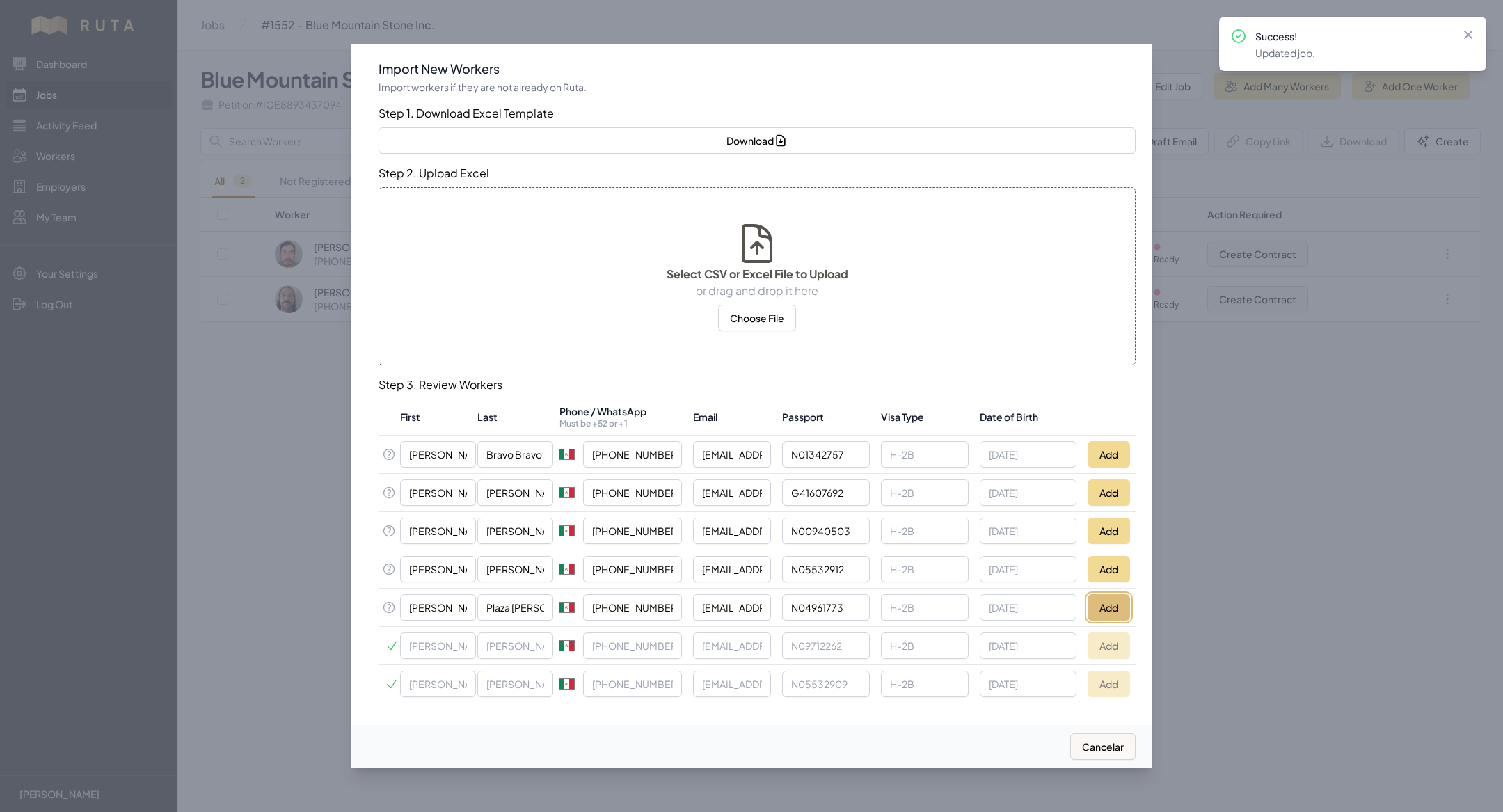
click at [1105, 608] on button "Add" at bounding box center [1108, 606] width 42 height 26
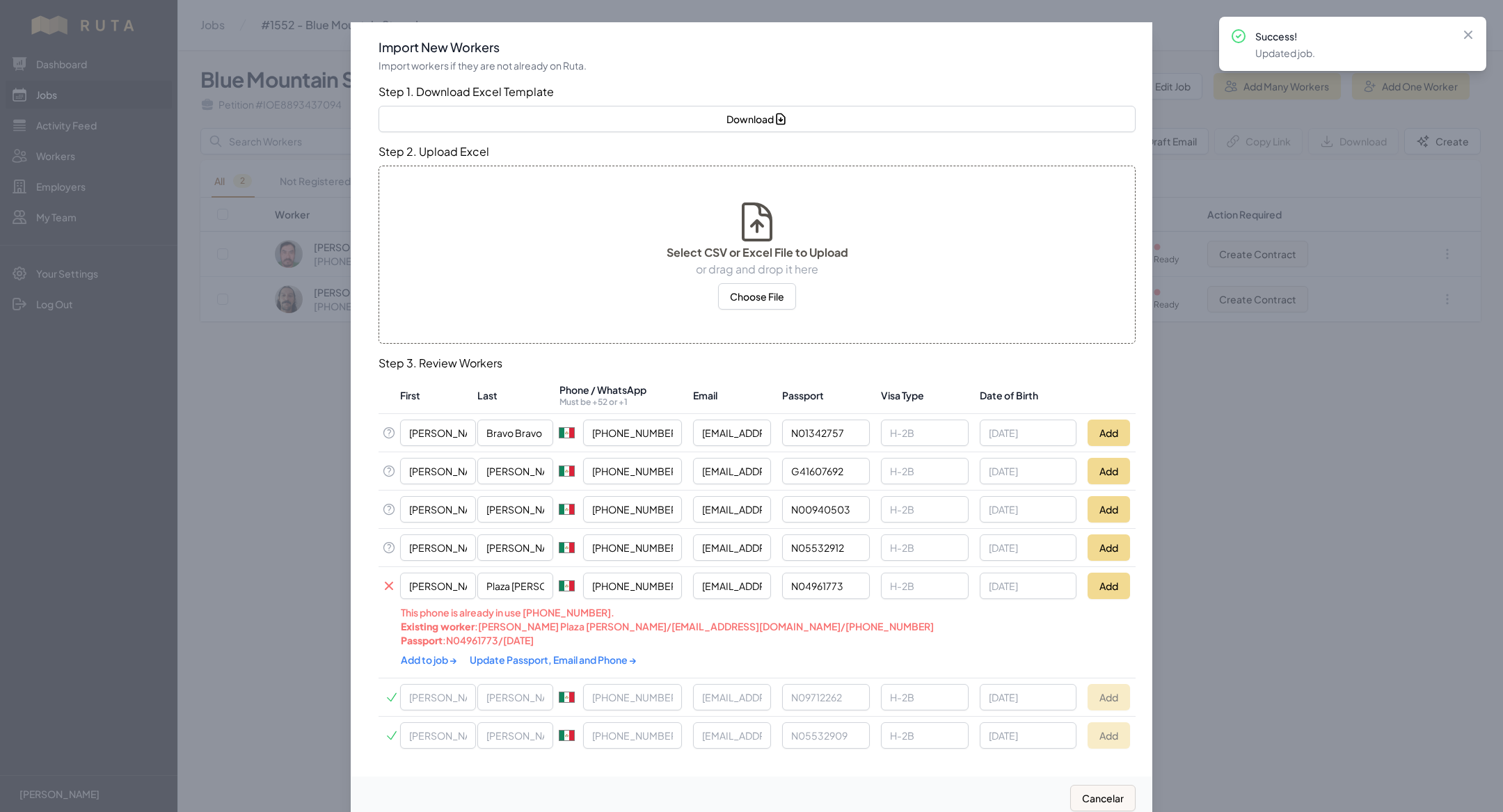
click at [575, 659] on link "Update Passport, Email and Phone →" at bounding box center [553, 660] width 167 height 13
click at [441, 653] on link "Add to job →" at bounding box center [430, 660] width 57 height 13
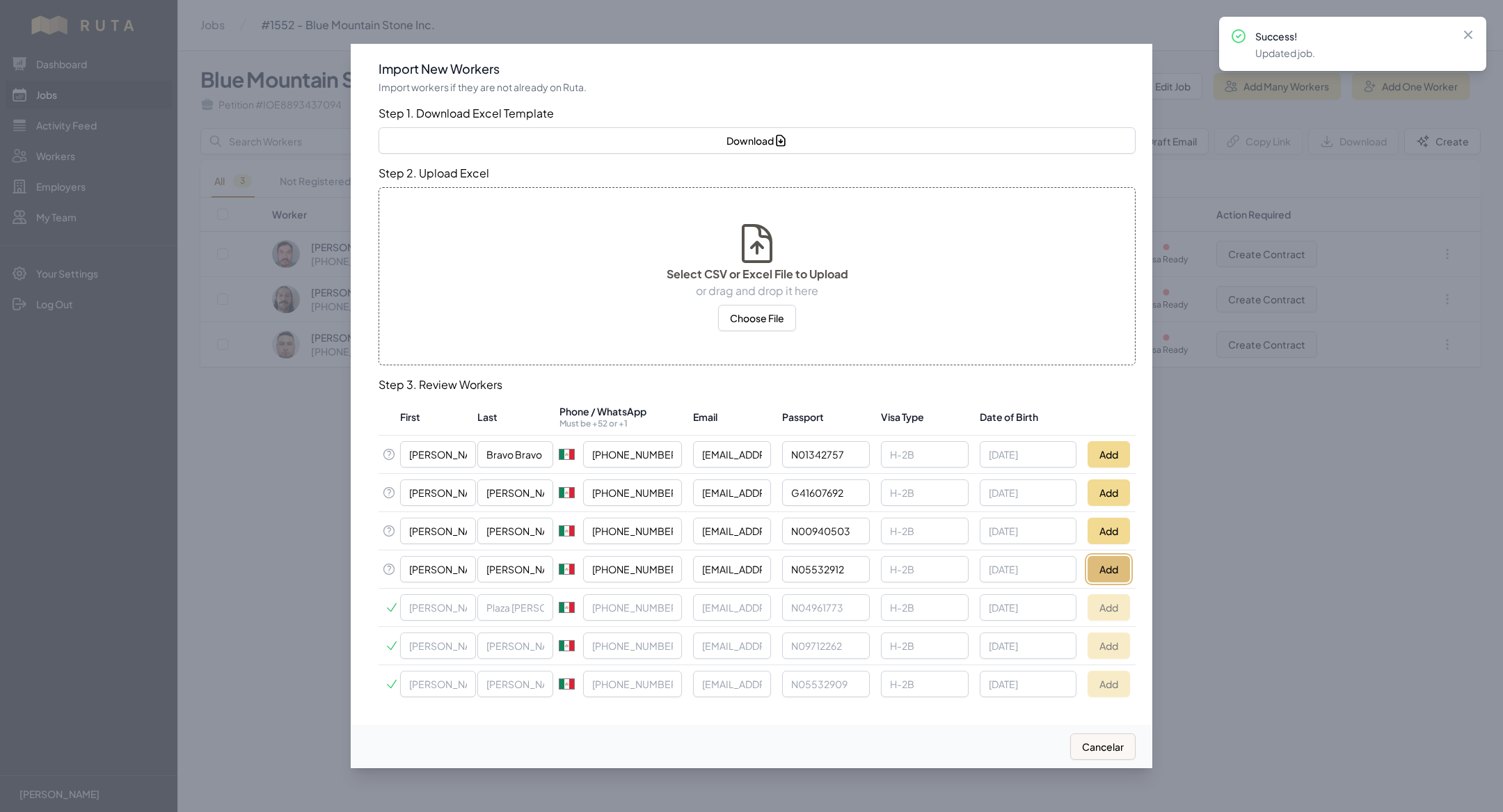
click at [1091, 566] on button "Add" at bounding box center [1108, 568] width 42 height 26
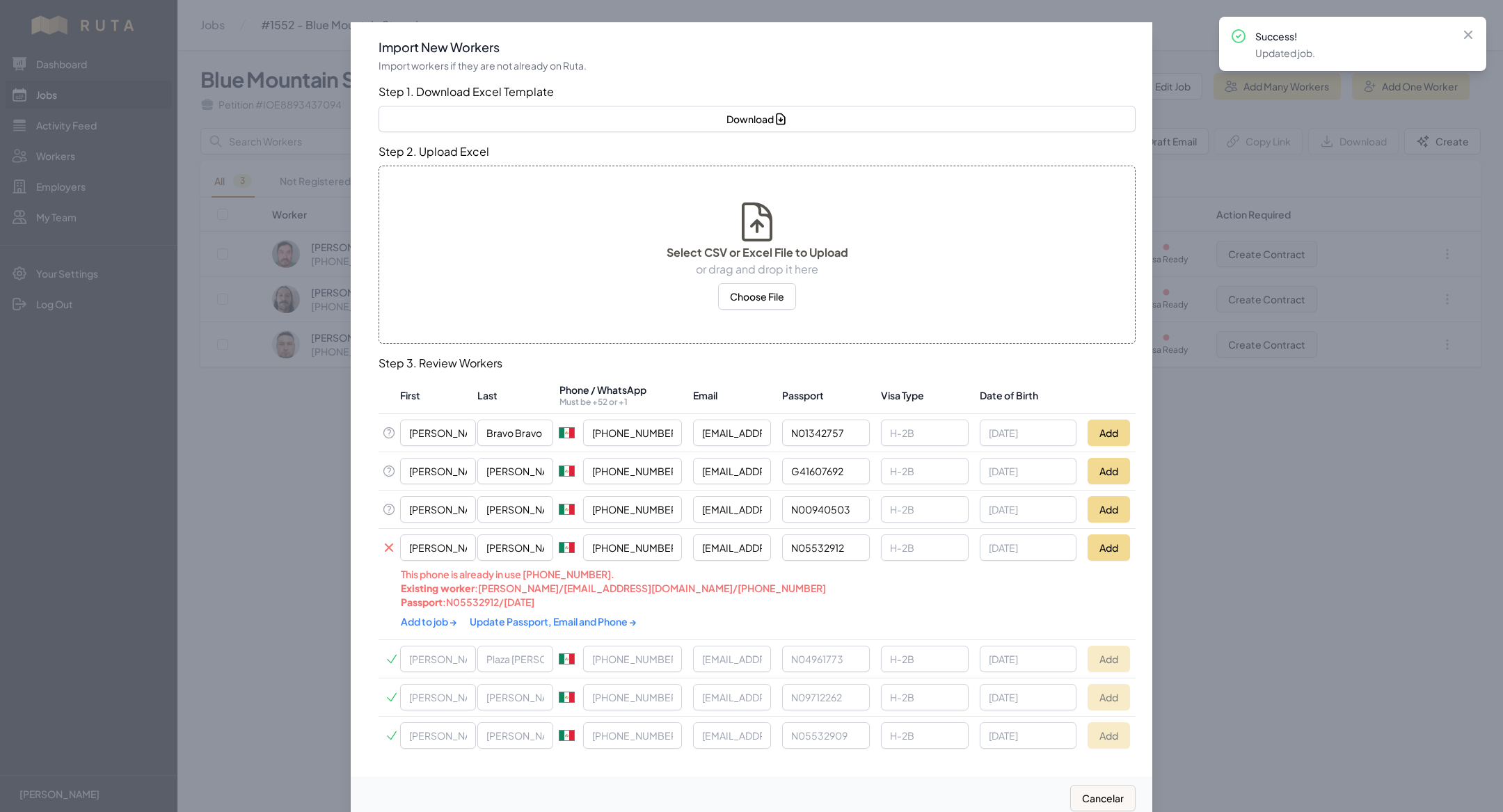
click at [550, 618] on link "Update Passport, Email and Phone →" at bounding box center [553, 622] width 167 height 13
click at [428, 616] on link "Add to job →" at bounding box center [430, 622] width 57 height 13
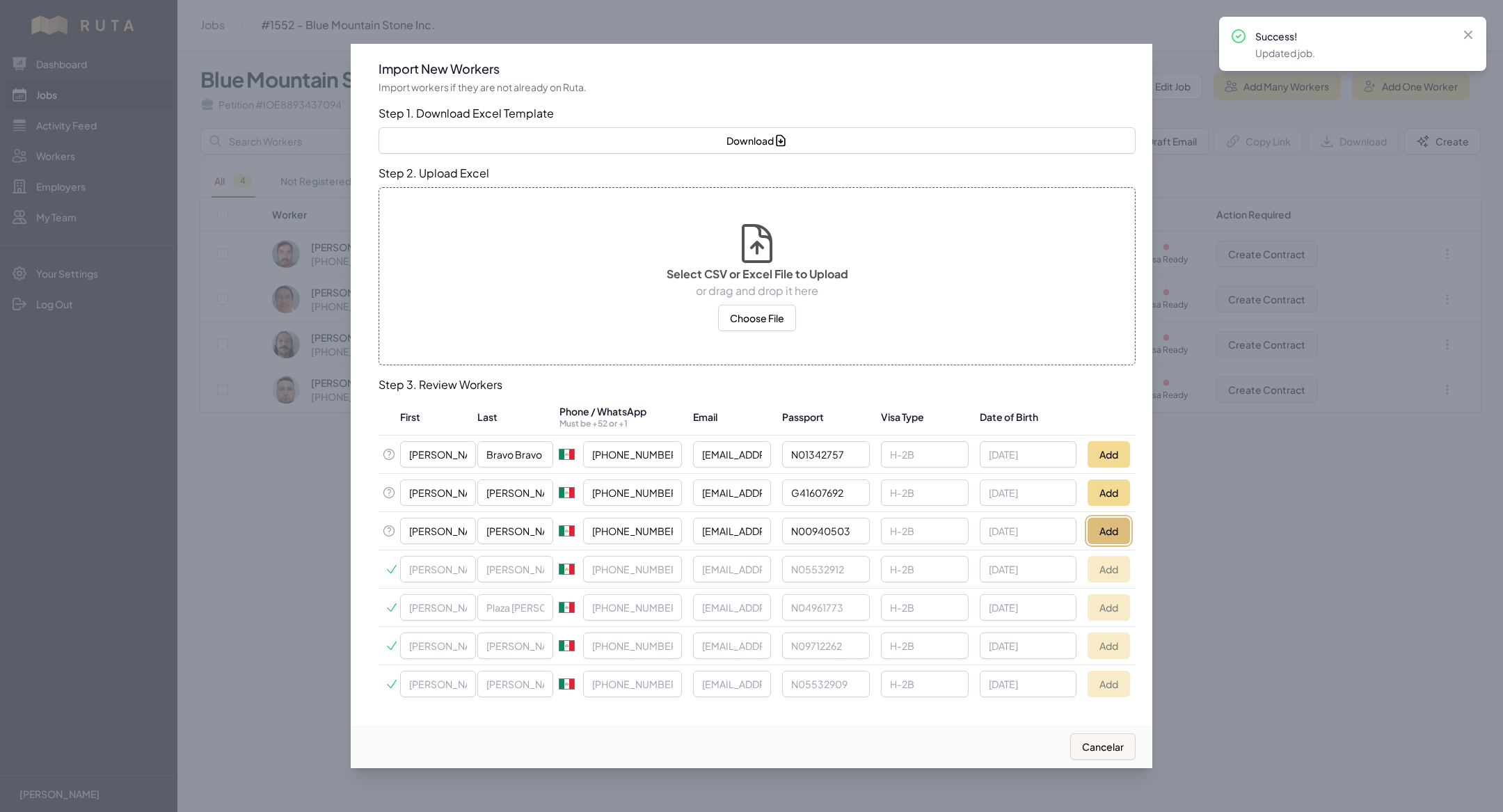
click at [1111, 523] on button "Add" at bounding box center [1108, 530] width 42 height 26
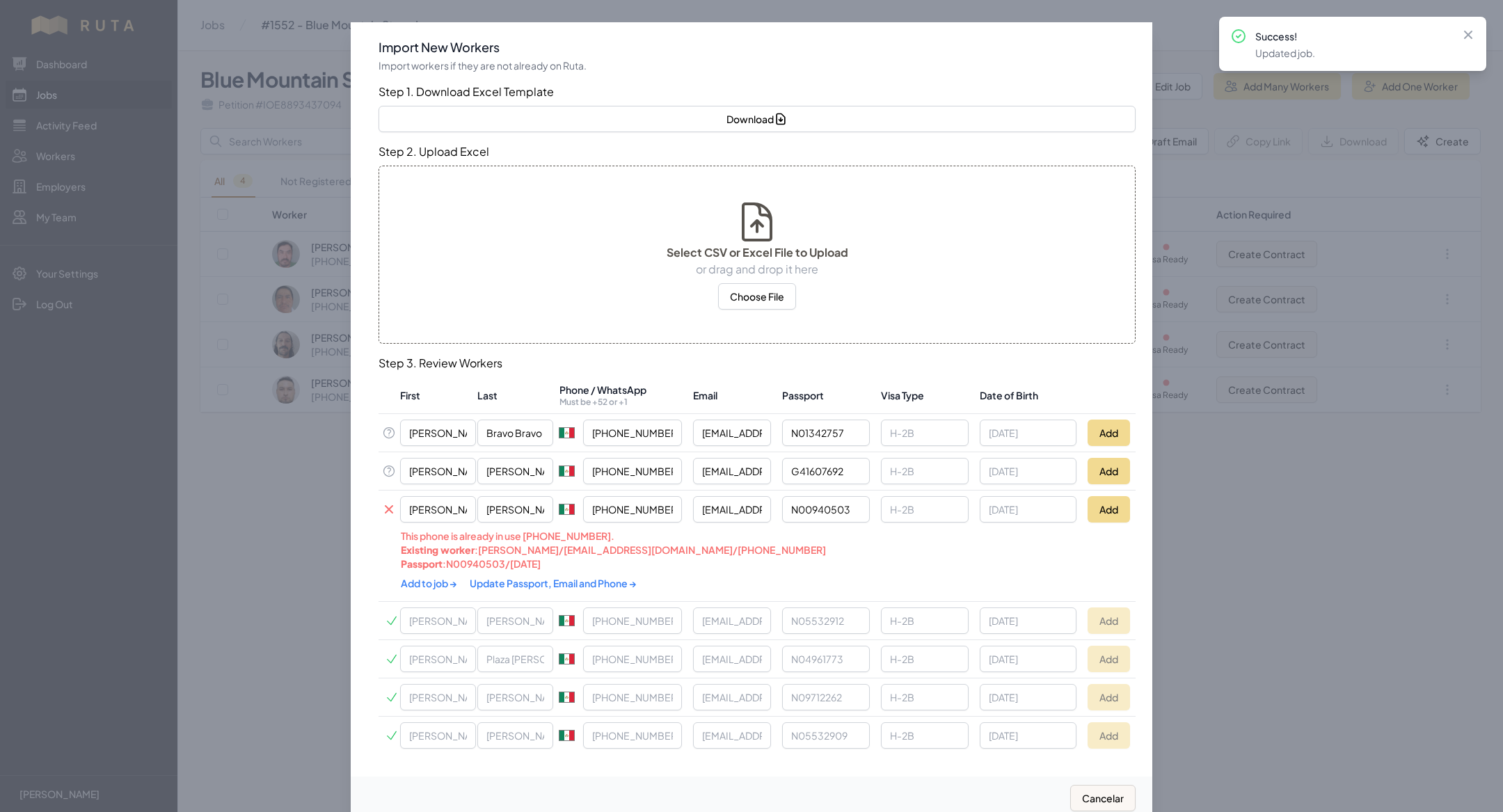
click at [510, 579] on link "Update Passport, Email and Phone →" at bounding box center [553, 583] width 167 height 13
click at [414, 577] on link "Add to job →" at bounding box center [430, 583] width 57 height 13
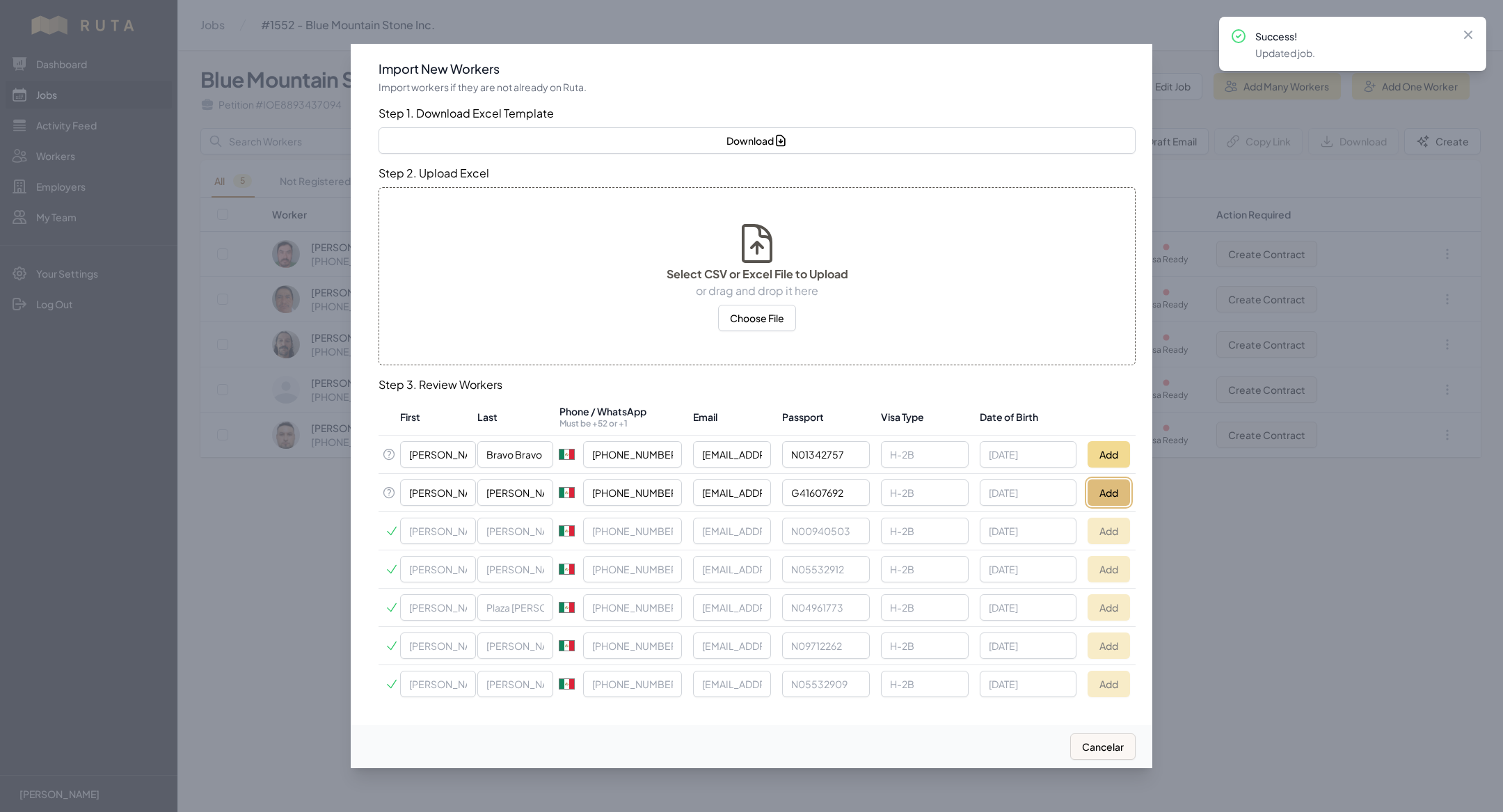
click at [1114, 490] on button "Add" at bounding box center [1108, 492] width 42 height 26
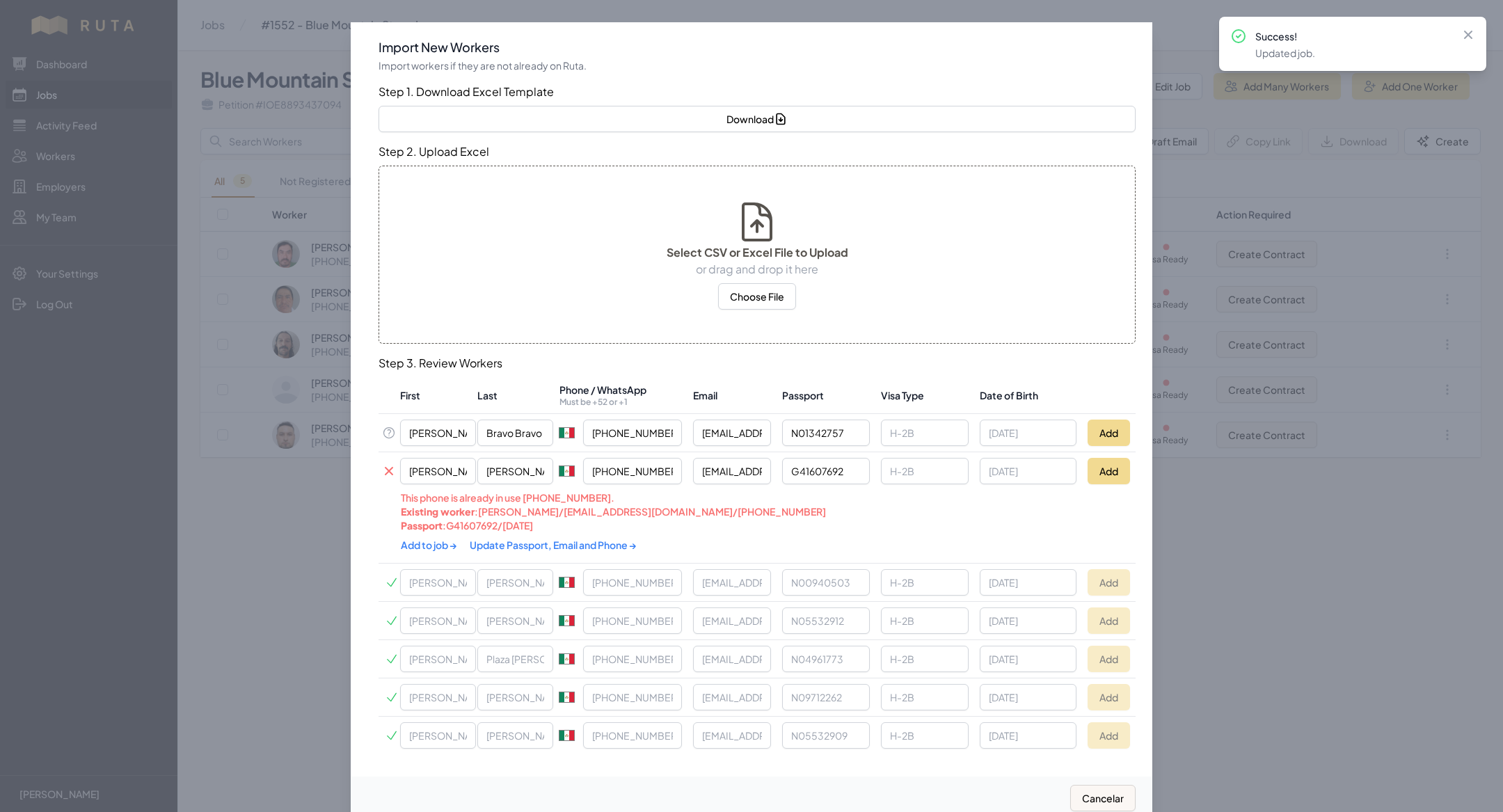
click at [522, 545] on link "Update Passport, Email and Phone →" at bounding box center [553, 545] width 167 height 13
click at [426, 540] on link "Add to job →" at bounding box center [430, 545] width 57 height 13
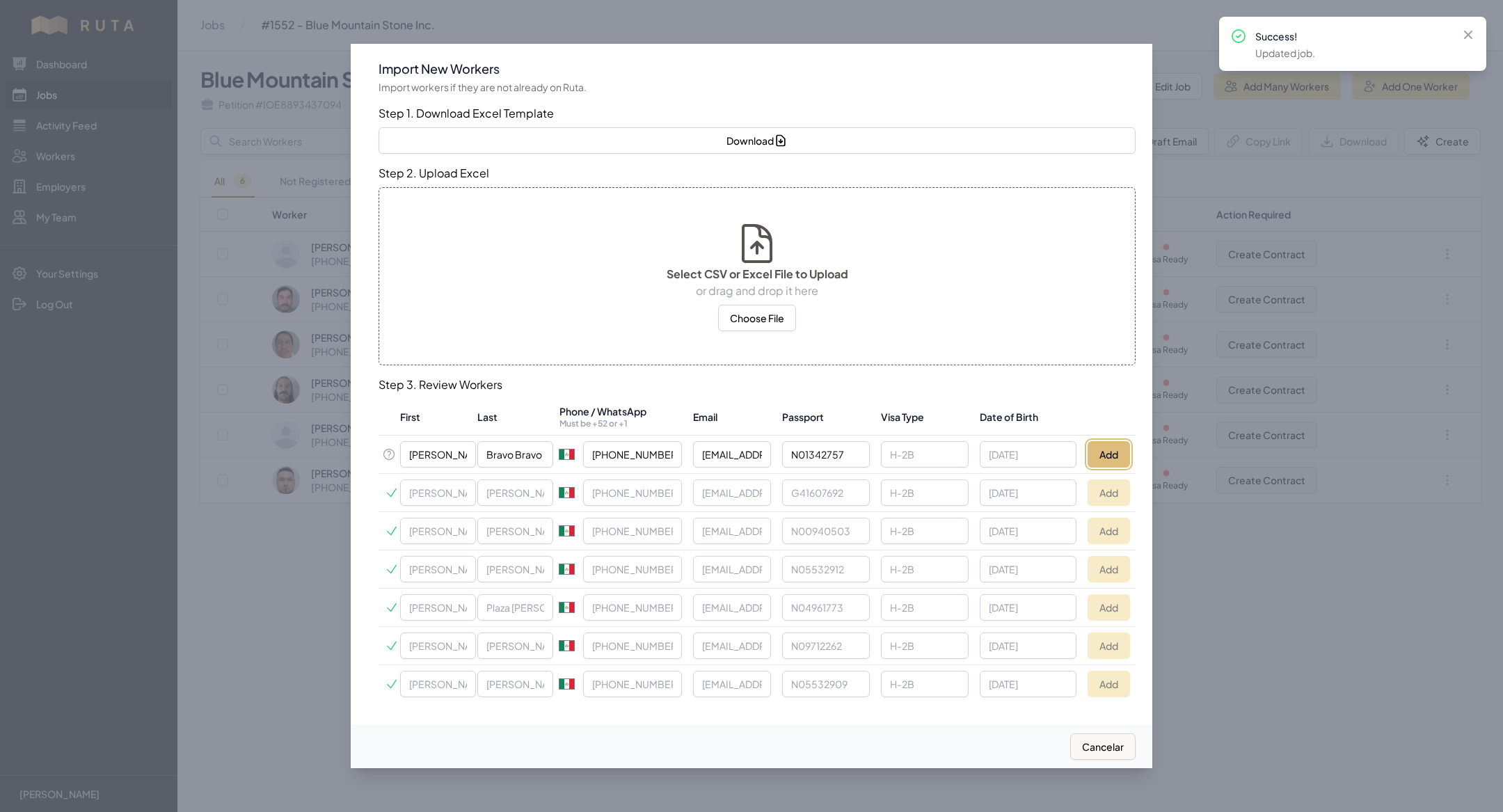
click at [1105, 457] on button "Add" at bounding box center [1108, 453] width 42 height 26
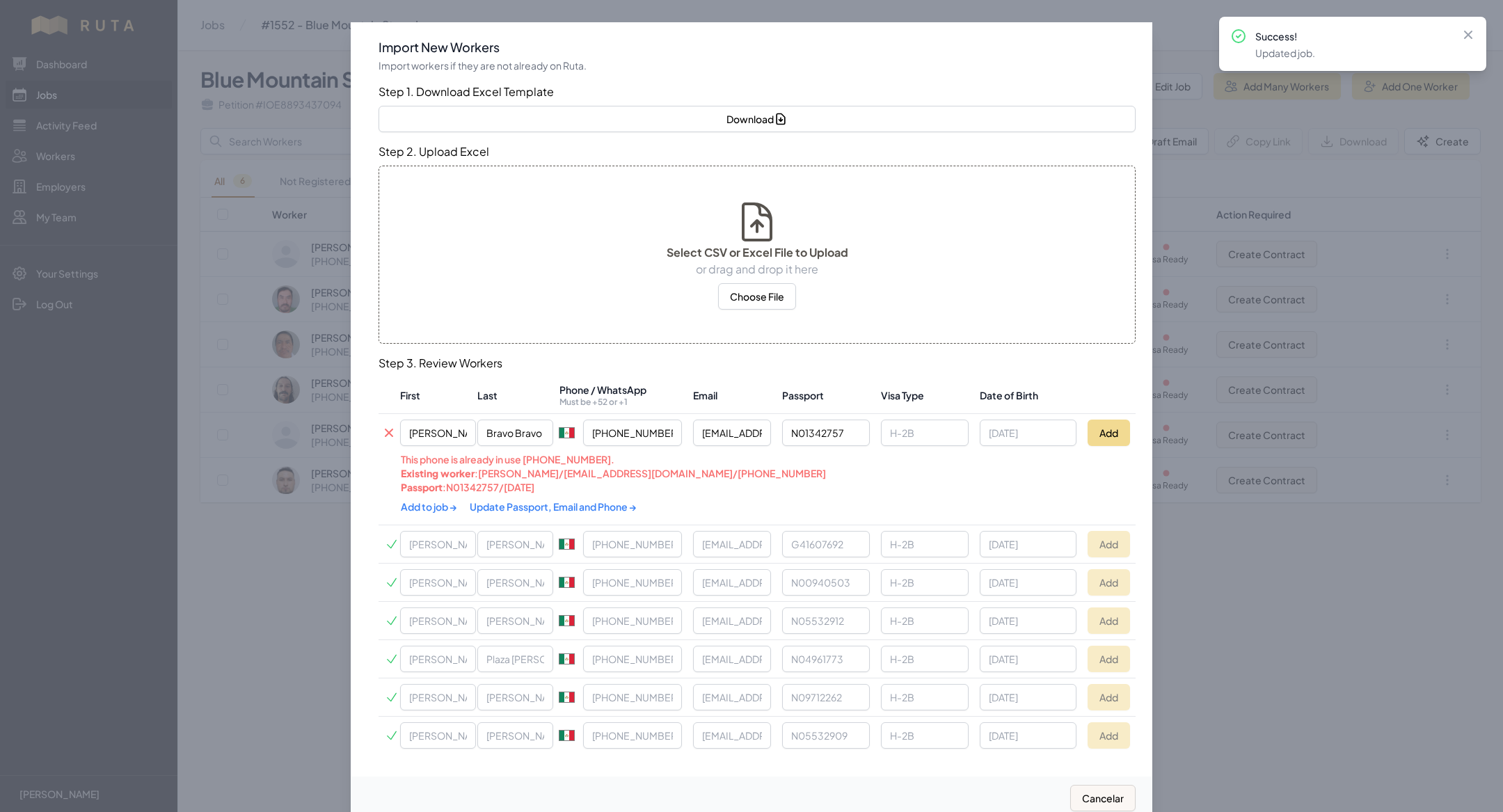
click at [506, 496] on div "Add to job → Update Passport, Email and Phone →" at bounding box center [681, 506] width 562 height 25
click at [506, 500] on link "Update Passport, Email and Phone →" at bounding box center [553, 507] width 167 height 13
click at [506, 500] on link "Update Passport, Email and Phone →" at bounding box center [578, 507] width 183 height 13
click at [512, 506] on link "Update Passport, Email and Phone →" at bounding box center [559, 507] width 181 height 13
click at [424, 502] on link "Add to job →" at bounding box center [430, 507] width 57 height 13
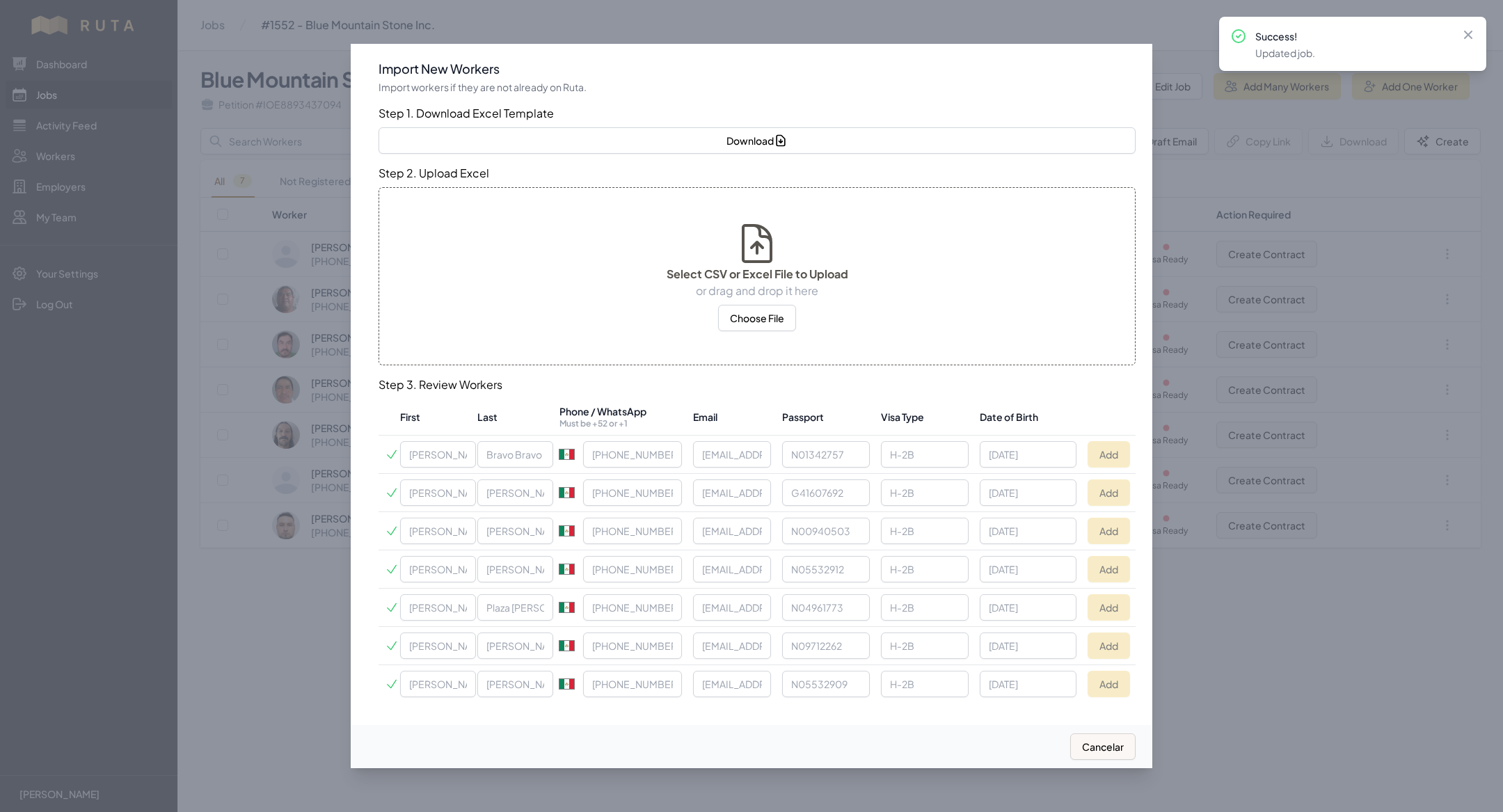
click at [249, 366] on div at bounding box center [752, 406] width 1503 height 812
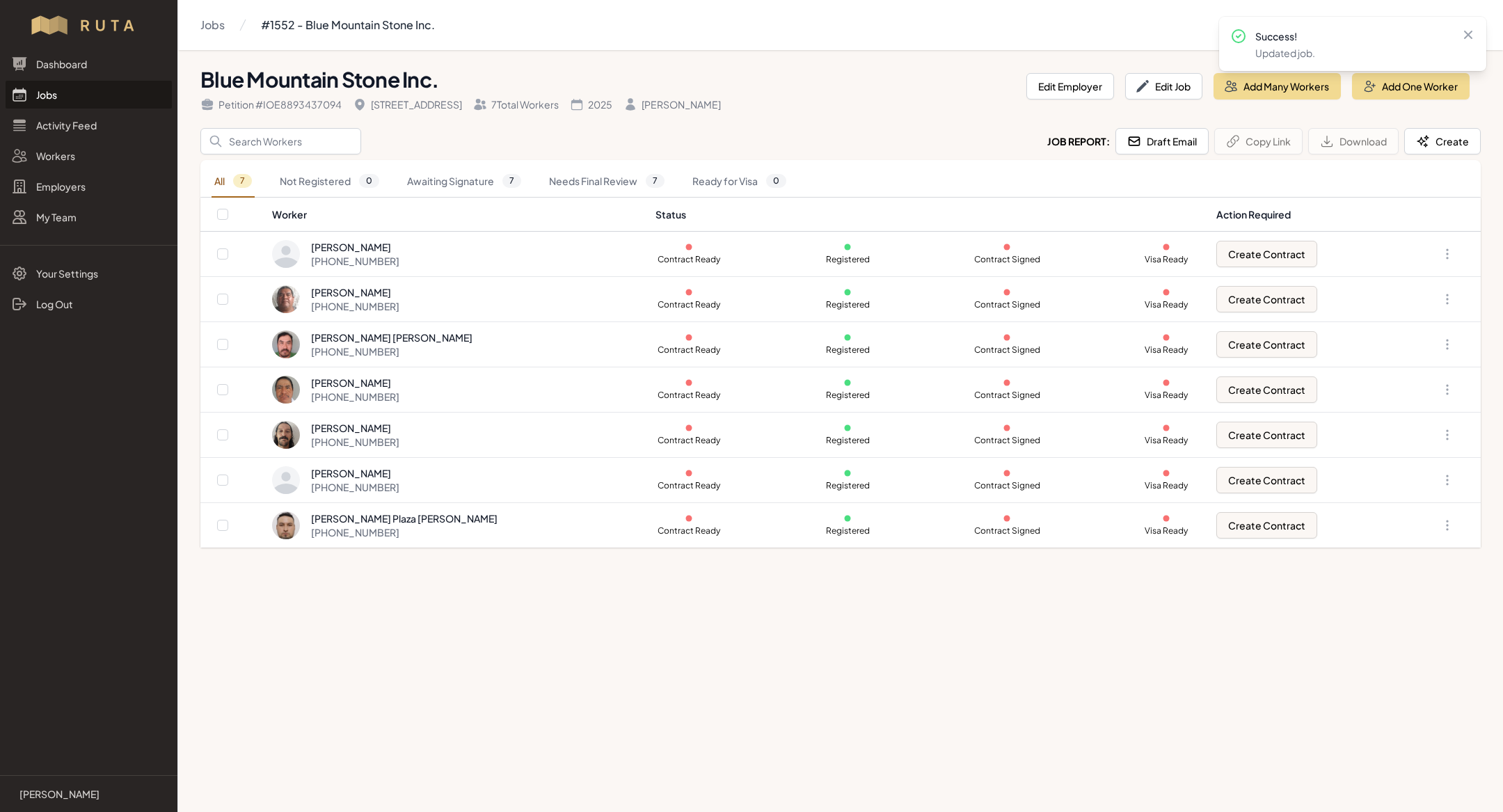
click at [89, 96] on link "Jobs" at bounding box center [88, 94] width 167 height 28
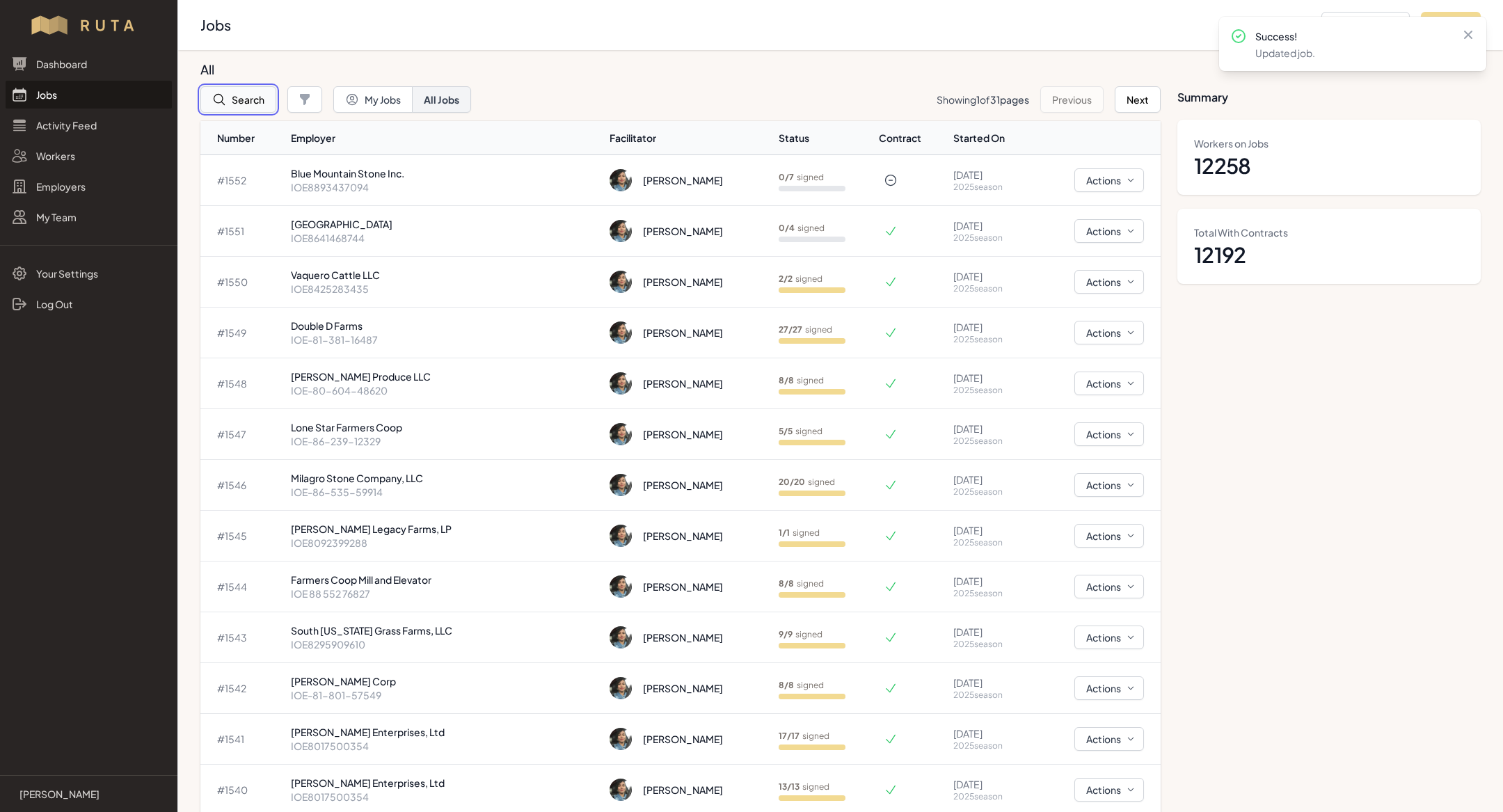
click at [246, 96] on button "Search" at bounding box center [237, 99] width 76 height 26
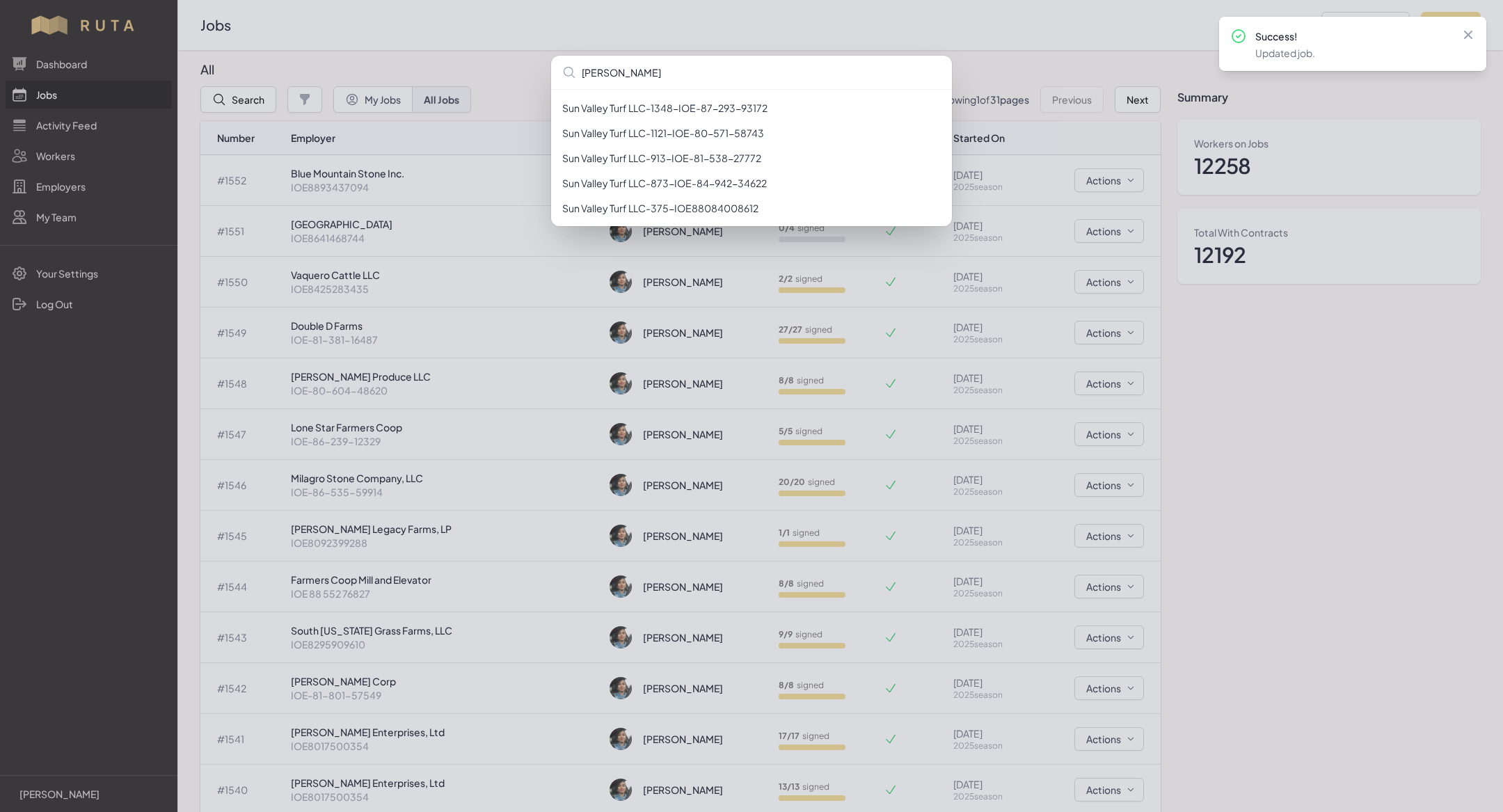
type input "[PERSON_NAME]"
click at [1314, 125] on div "sun vall Sun Valley Turf LLC - 1348 - IOE-87-293-93172 Sun Valley Turf LLC - 11…" at bounding box center [752, 406] width 1503 height 812
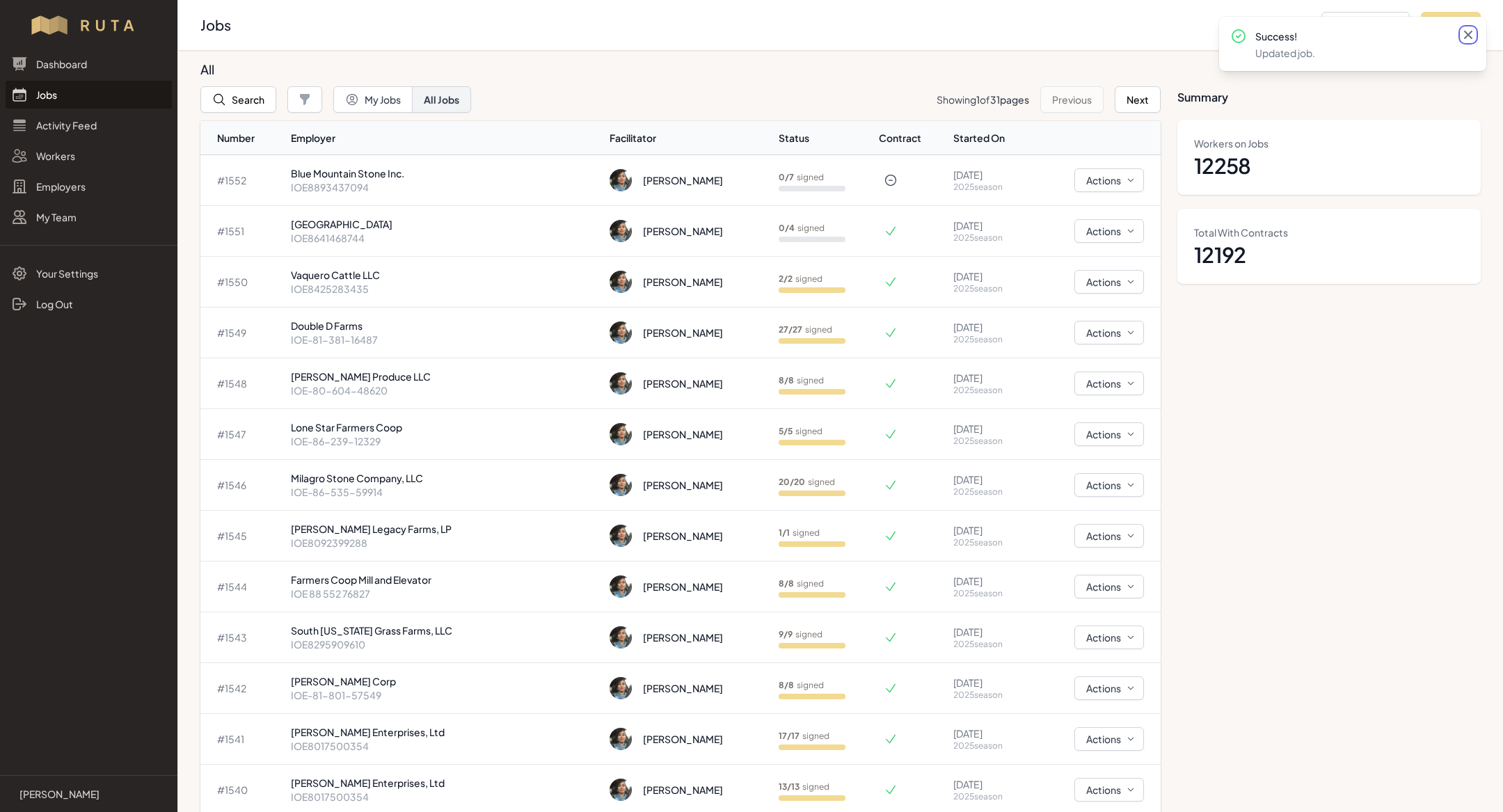
click at [1467, 33] on icon at bounding box center [1468, 34] width 8 height 8
click at [1455, 28] on button "Add Job" at bounding box center [1450, 25] width 60 height 26
select select "2023"
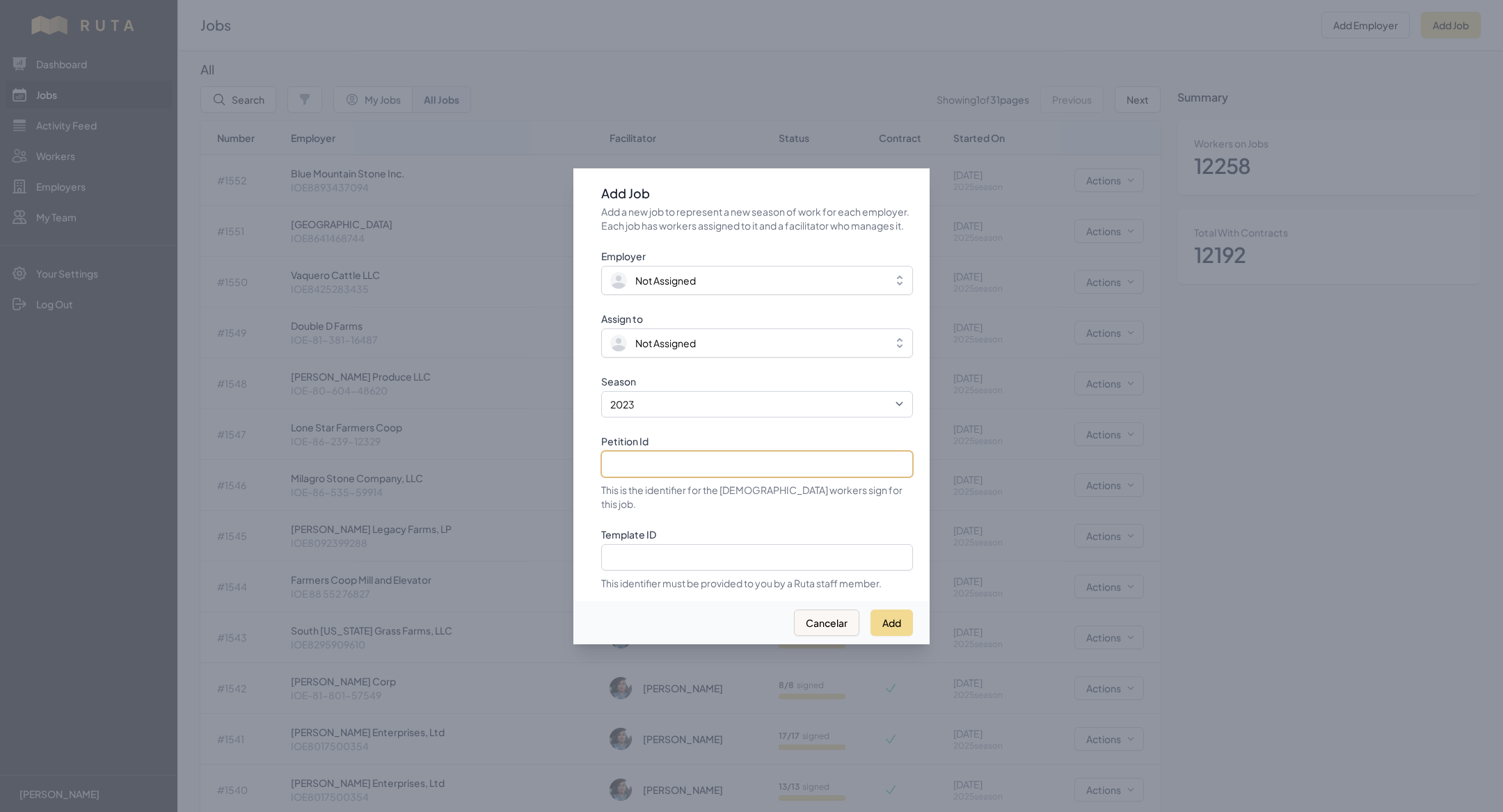
click at [716, 469] on input "Petition Id" at bounding box center [756, 464] width 312 height 26
paste input "IOE-87-680-99853"
type input "IOE-87-680-99853"
click at [660, 410] on select "2021 2022 2023 2024 2025" at bounding box center [756, 404] width 312 height 26
click at [601, 398] on select "2021 2022 2023 2024 2025" at bounding box center [756, 404] width 312 height 26
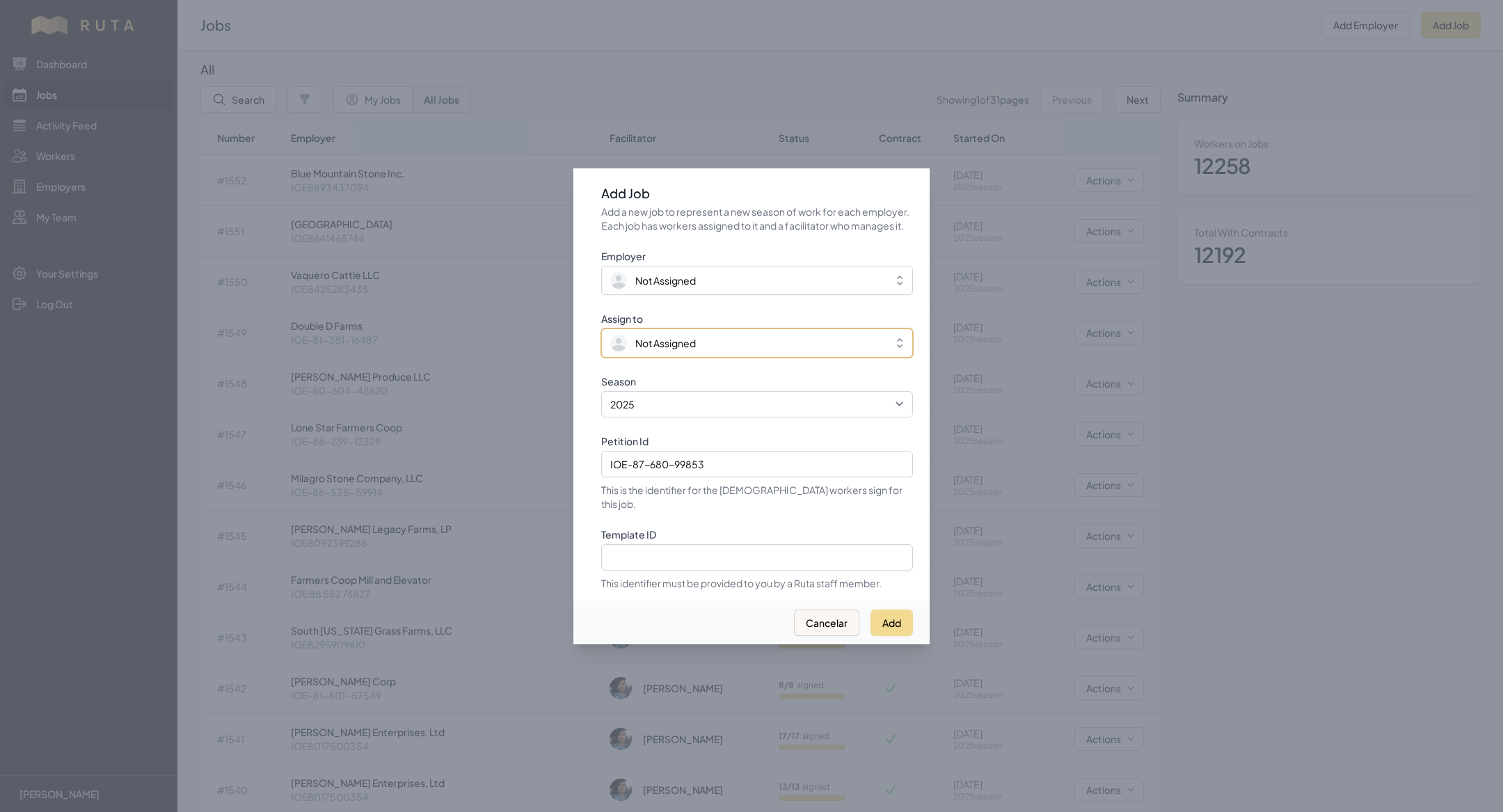
click at [650, 350] on span "Not Assigned" at bounding box center [665, 343] width 61 height 14
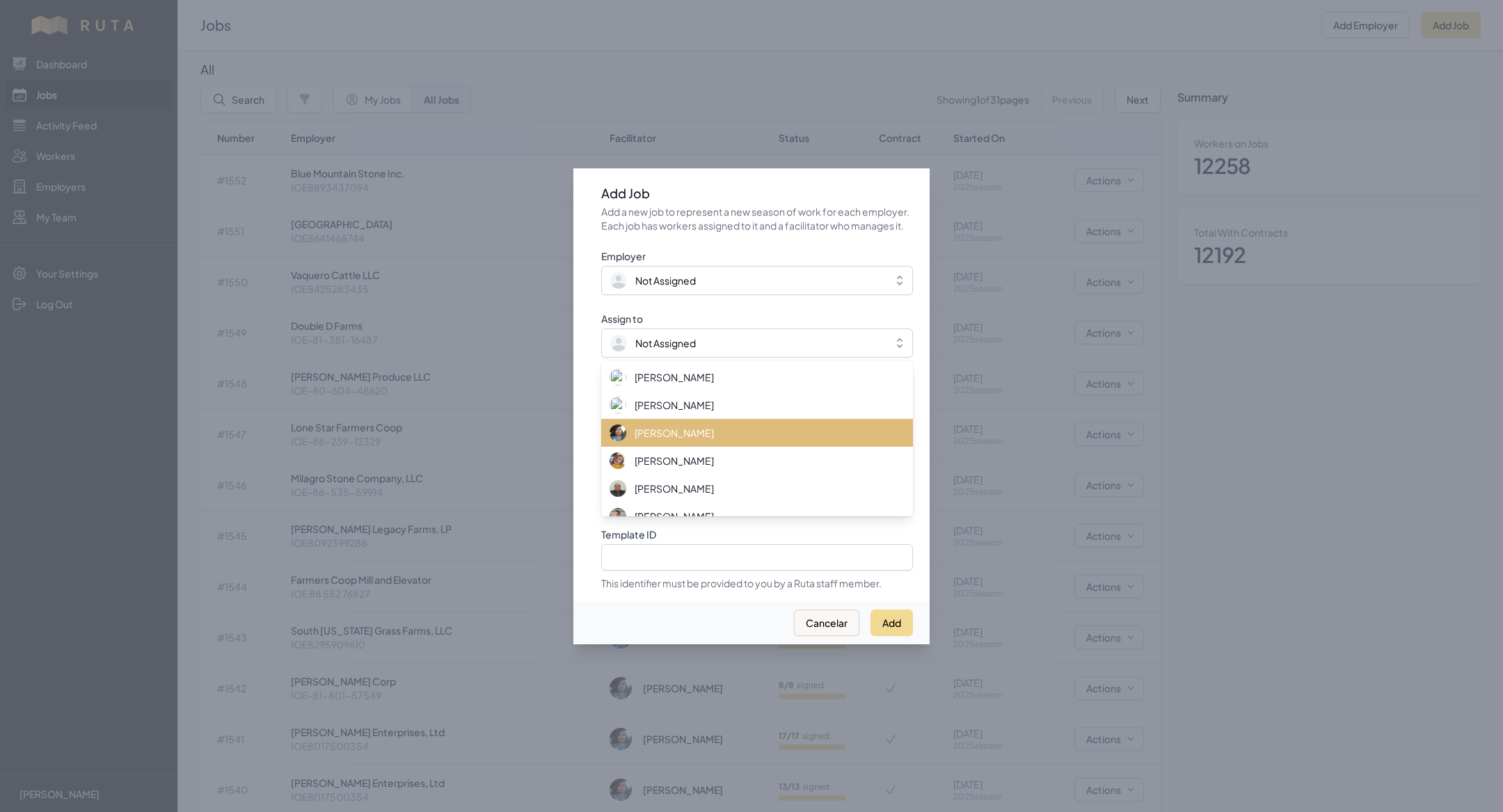
click at [665, 440] on span "[PERSON_NAME]" at bounding box center [674, 432] width 80 height 14
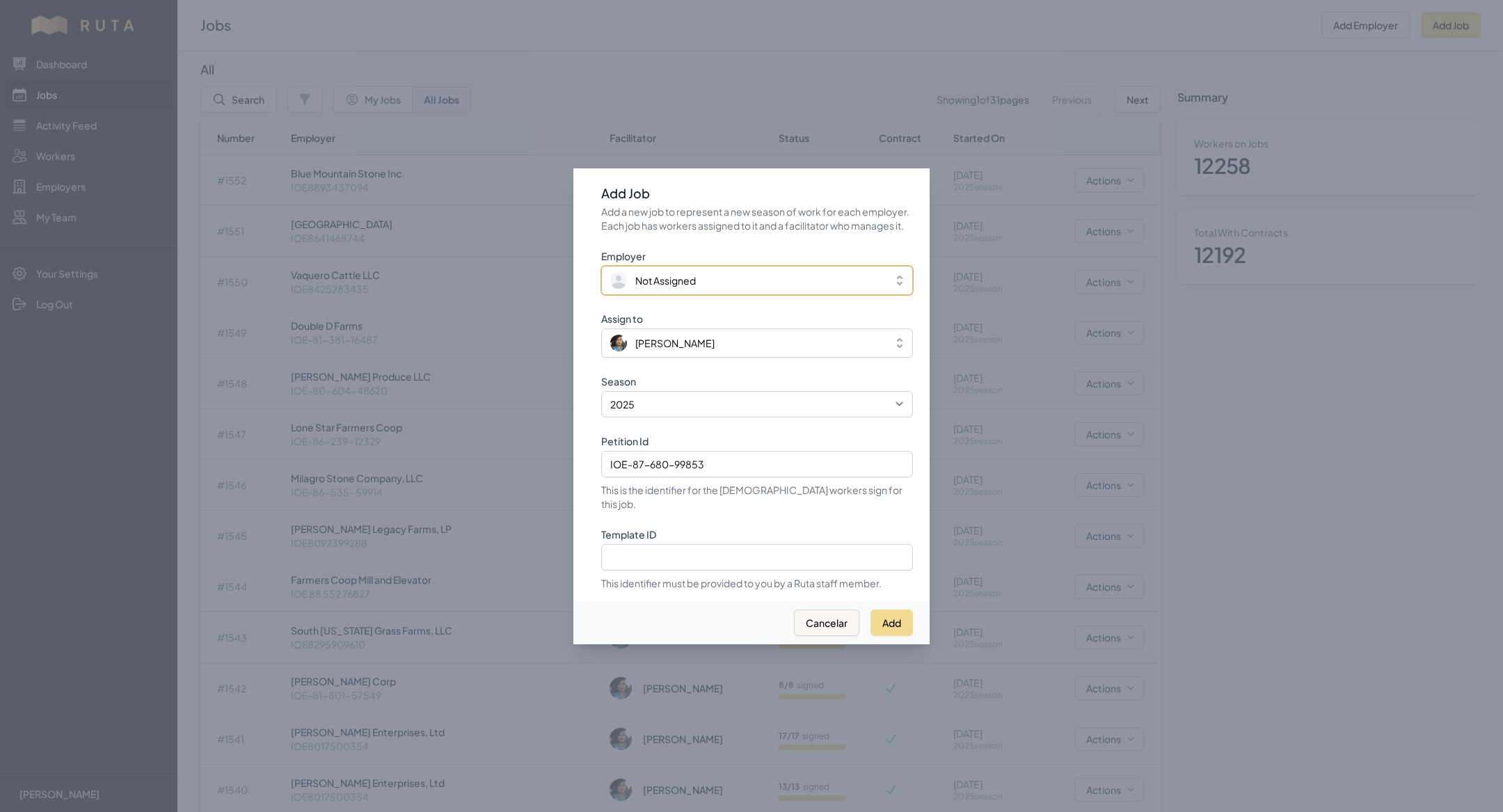
click at [665, 295] on button "Not Assigned" at bounding box center [756, 280] width 312 height 29
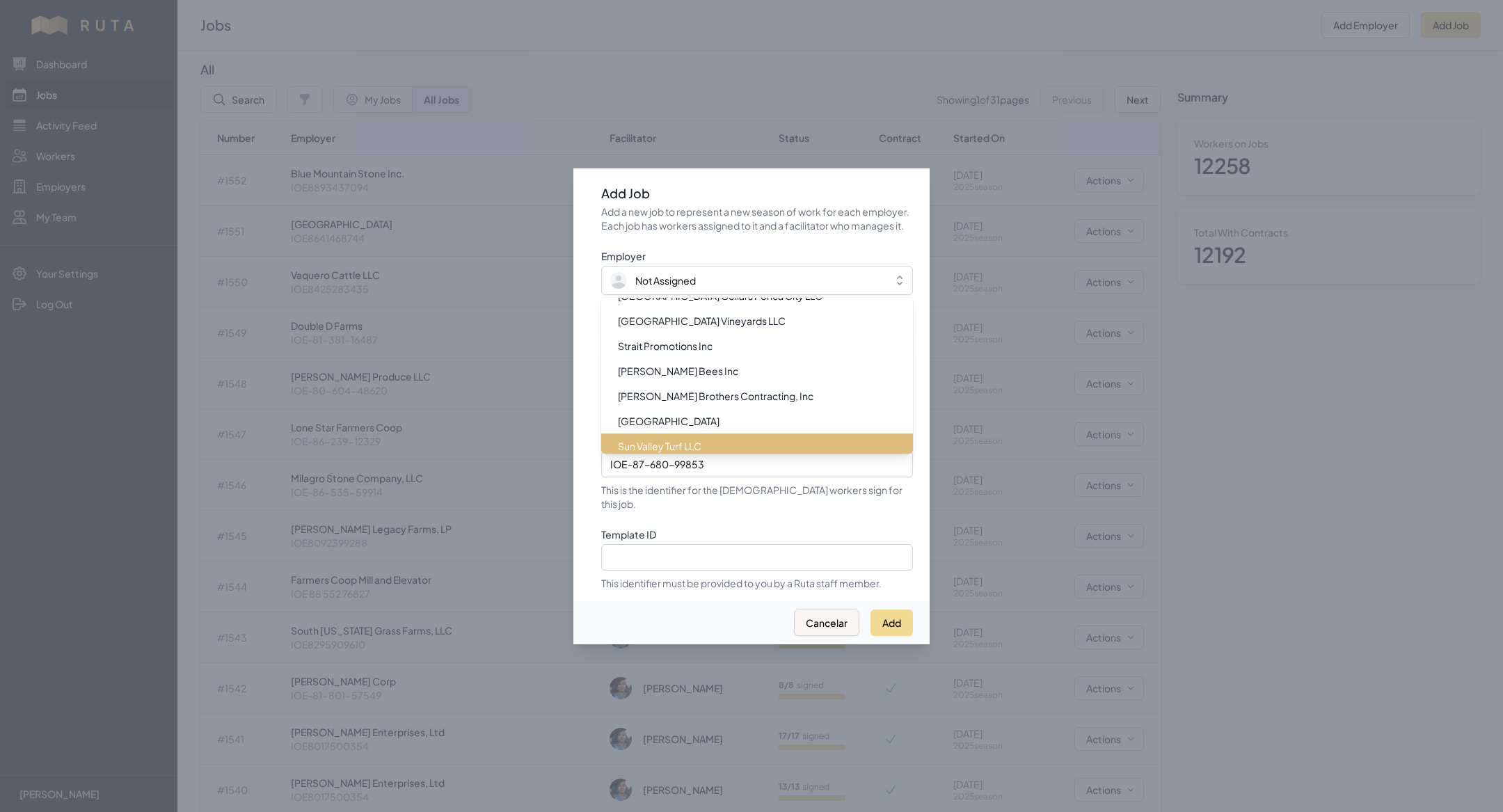
click at [686, 445] on span "Sun Valley Turf LLC" at bounding box center [659, 445] width 84 height 14
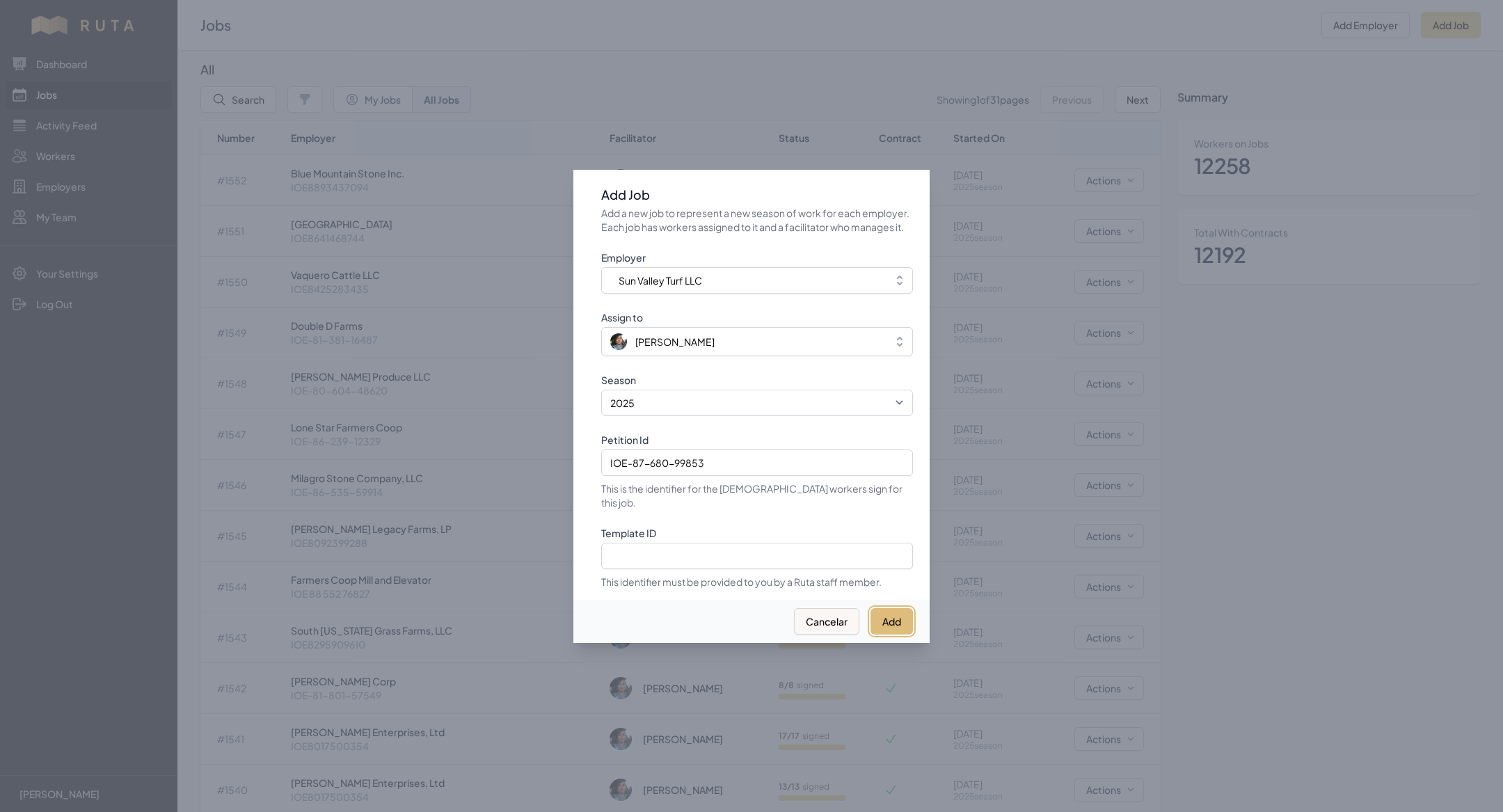
click at [893, 613] on button "Add" at bounding box center [891, 621] width 42 height 26
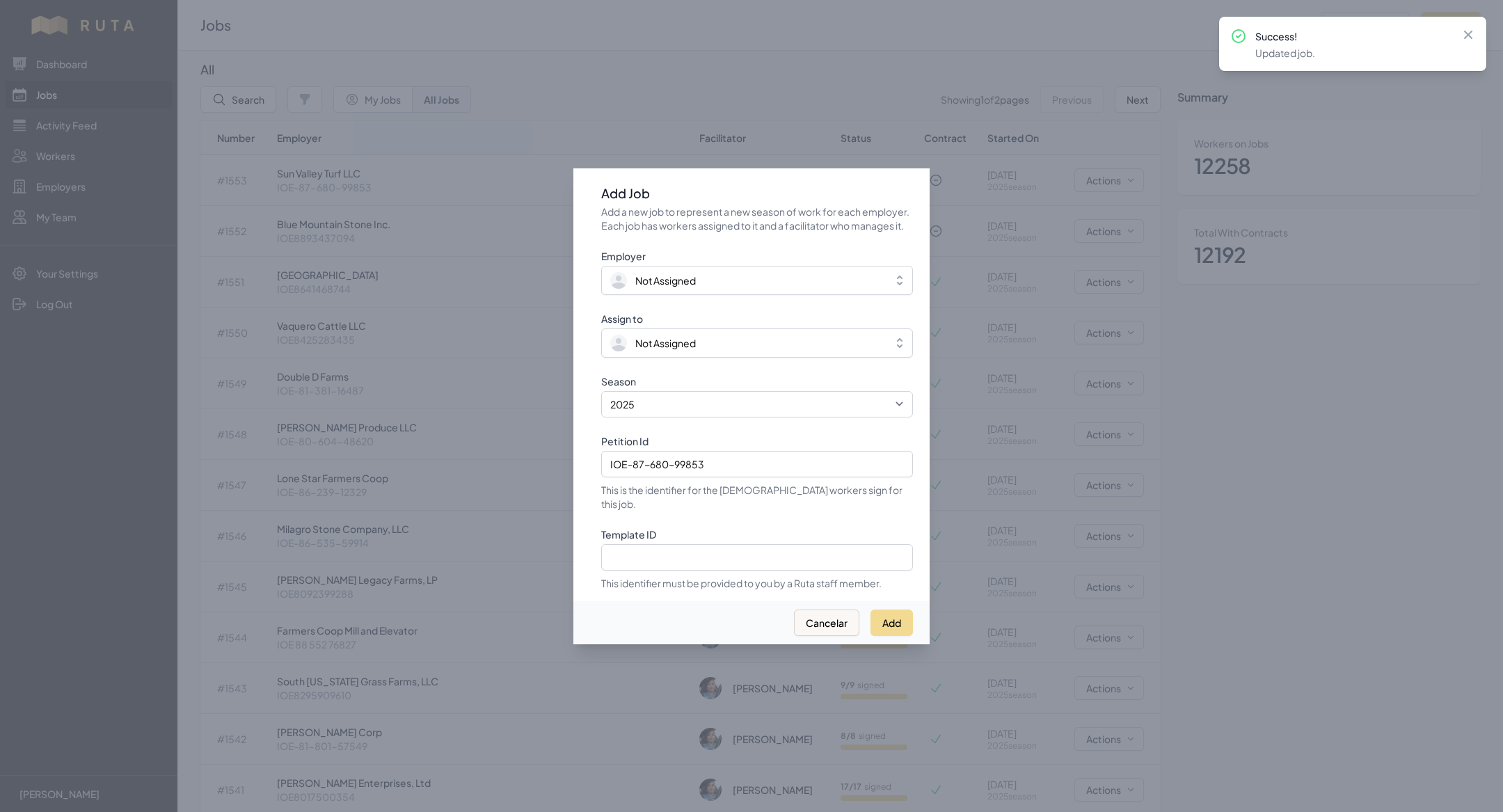
select select "2023"
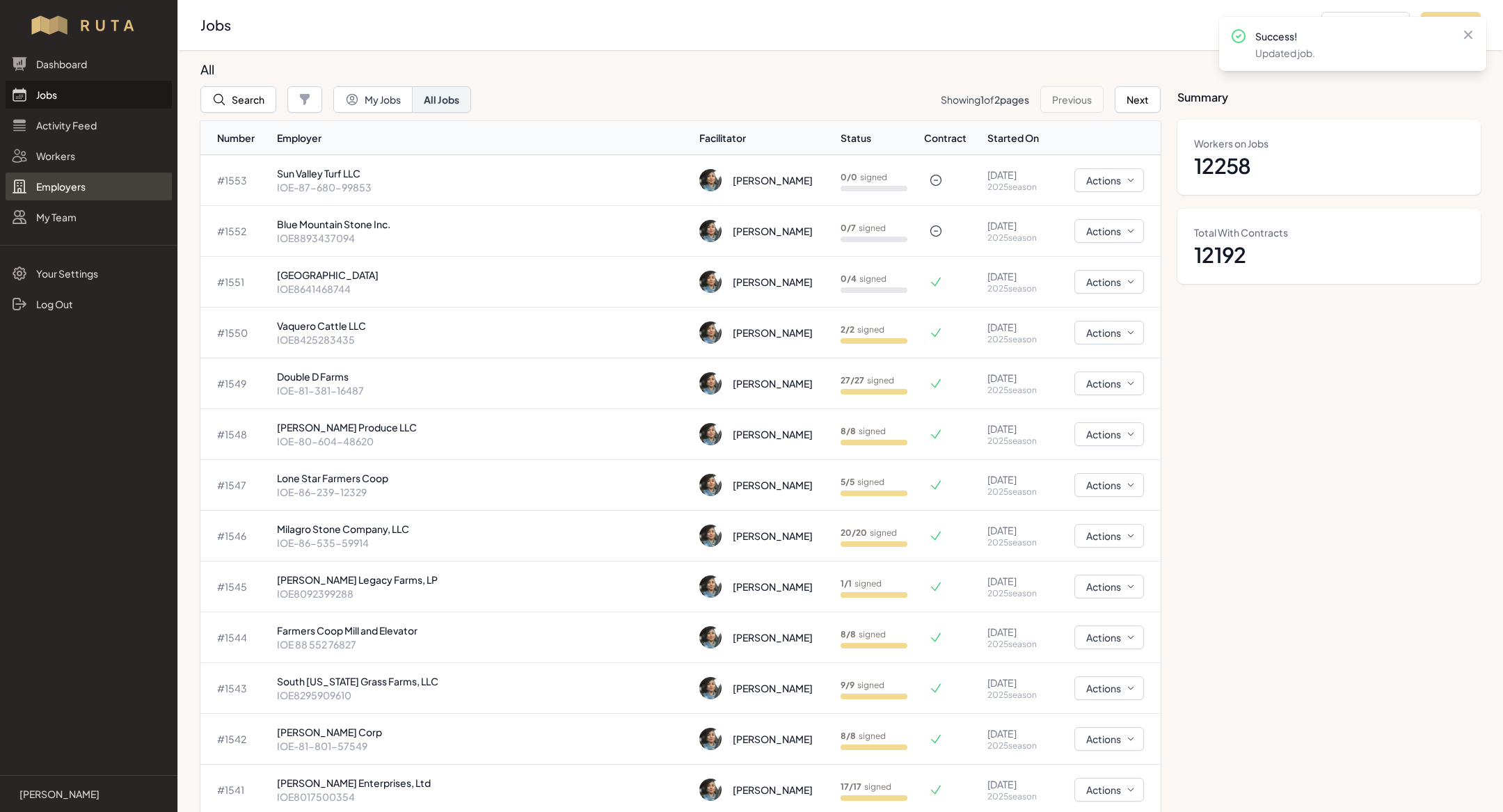
click at [80, 179] on link "Employers" at bounding box center [88, 186] width 167 height 28
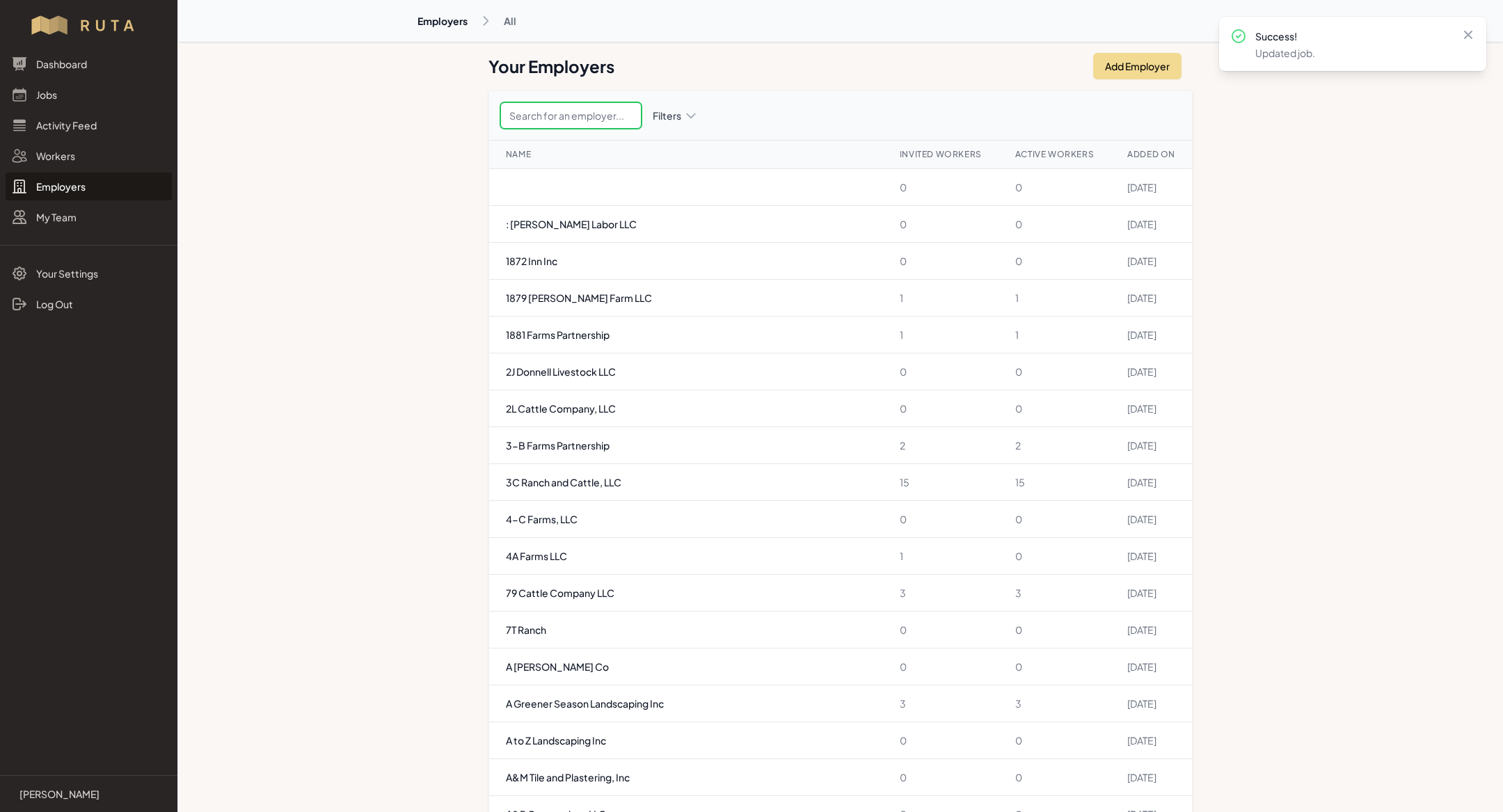
click at [551, 120] on input "text" at bounding box center [571, 115] width 141 height 26
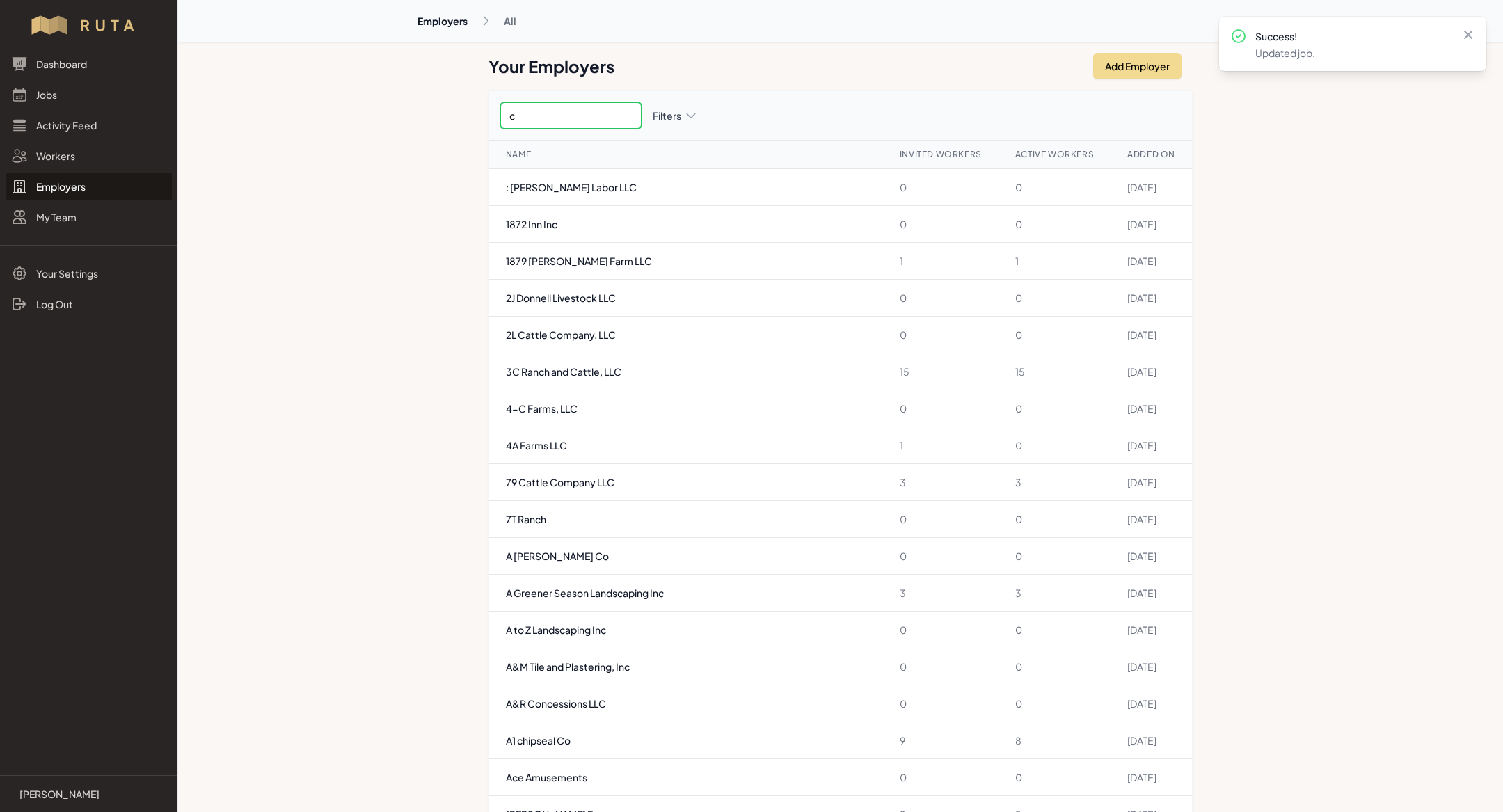
type input "c"
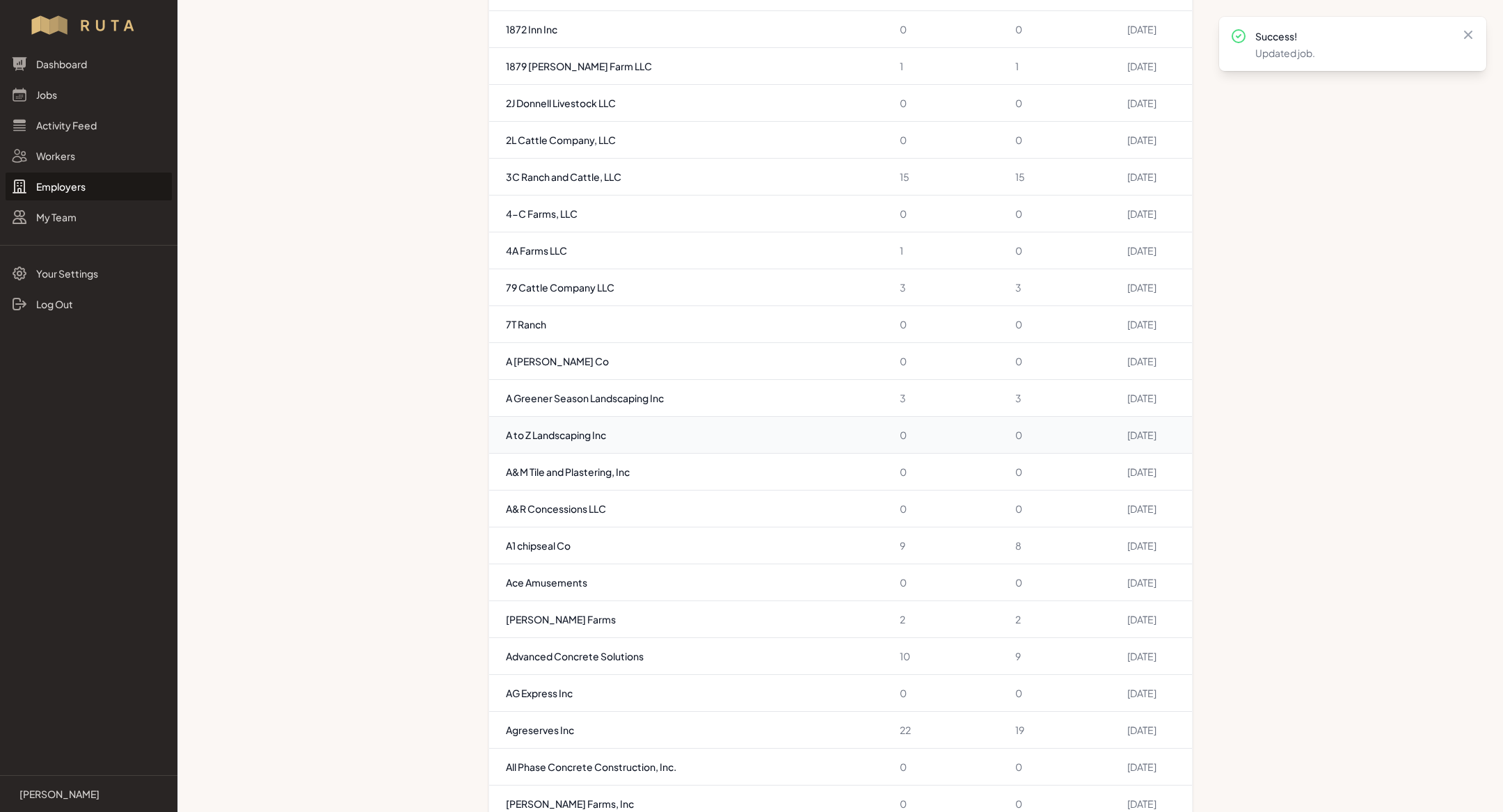
scroll to position [287, 0]
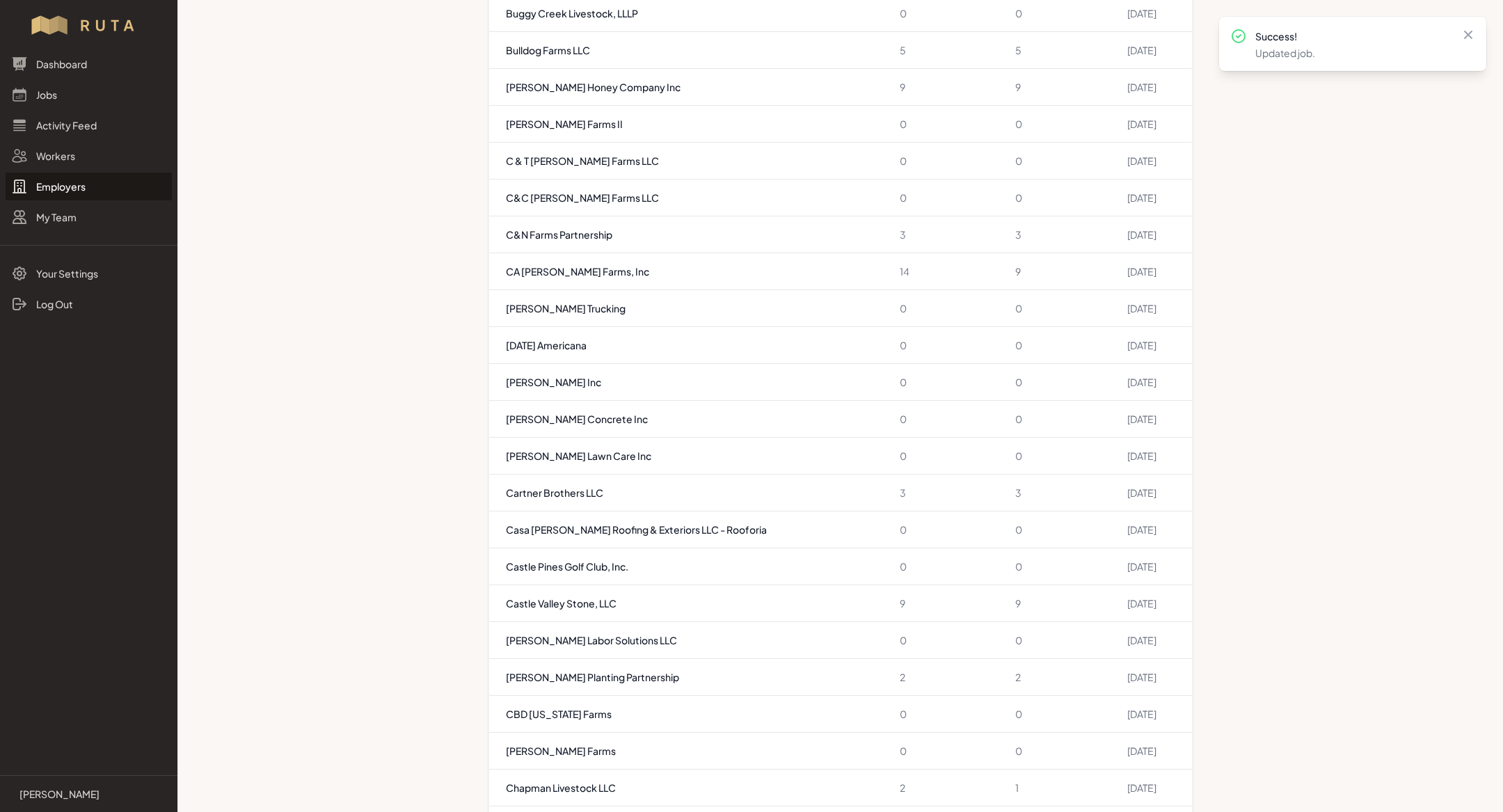
scroll to position [2742, 0]
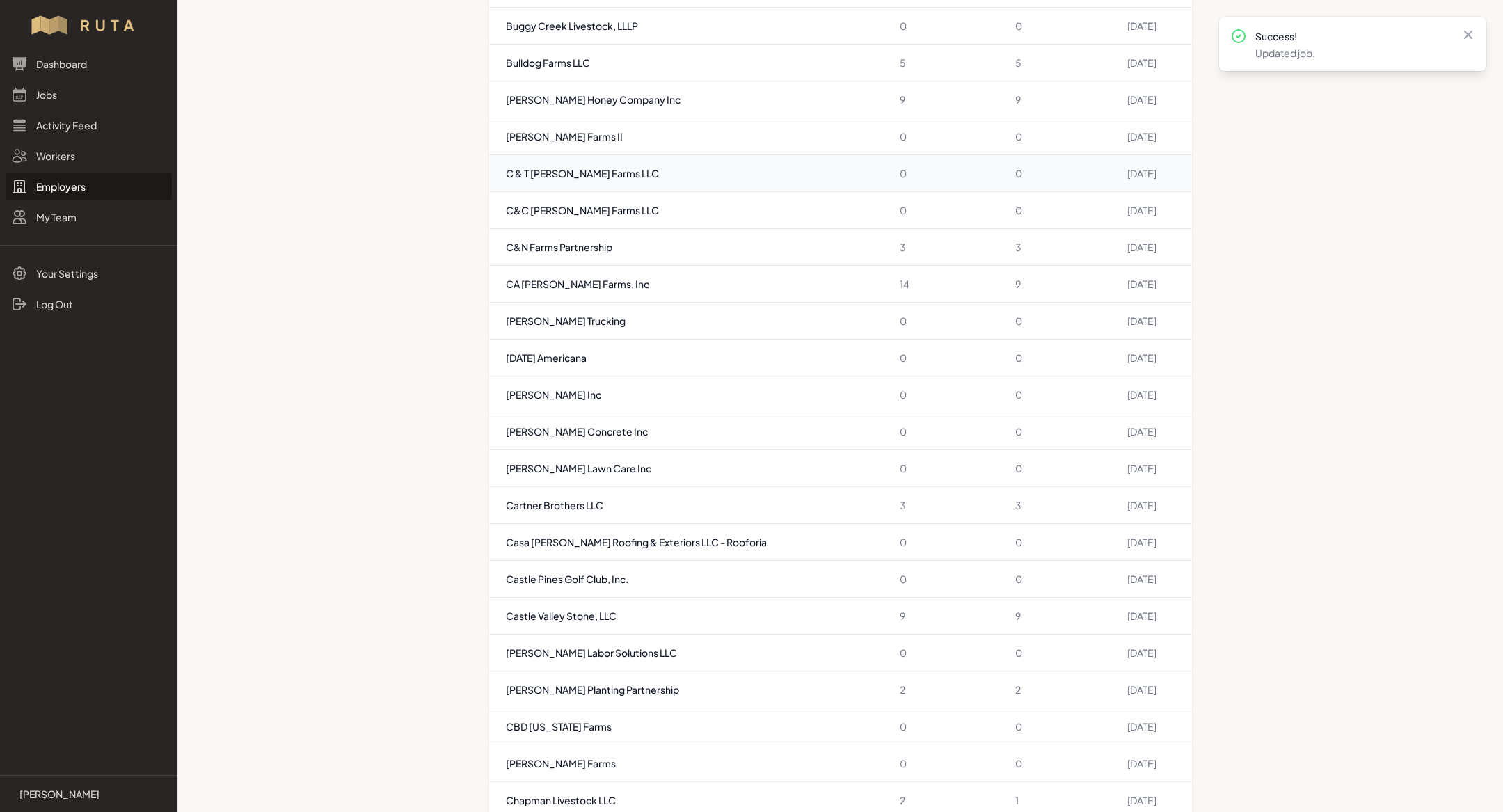
click at [560, 162] on td "C & T [PERSON_NAME] Farms LLC" at bounding box center [686, 174] width 394 height 37
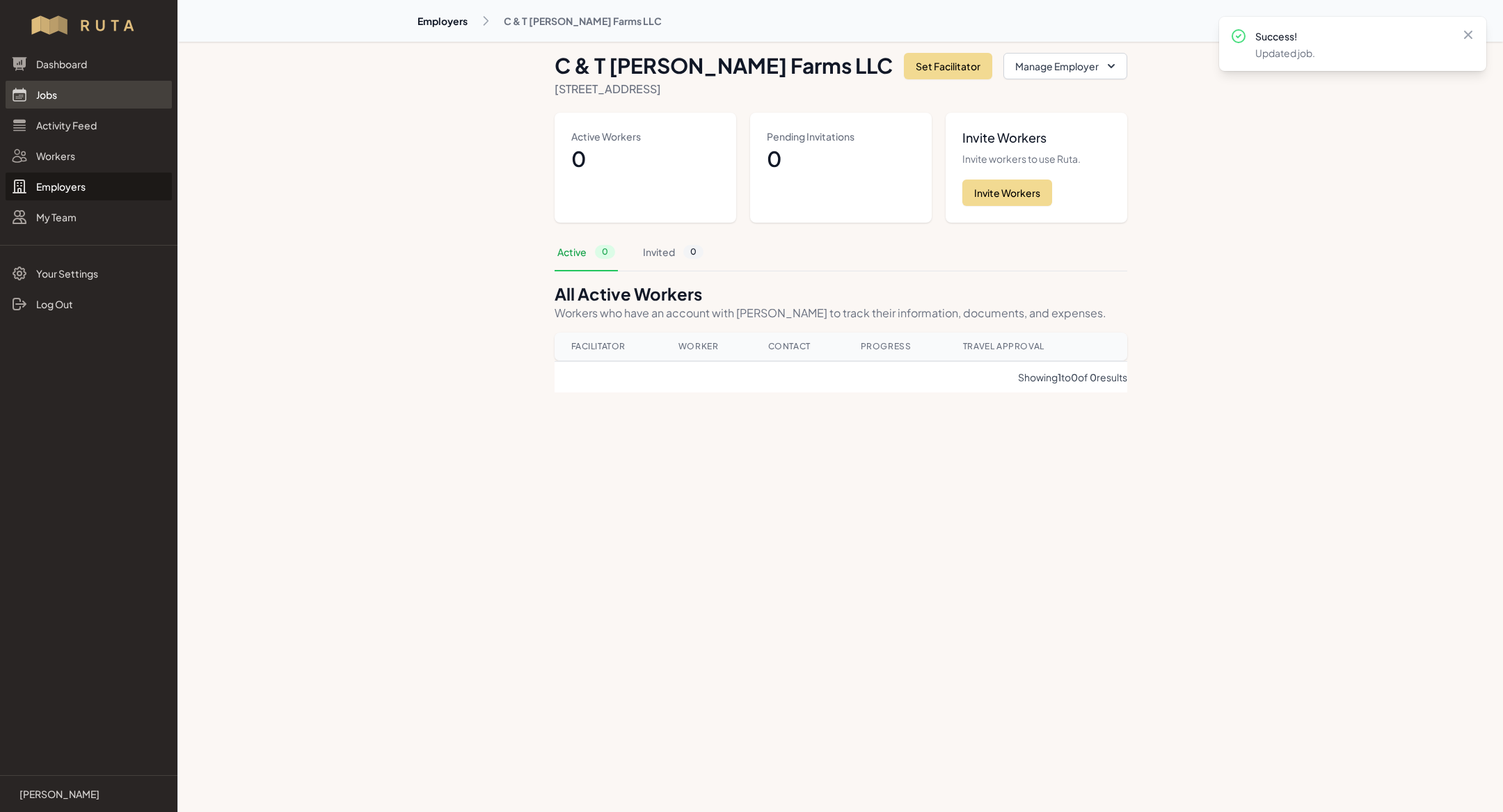
click at [63, 103] on link "Jobs" at bounding box center [88, 94] width 167 height 28
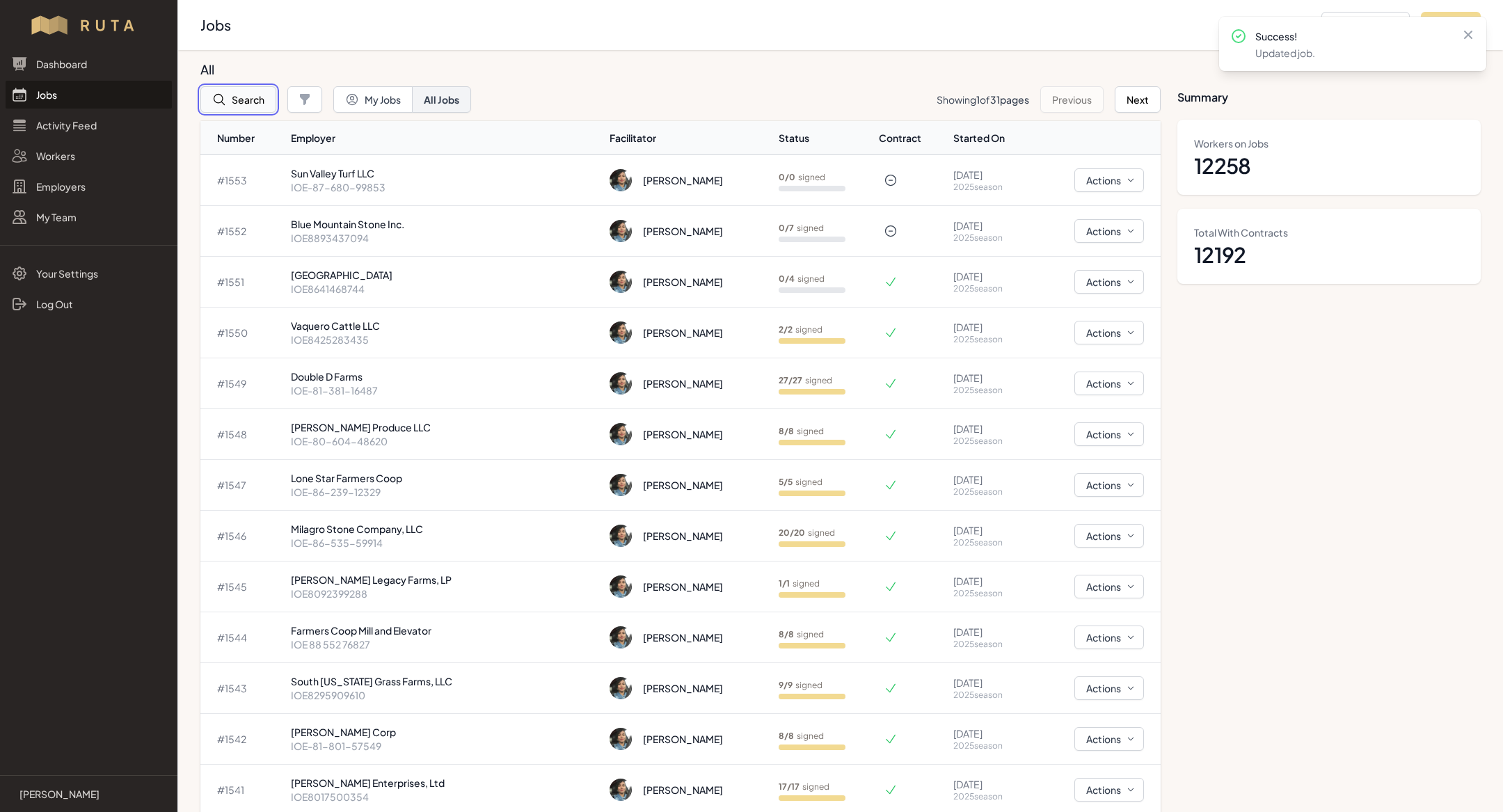
click at [225, 109] on button "Search" at bounding box center [237, 99] width 76 height 26
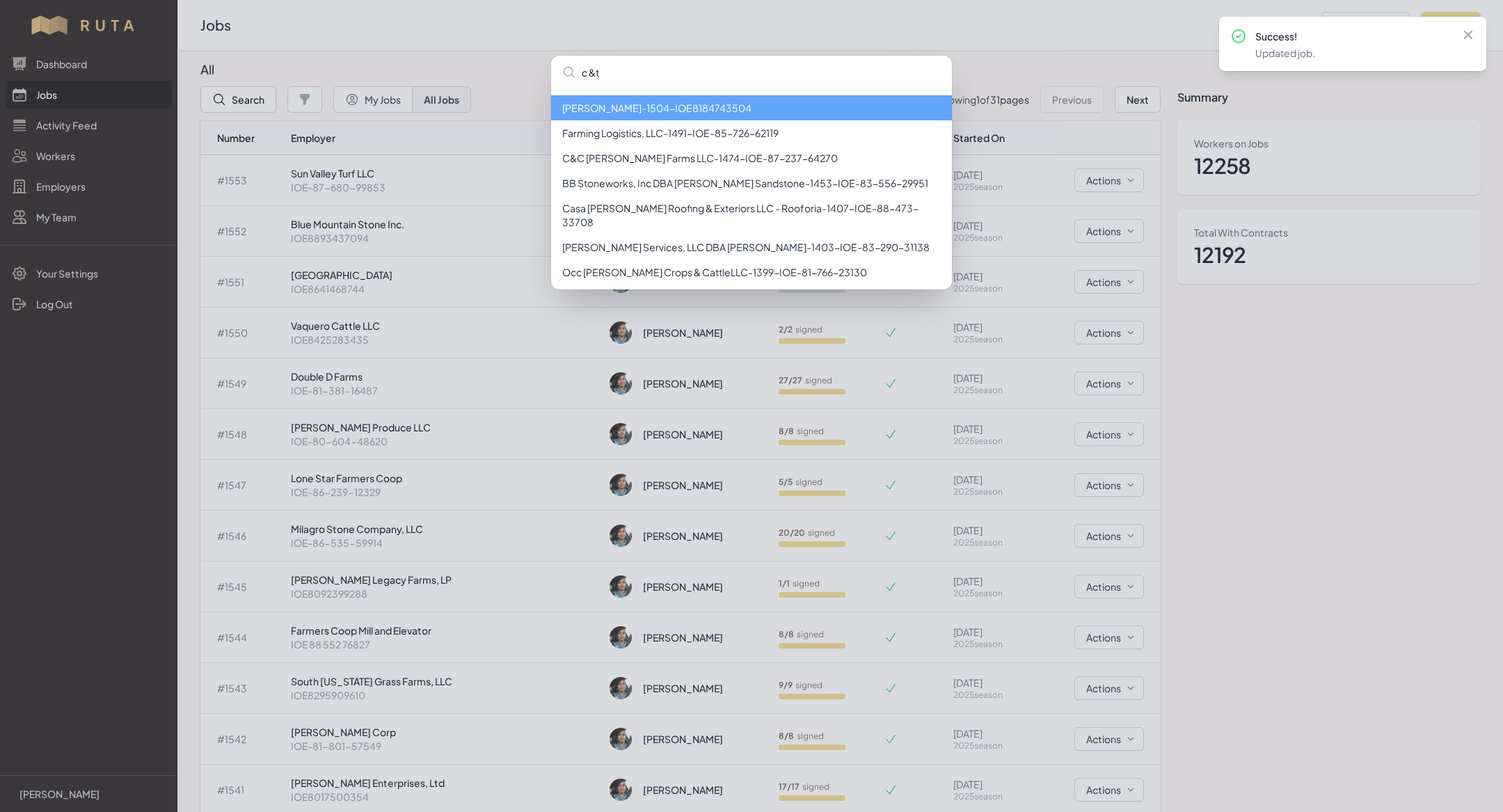
type input "c &t"
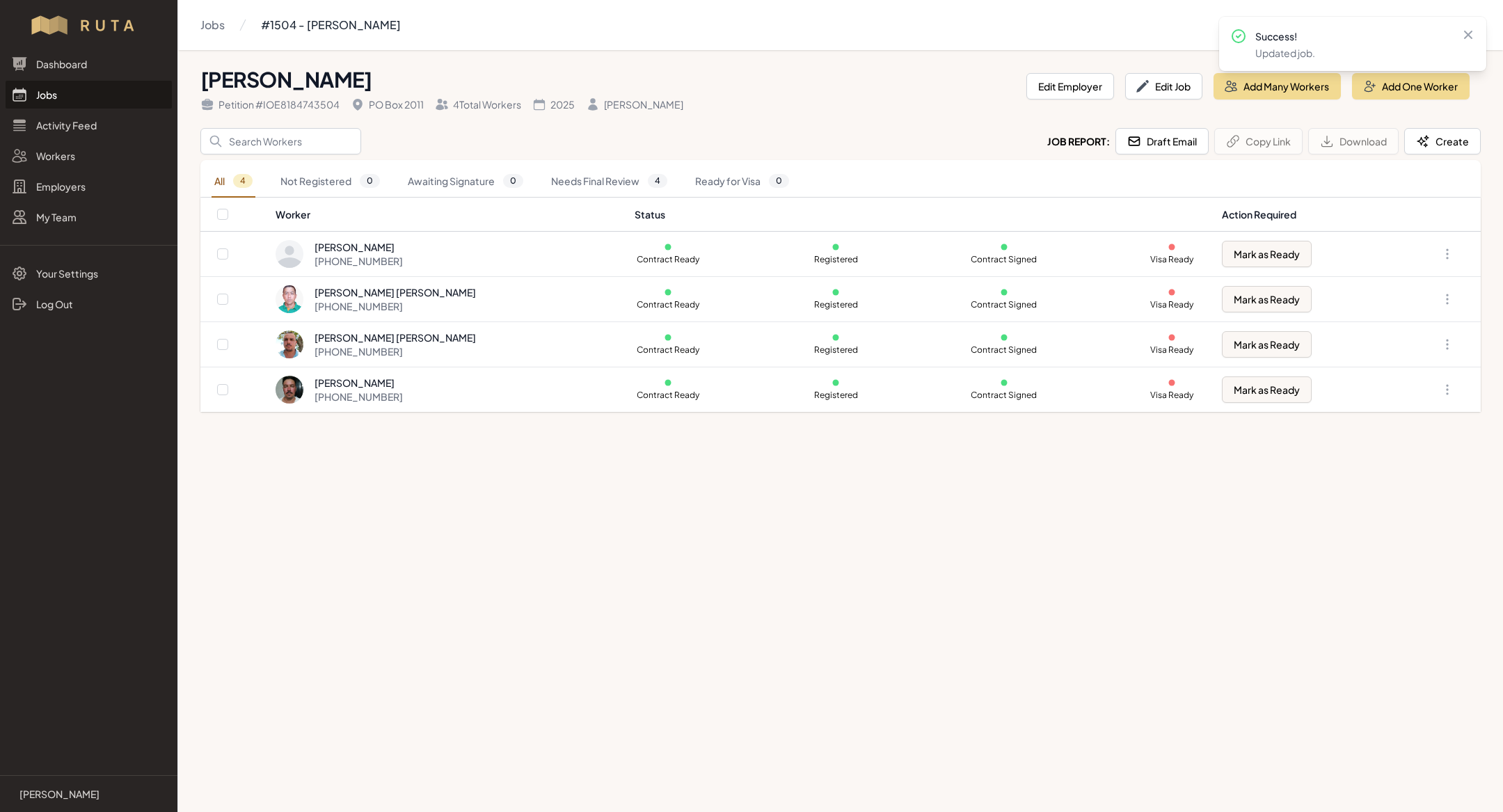
click at [84, 105] on link "Jobs" at bounding box center [88, 94] width 167 height 28
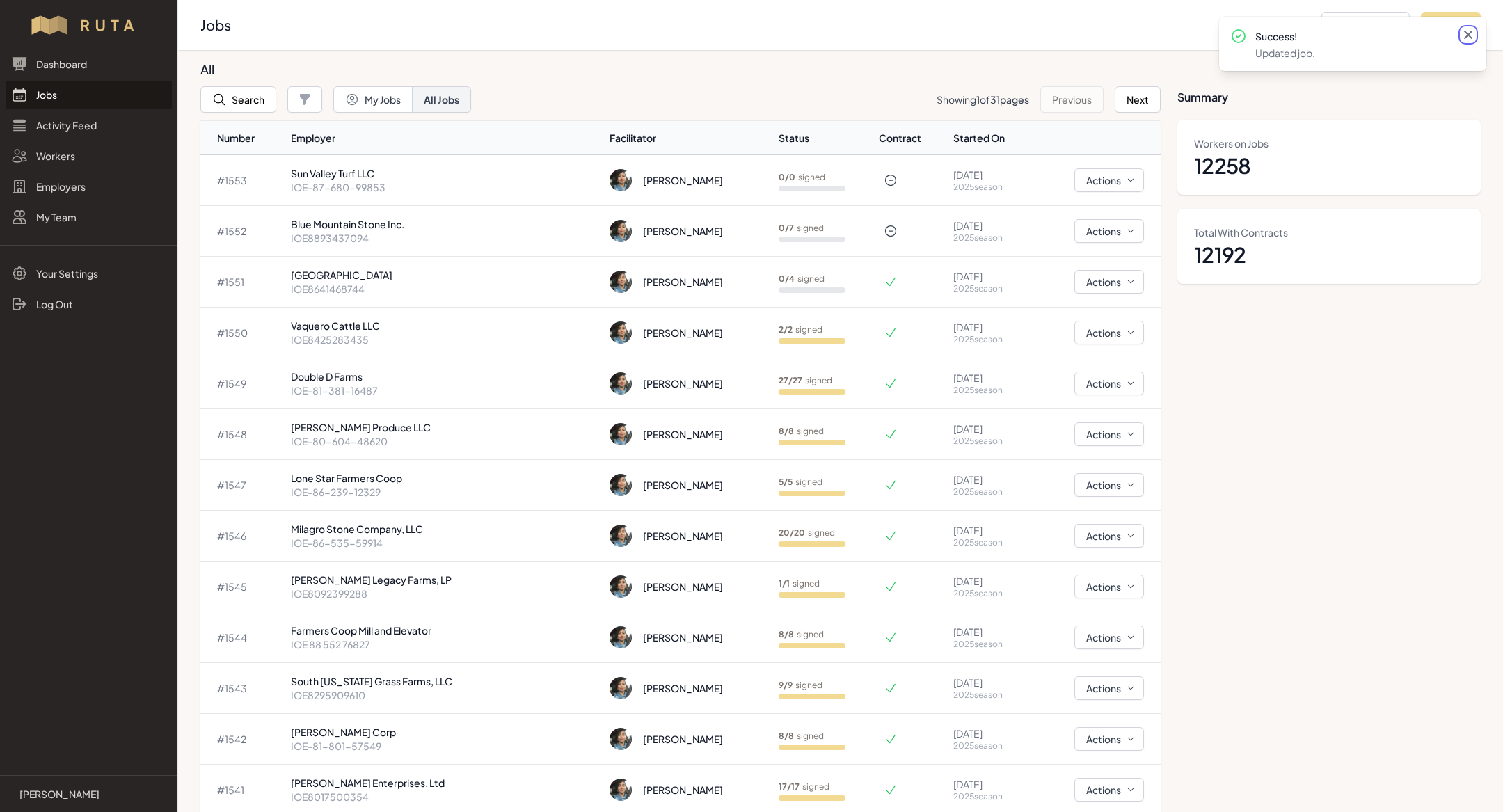
click at [1467, 35] on icon at bounding box center [1468, 34] width 8 height 8
click at [240, 97] on button "Search" at bounding box center [237, 99] width 76 height 26
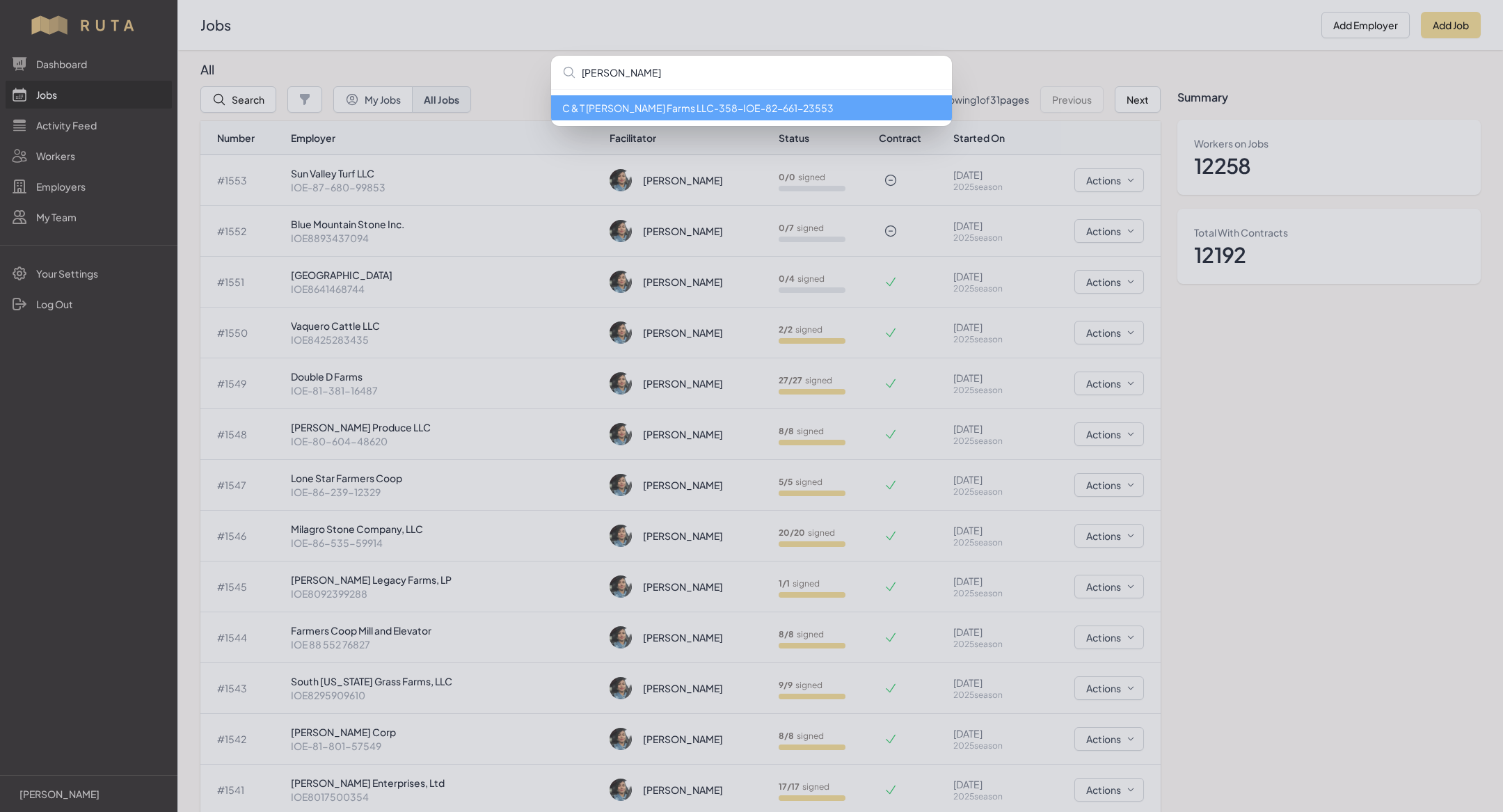
type input "[PERSON_NAME]"
click at [715, 20] on div "[PERSON_NAME] C & T [PERSON_NAME] Farms LLC - 358 - IOE-82-661-23553" at bounding box center [752, 406] width 1503 height 812
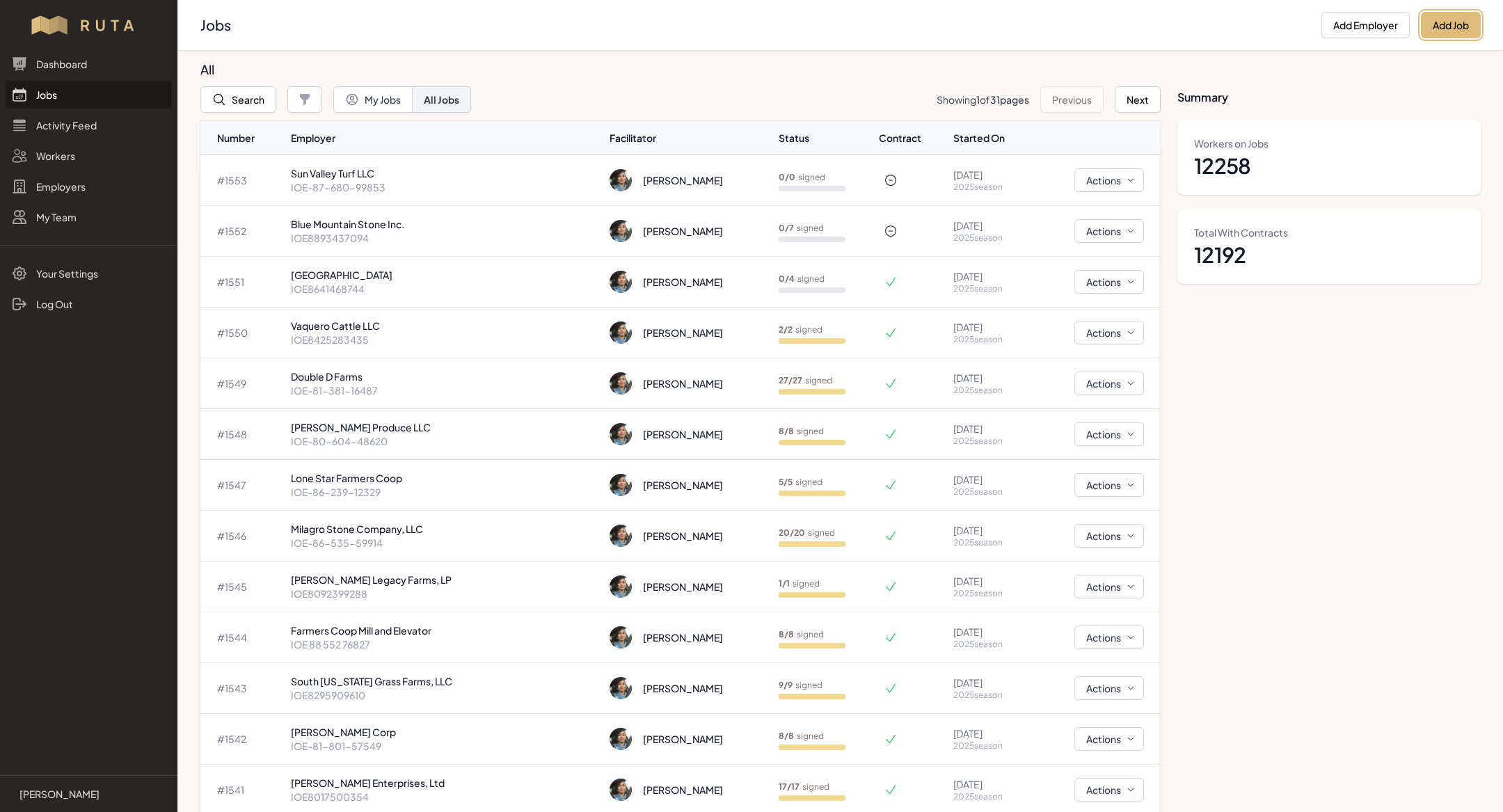
click at [1449, 26] on button "Add Job" at bounding box center [1450, 25] width 60 height 26
select select "2023"
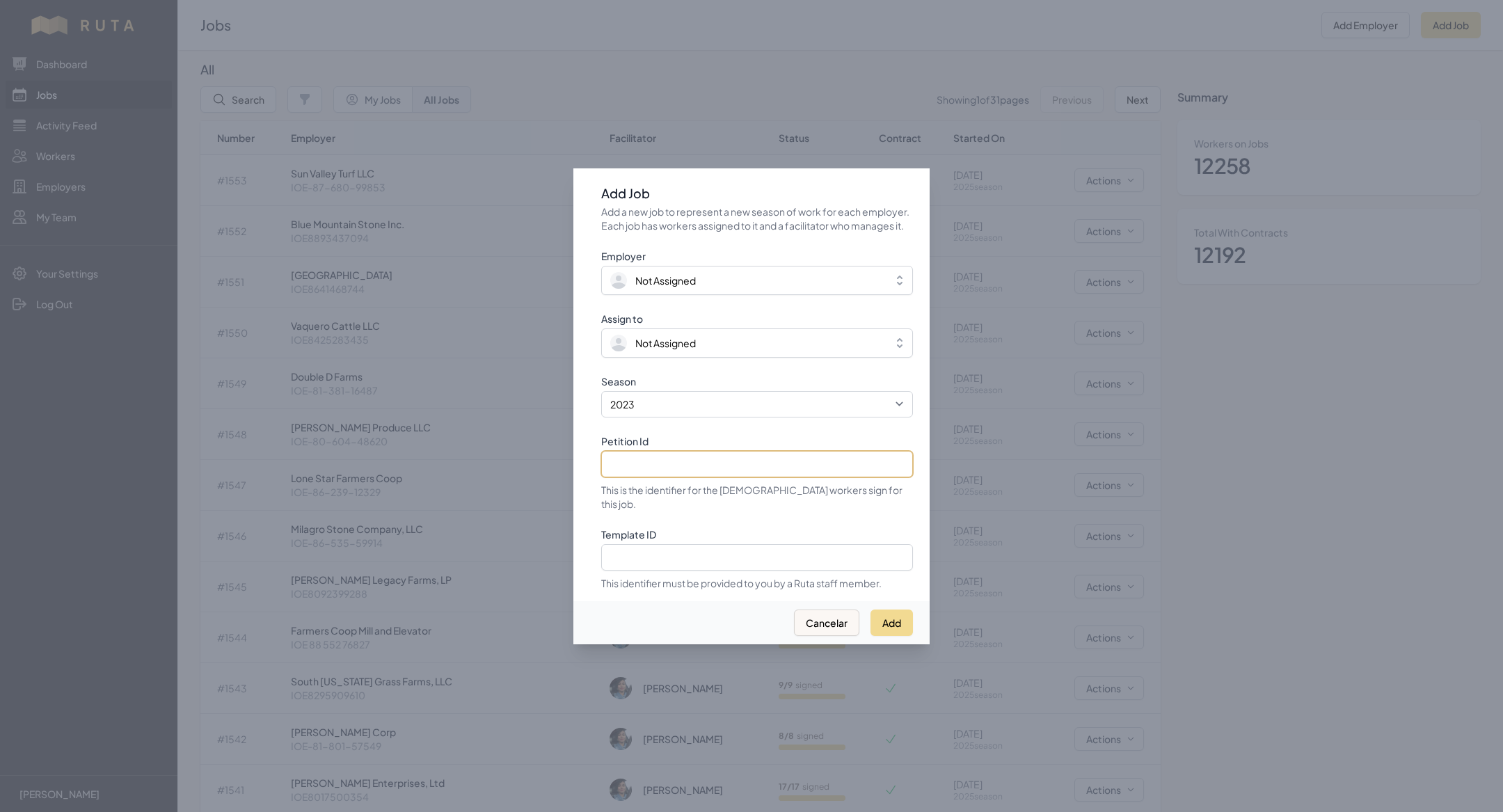
click at [644, 465] on input "Petition Id" at bounding box center [756, 464] width 312 height 26
paste input "IOE-80-173-11955"
type input "IOE-80-173-11955"
click at [654, 414] on select "2021 2022 2023 2024 2025" at bounding box center [756, 404] width 312 height 26
select select "2025"
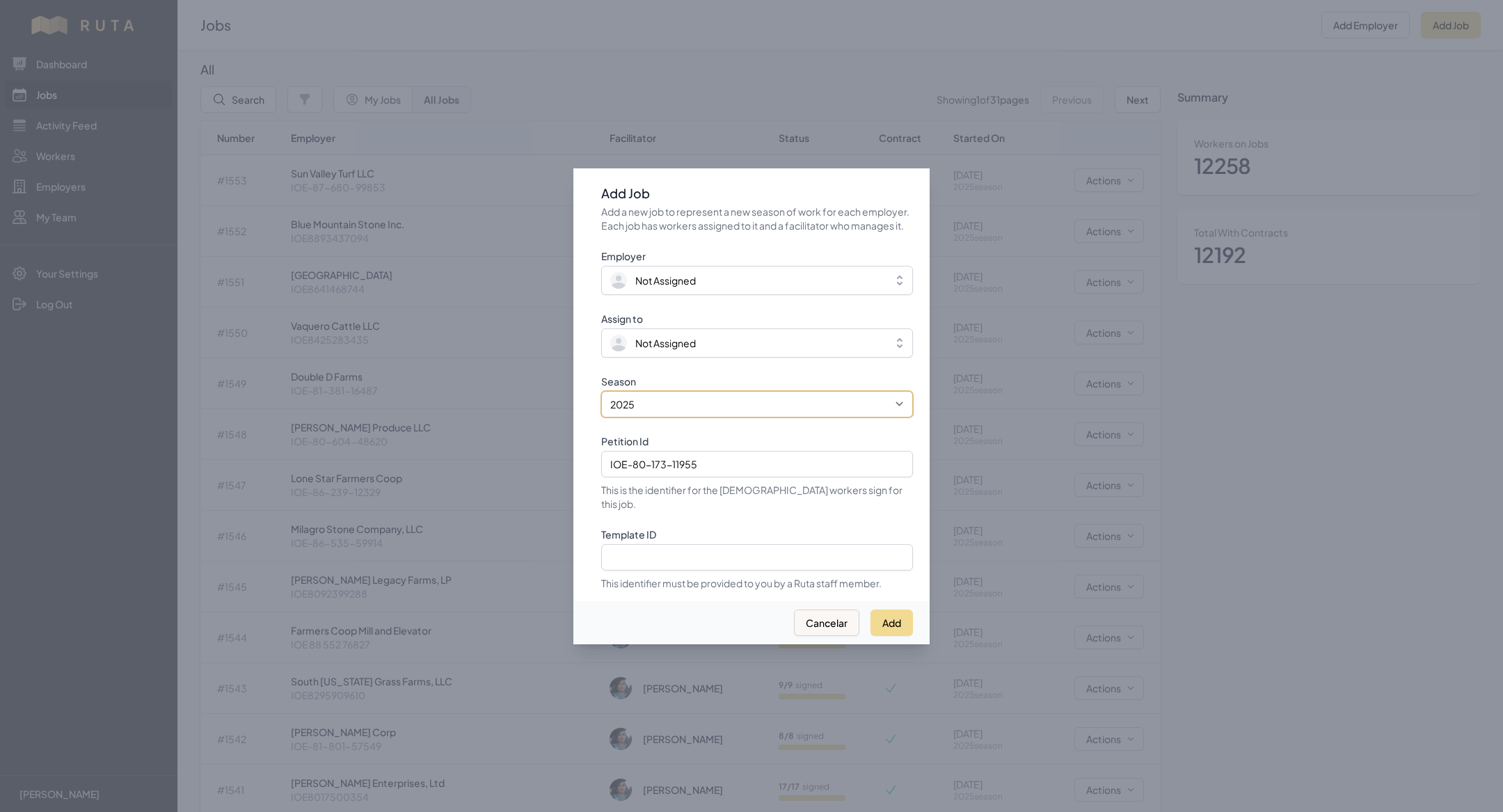
click at [601, 398] on select "2021 2022 2023 2024 2025" at bounding box center [756, 404] width 312 height 26
click at [665, 295] on button "Not Assigned" at bounding box center [756, 280] width 312 height 29
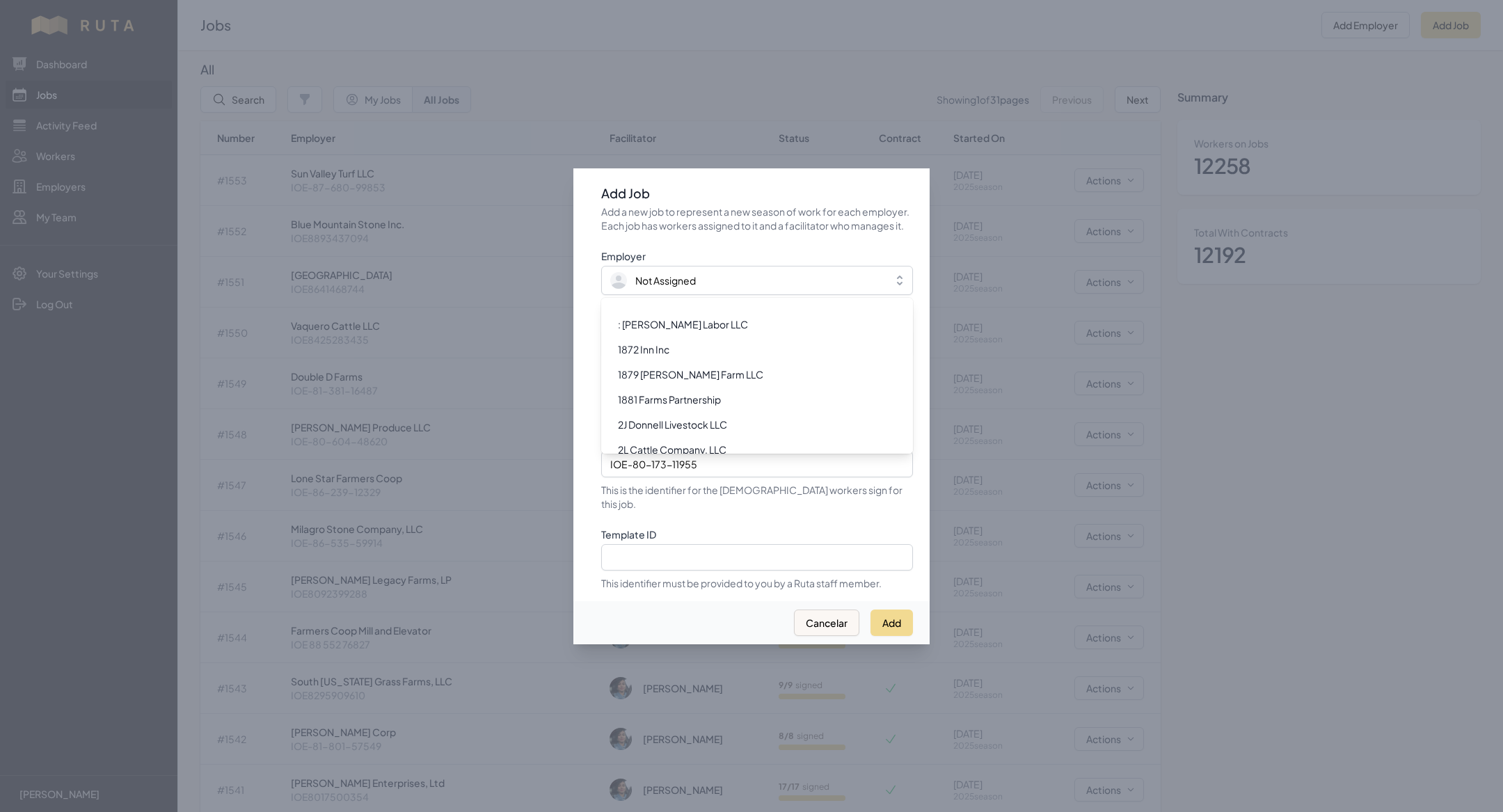
scroll to position [2336, 0]
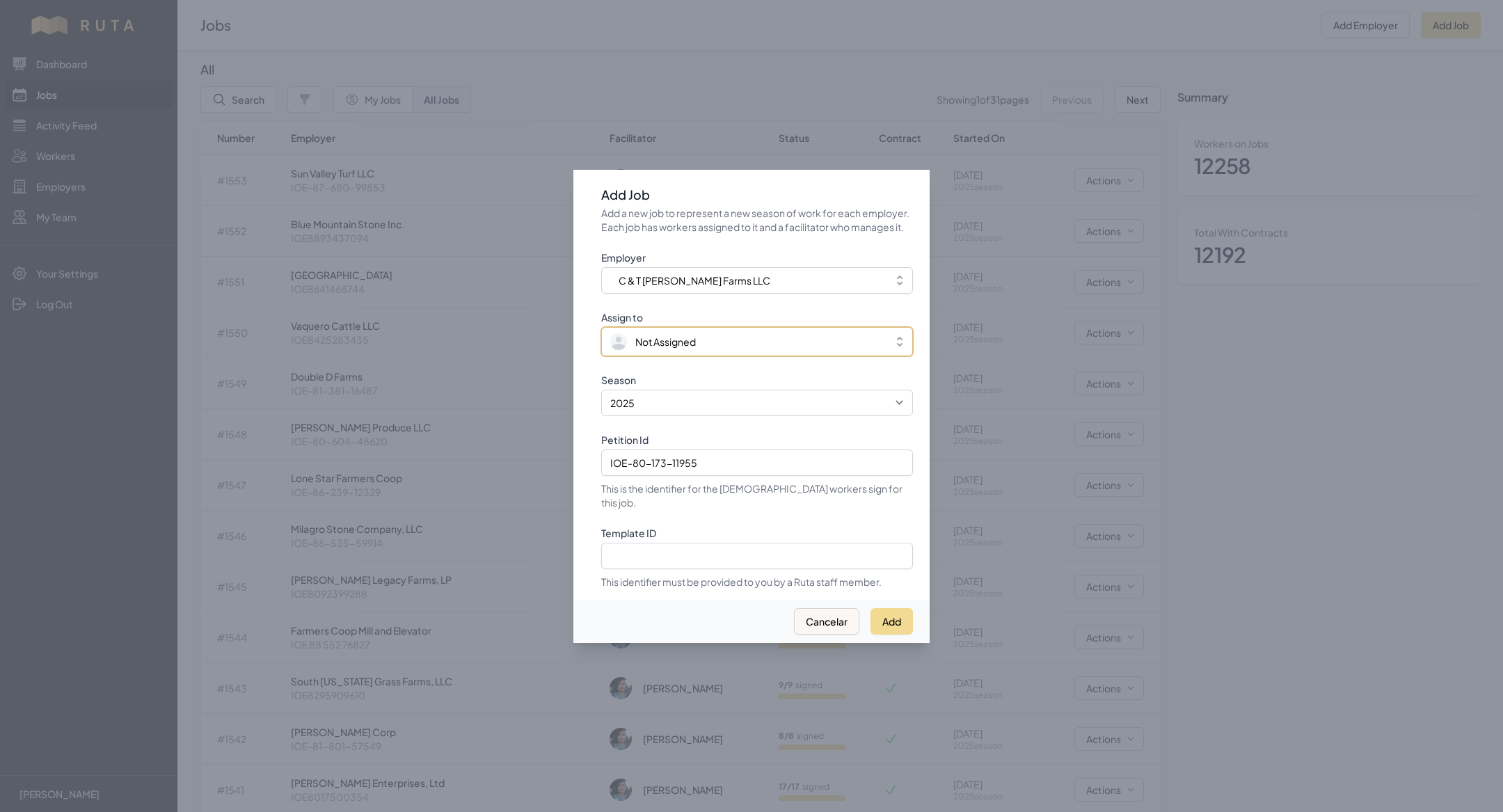
click at [673, 348] on span "Not Assigned" at bounding box center [665, 341] width 61 height 14
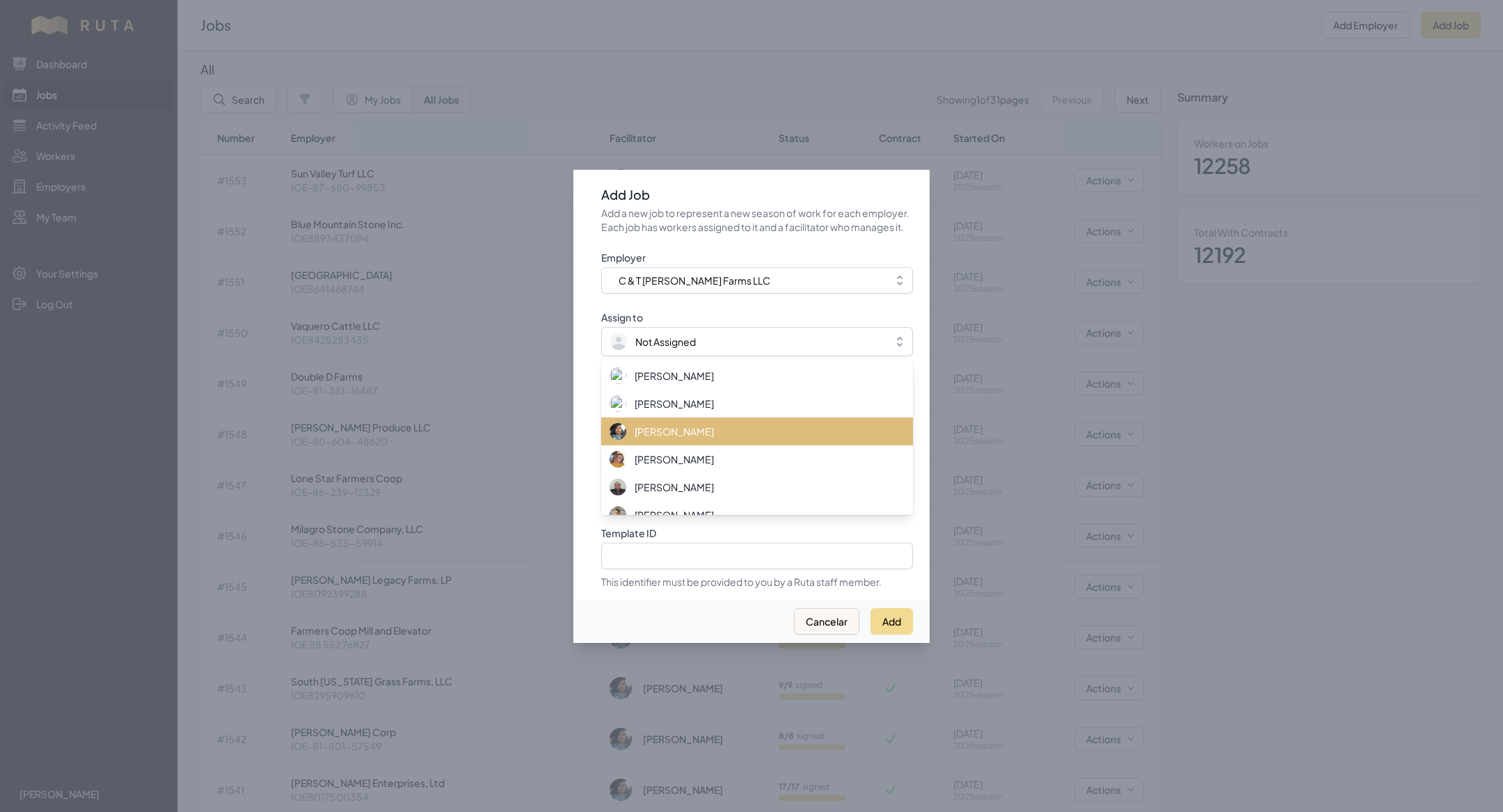
click at [667, 435] on span "[PERSON_NAME]" at bounding box center [674, 430] width 80 height 14
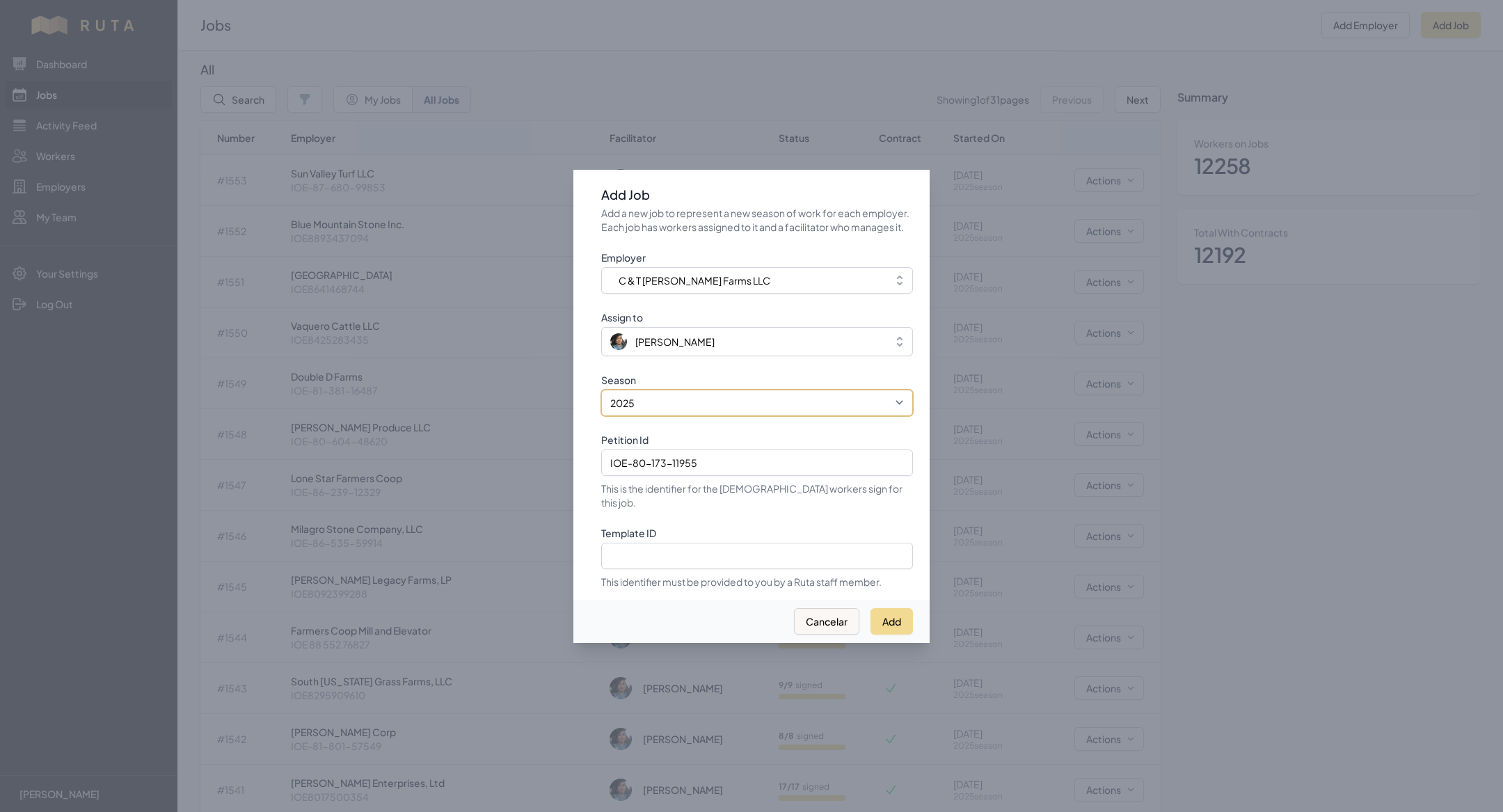
click at [653, 409] on select "2021 2022 2023 2024 2025" at bounding box center [756, 402] width 312 height 26
click at [896, 614] on button "Add" at bounding box center [891, 621] width 42 height 26
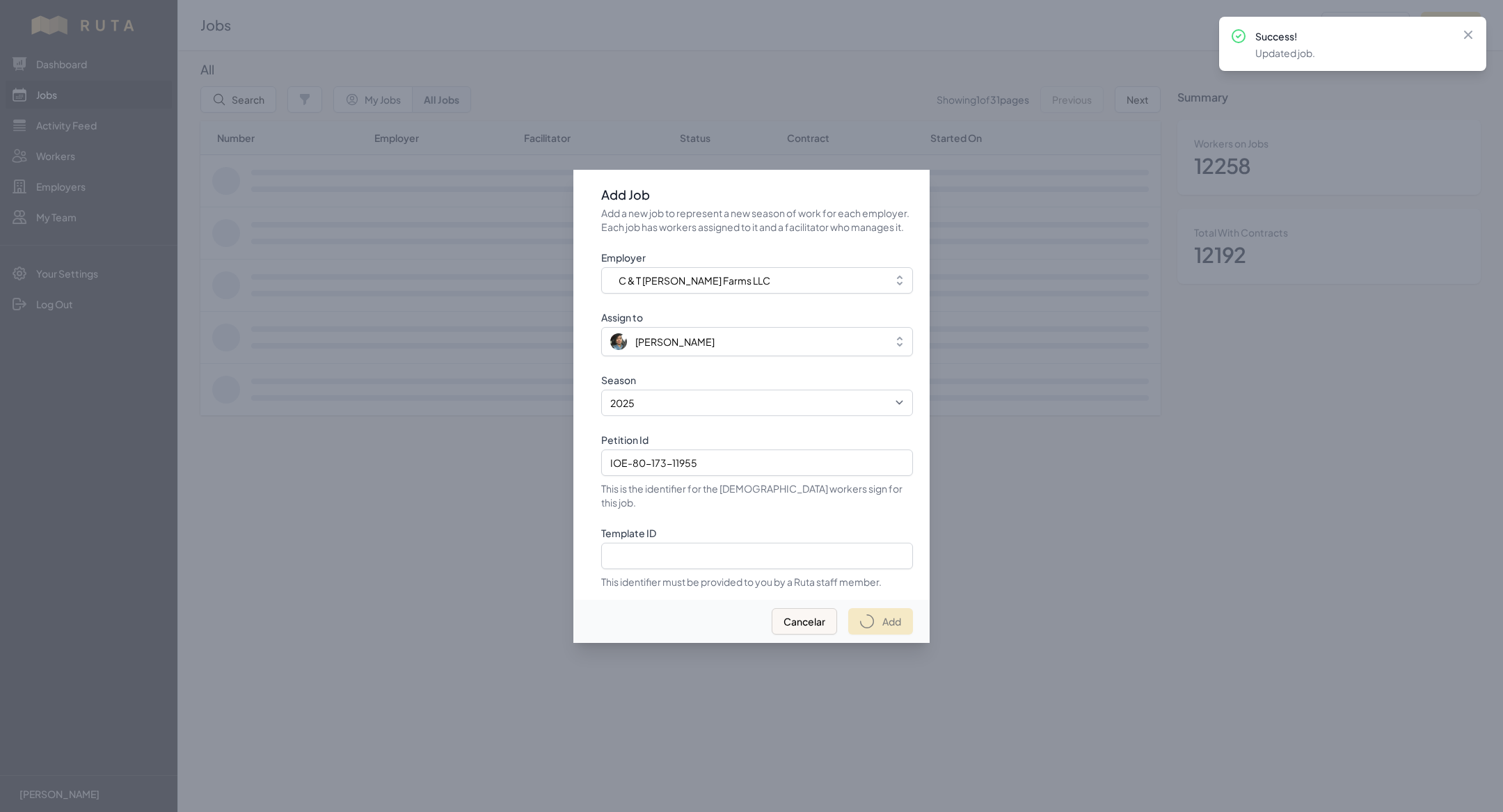
click at [608, 95] on div at bounding box center [752, 406] width 1503 height 812
select select "2023"
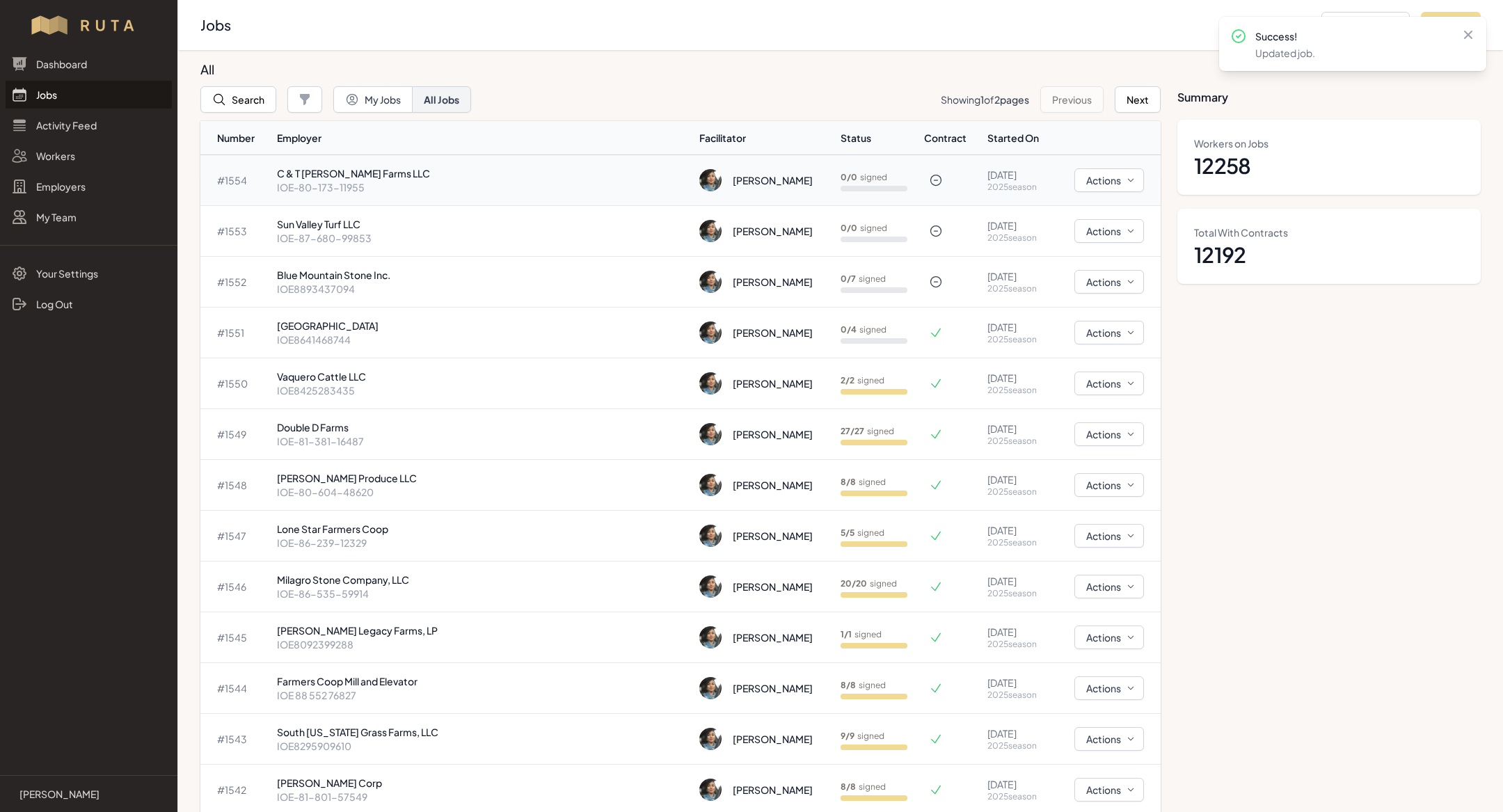
click at [506, 187] on p "IOE-80-173-11955" at bounding box center [482, 186] width 411 height 14
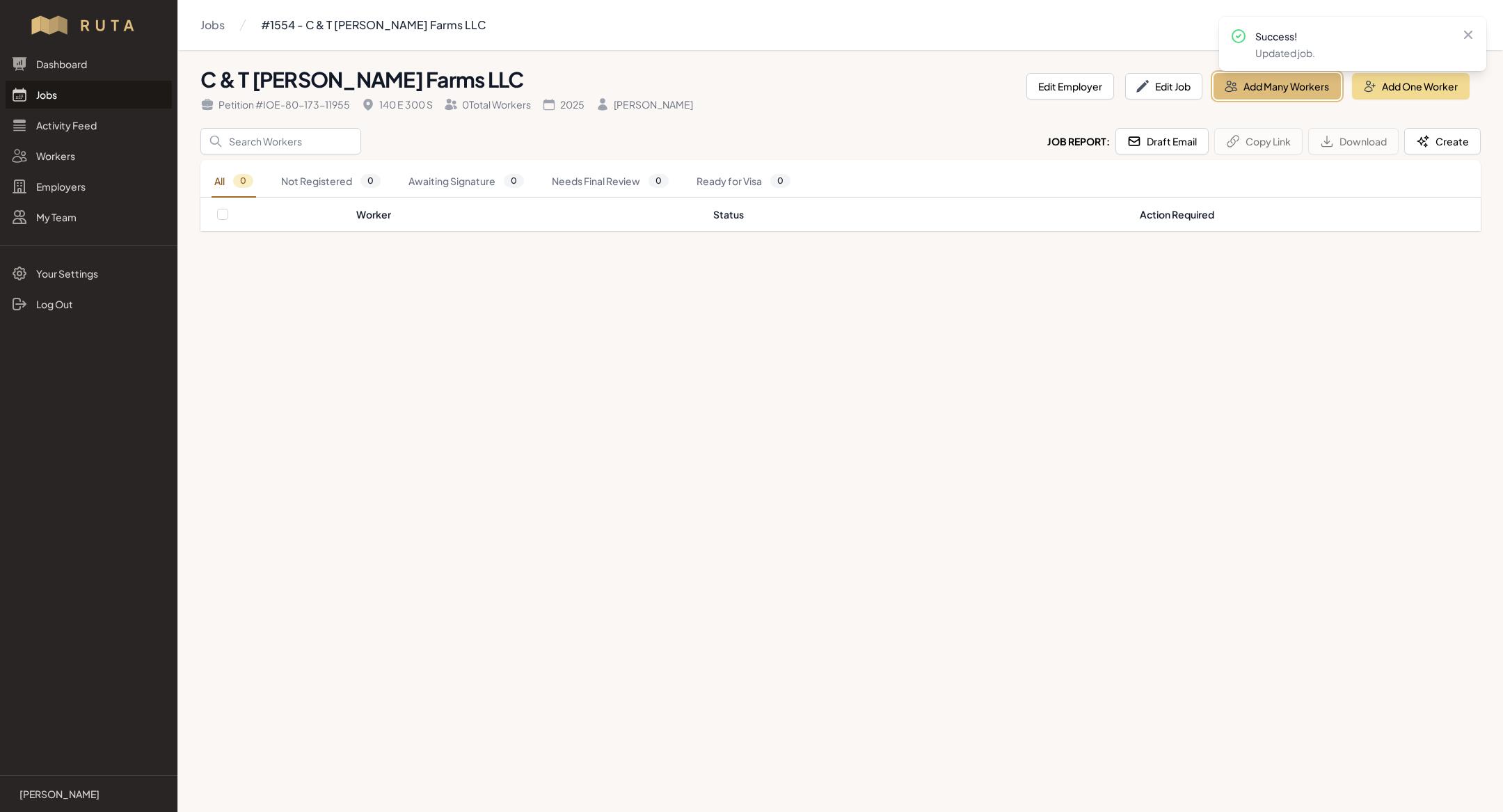
click at [1254, 88] on button "Add Many Workers" at bounding box center [1277, 86] width 128 height 26
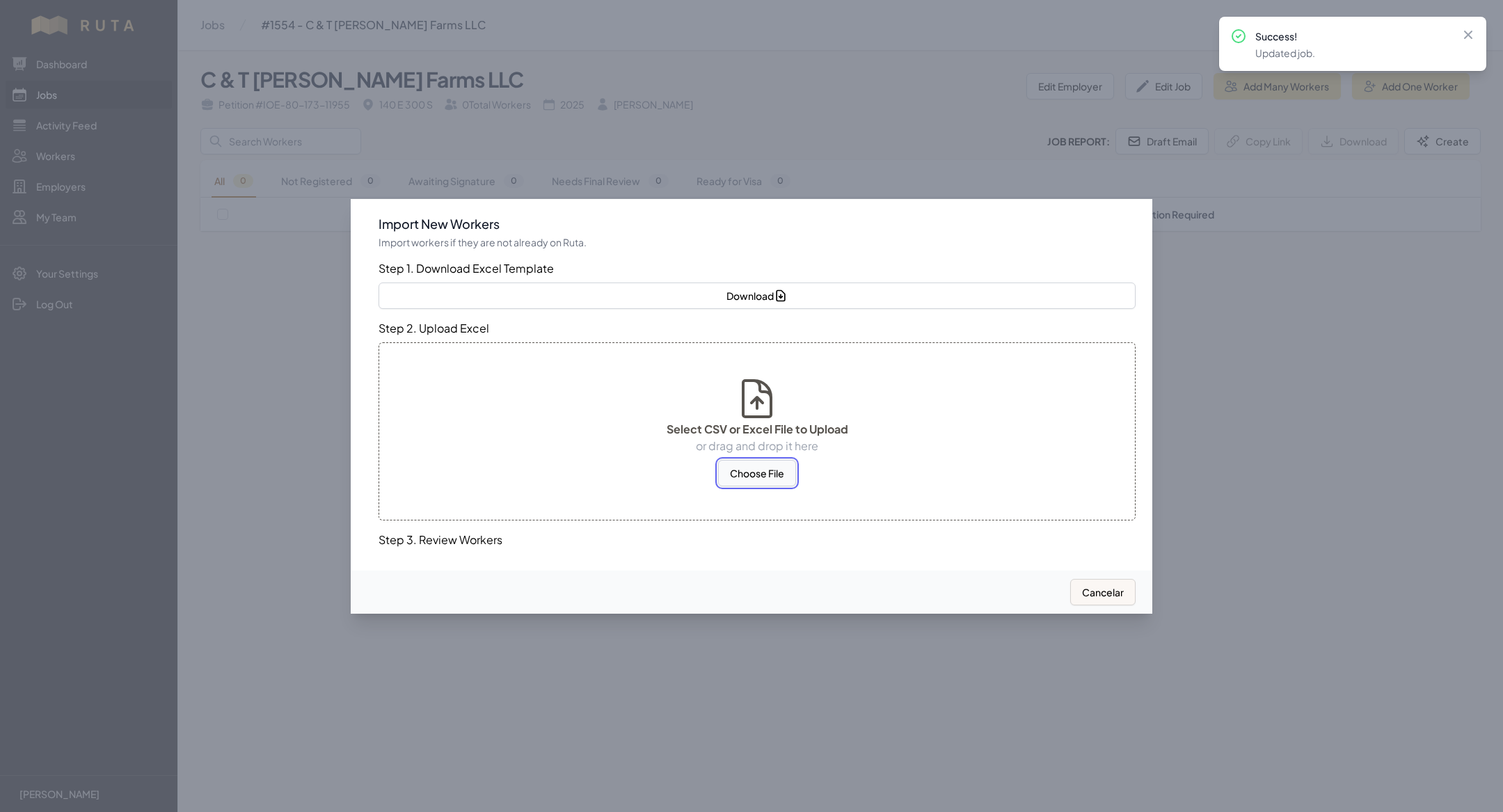
click at [771, 469] on button "Choose File" at bounding box center [757, 473] width 78 height 26
select select "US"
select select "MX"
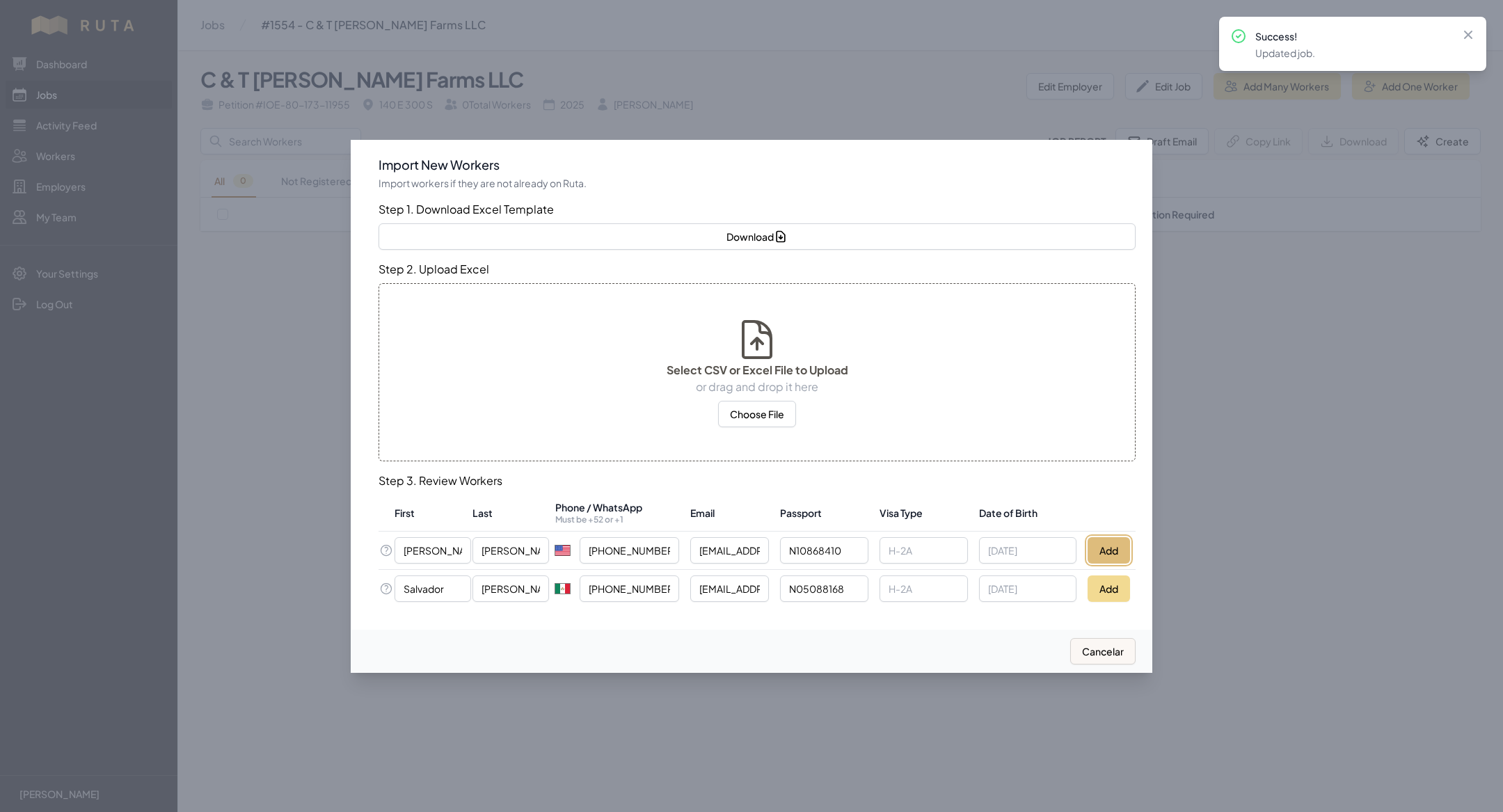
click at [1114, 551] on button "Add" at bounding box center [1108, 550] width 42 height 26
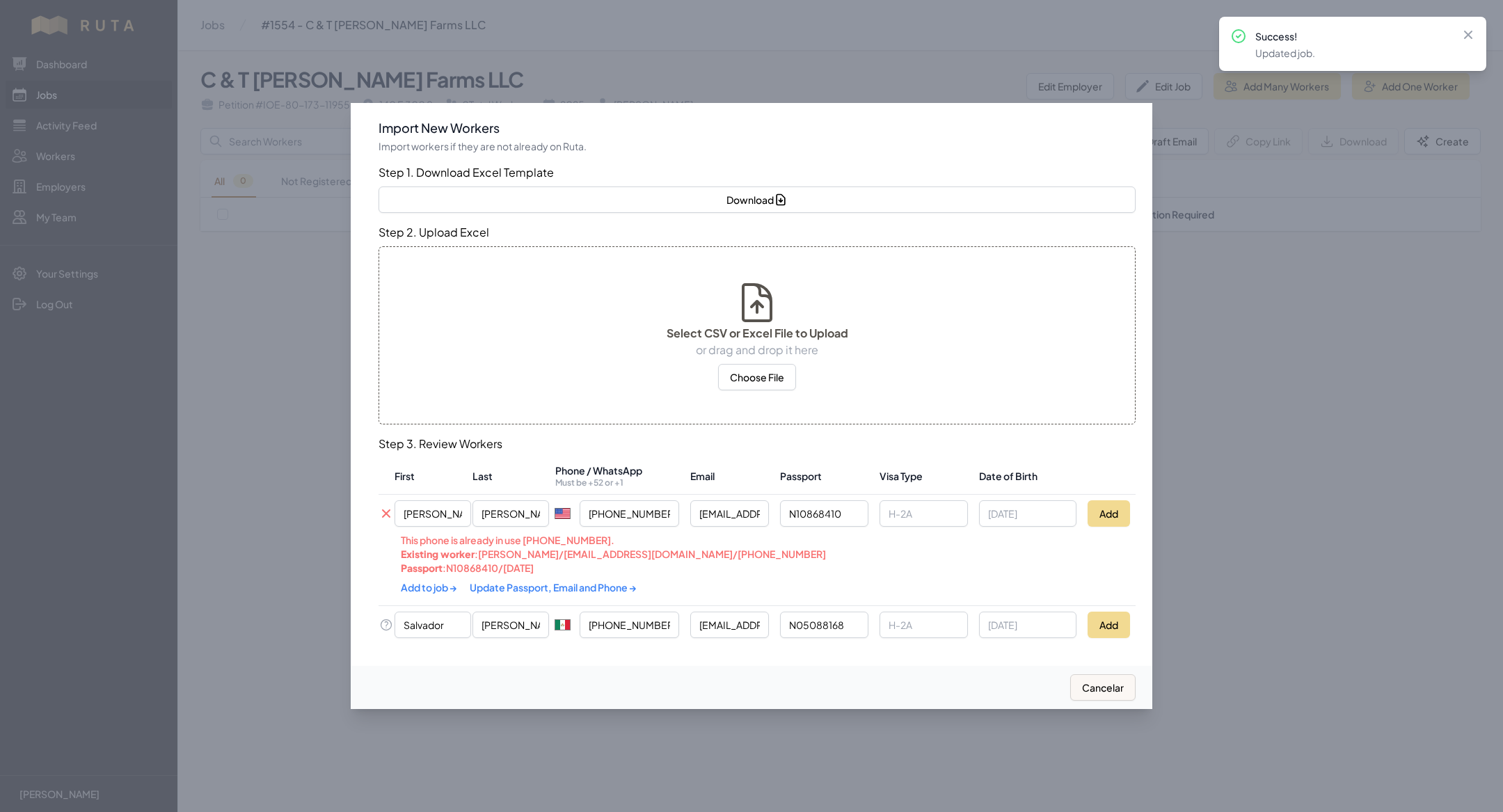
click at [612, 584] on link "Update Passport, Email and Phone →" at bounding box center [553, 587] width 167 height 13
click at [448, 580] on link "Add to job →" at bounding box center [430, 586] width 57 height 13
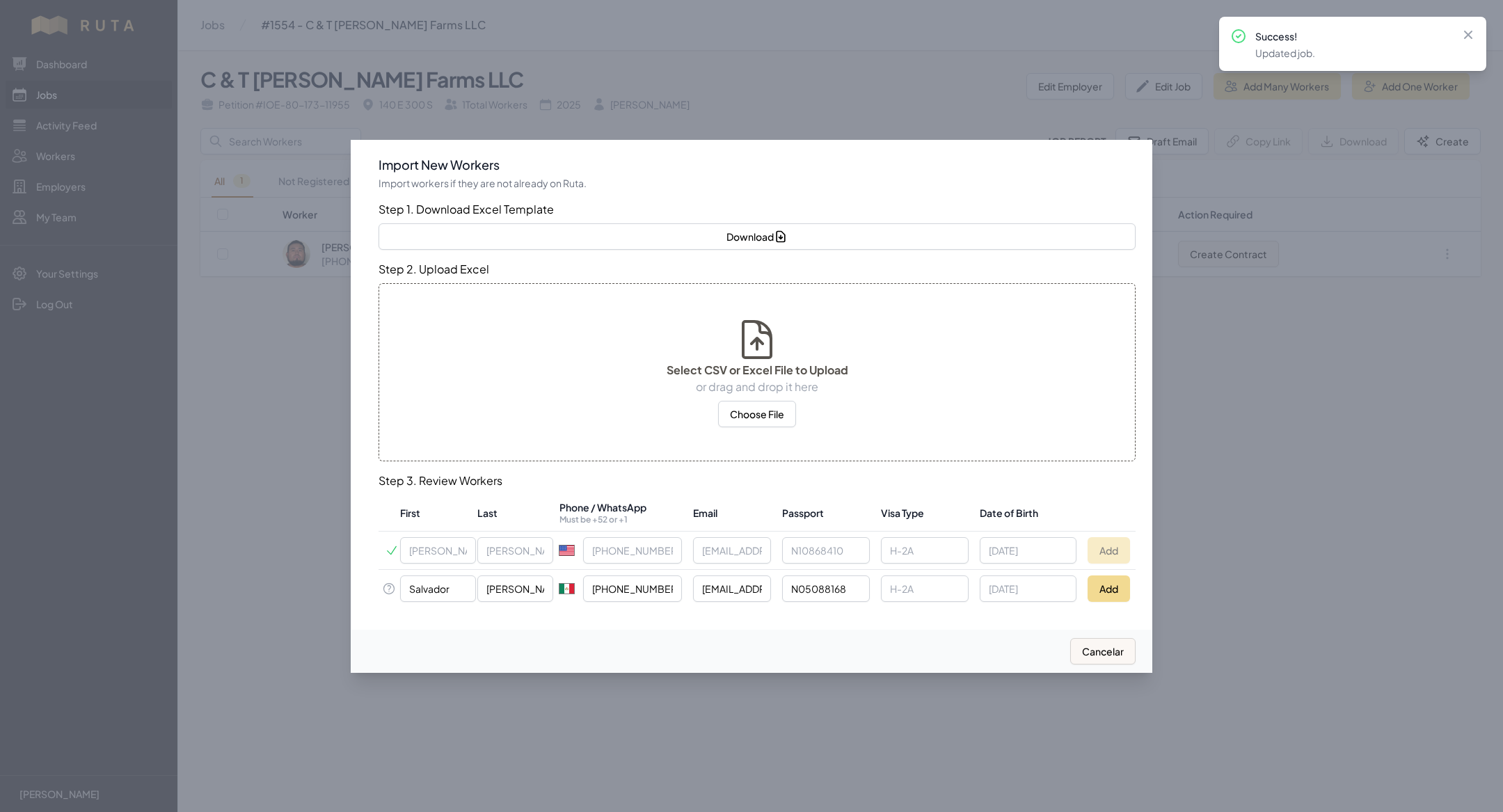
click at [1109, 603] on td "Add" at bounding box center [1108, 588] width 53 height 38
click at [1106, 587] on button "Add" at bounding box center [1108, 588] width 42 height 26
click at [296, 569] on div at bounding box center [752, 406] width 1503 height 812
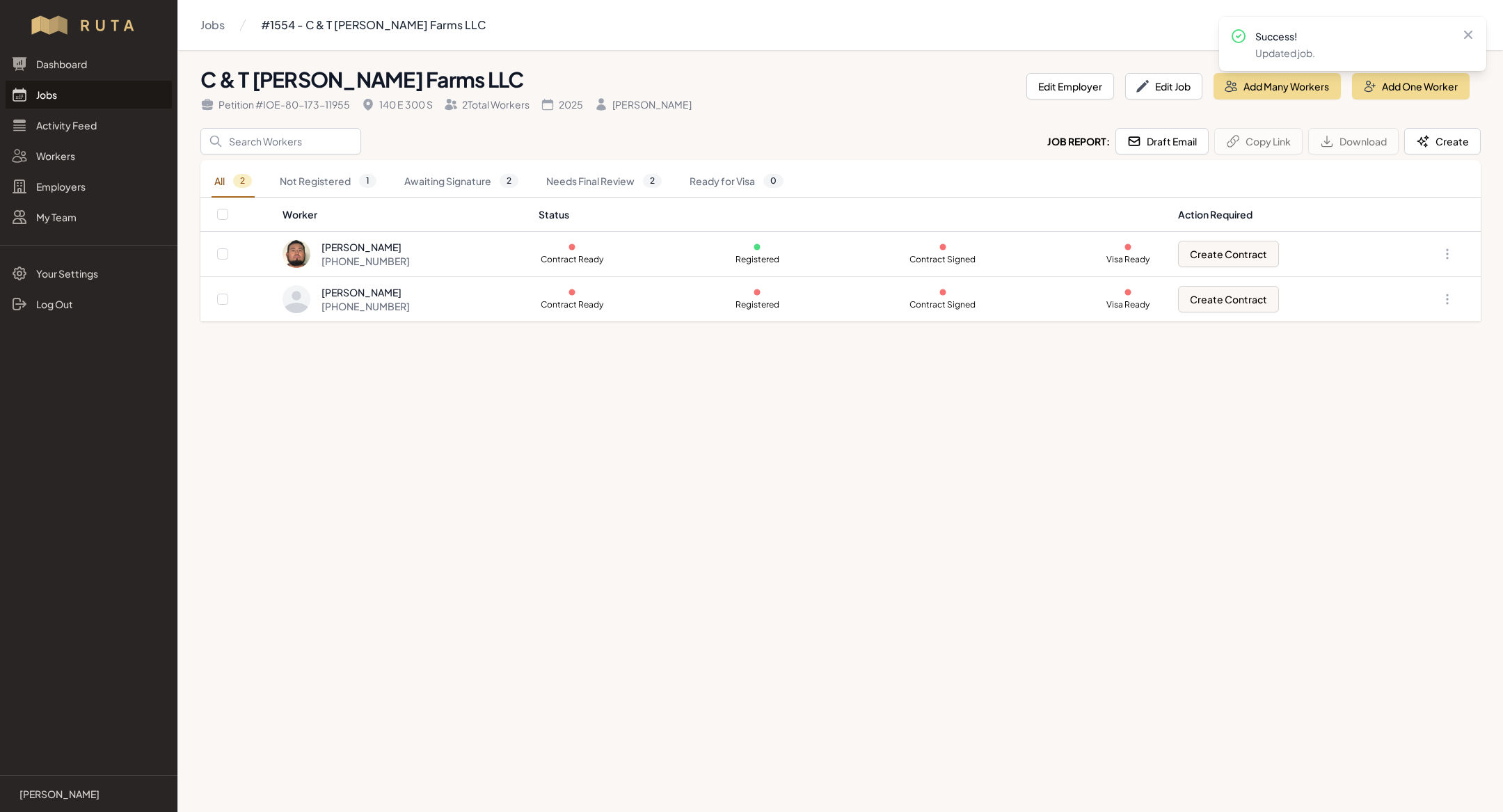
click at [92, 97] on link "Jobs" at bounding box center [88, 94] width 167 height 28
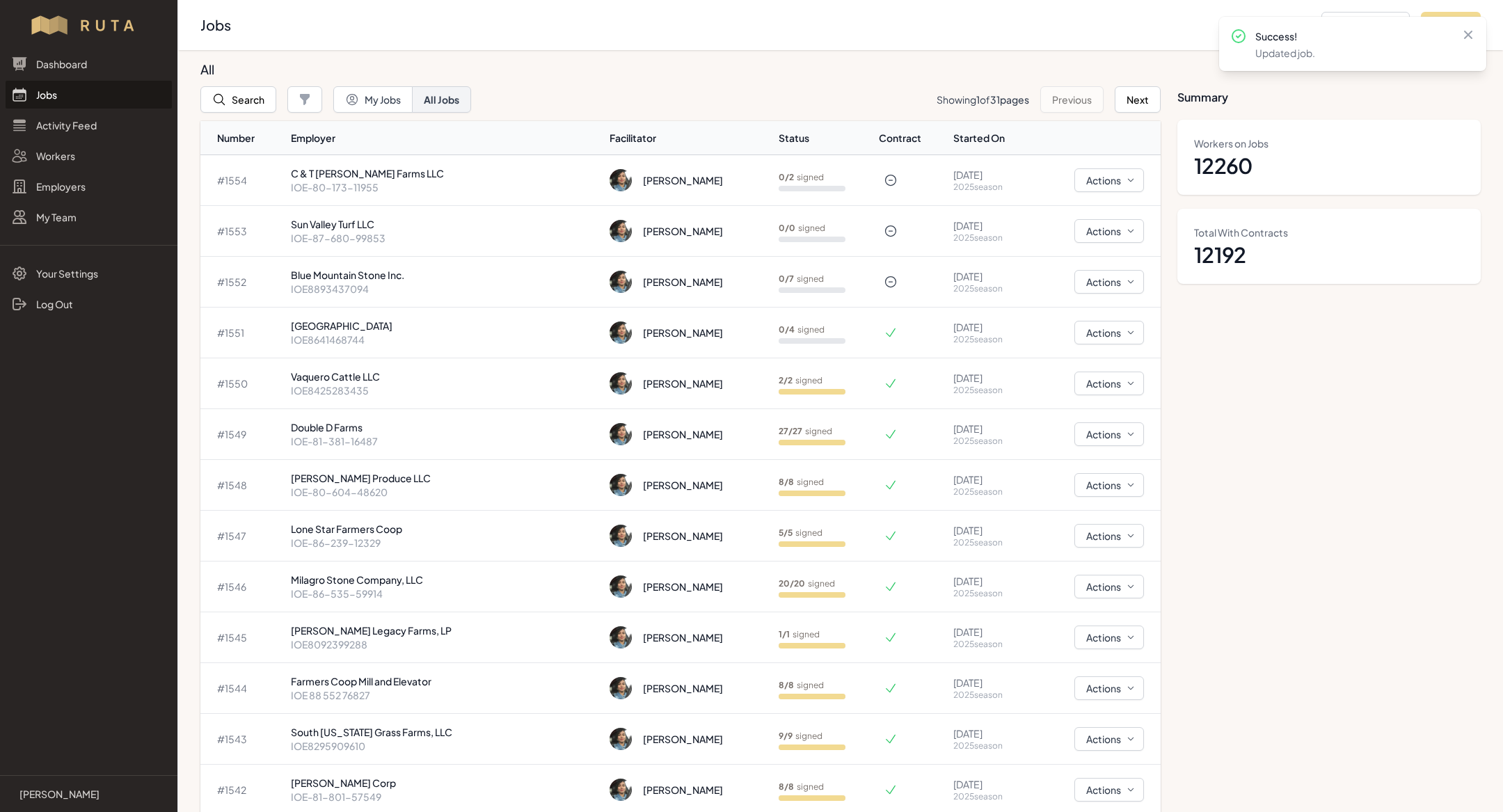
click at [96, 88] on link "Jobs" at bounding box center [88, 94] width 167 height 28
click at [66, 89] on link "Jobs" at bounding box center [88, 94] width 167 height 28
click at [46, 100] on link "Jobs" at bounding box center [88, 94] width 167 height 28
click at [56, 96] on link "Jobs" at bounding box center [88, 94] width 167 height 28
